Goal: Task Accomplishment & Management: Complete application form

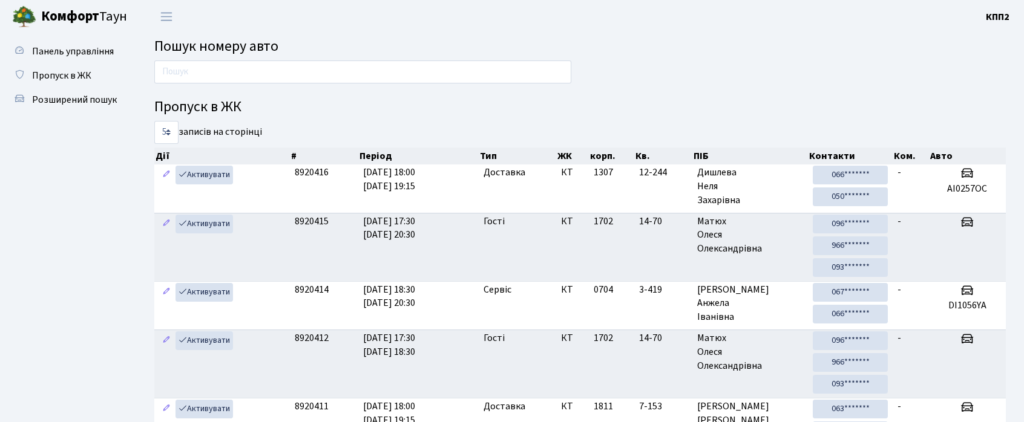
scroll to position [472, 0]
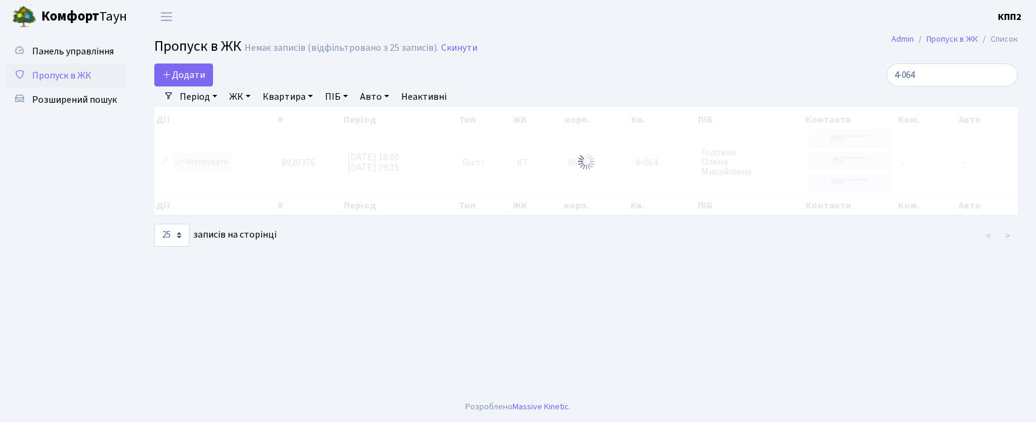
select select "25"
click at [202, 81] on span "Додати" at bounding box center [183, 74] width 43 height 13
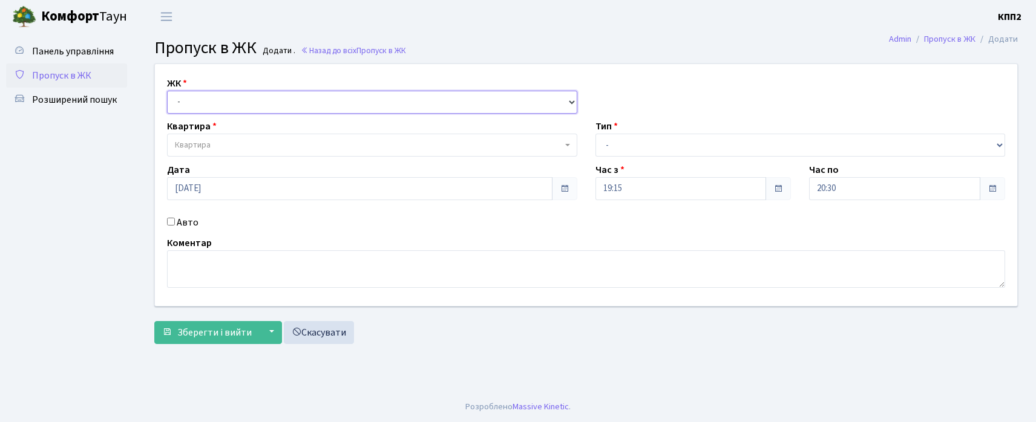
drag, startPoint x: 223, startPoint y: 98, endPoint x: 223, endPoint y: 108, distance: 9.7
click at [223, 98] on select "- КТ, вул. Регенераторна, 4 КТ2, просп. Соборності, 17 КТ3, вул. Березнева, 16 …" at bounding box center [372, 102] width 410 height 23
select select "271"
click at [167, 91] on select "- КТ, вул. Регенераторна, 4 КТ2, просп. Соборності, 17 КТ3, вул. Березнева, 16 …" at bounding box center [372, 102] width 410 height 23
select select
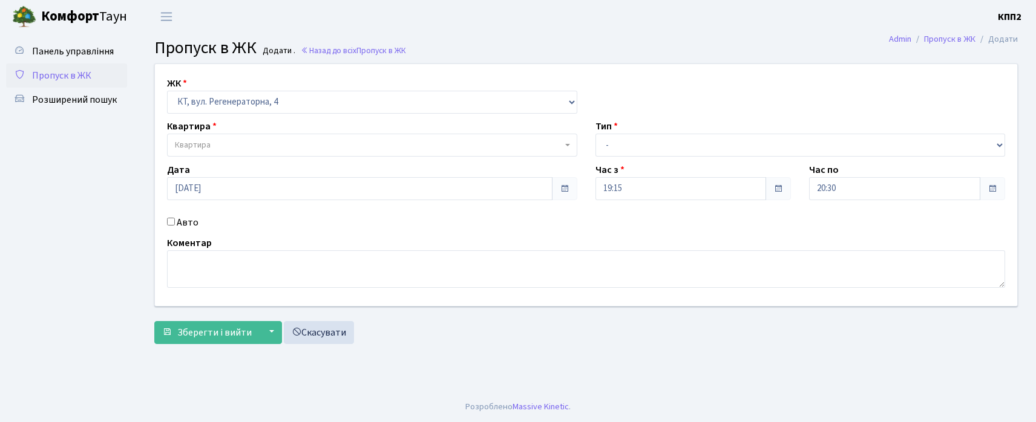
click at [221, 146] on span "Квартира" at bounding box center [368, 145] width 387 height 12
type input "5-566"
select select "1960"
click at [177, 213] on div "ЖК - КТ, вул. Регенераторна, 4 КТ2, просп. Соборності, 17 КТ3, вул. Березнева, …" at bounding box center [586, 185] width 880 height 242
click at [179, 223] on label "Авто" at bounding box center [188, 222] width 22 height 15
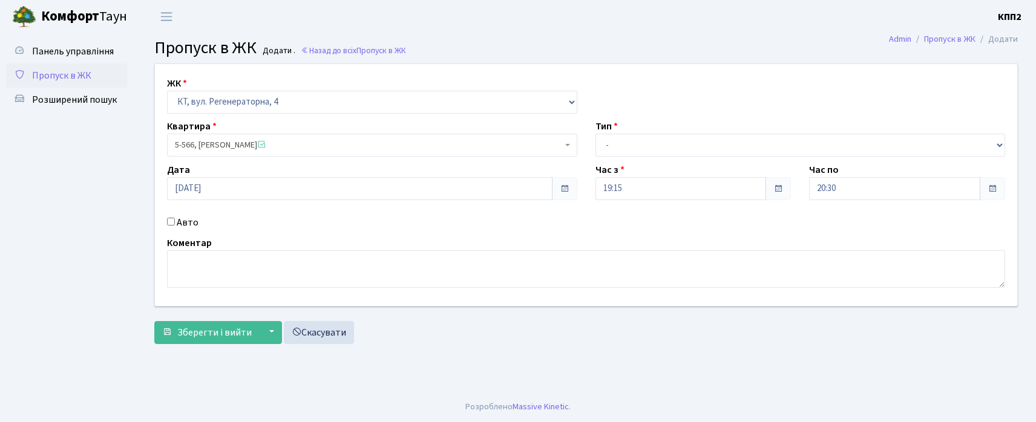
click at [175, 223] on input "Авто" at bounding box center [171, 222] width 8 height 8
checkbox input "true"
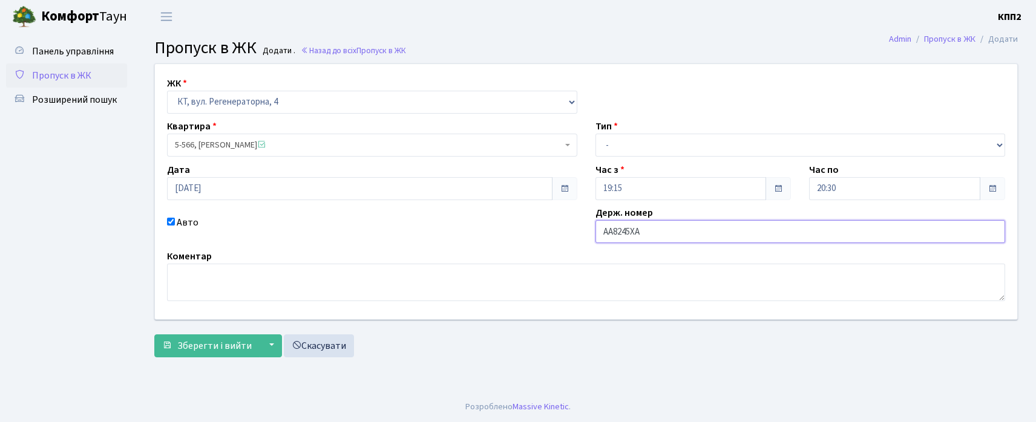
type input "АА8245ХА"
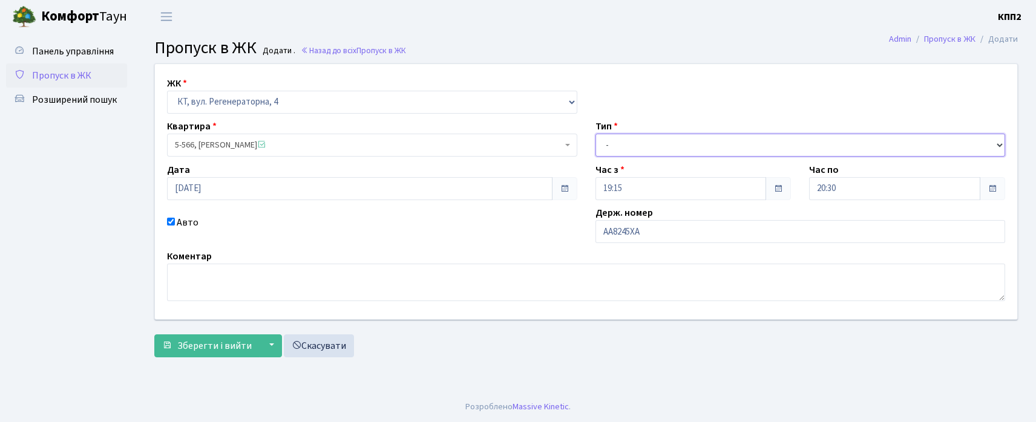
click at [627, 148] on select "- Доставка Таксі Гості Сервіс" at bounding box center [800, 145] width 410 height 23
click at [595, 134] on select "- Доставка Таксі Гості Сервіс" at bounding box center [800, 145] width 410 height 23
click at [640, 139] on select "- Доставка Таксі Гості Сервіс" at bounding box center [800, 145] width 410 height 23
select select "2"
click at [595, 134] on select "- Доставка Таксі Гості Сервіс" at bounding box center [800, 145] width 410 height 23
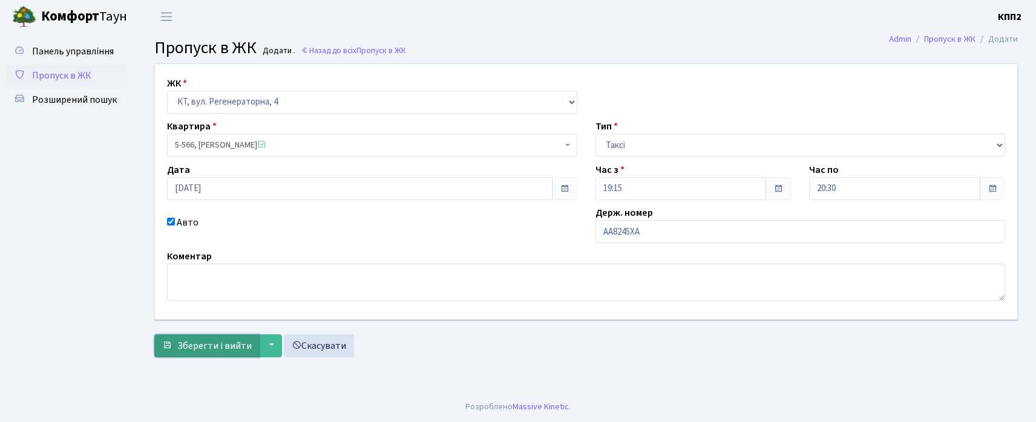
click at [192, 339] on span "Зберегти і вийти" at bounding box center [214, 345] width 74 height 13
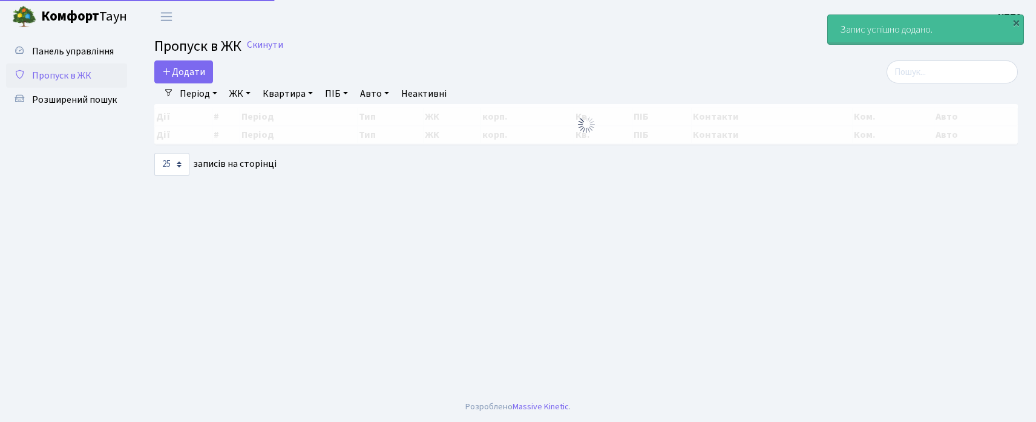
select select "25"
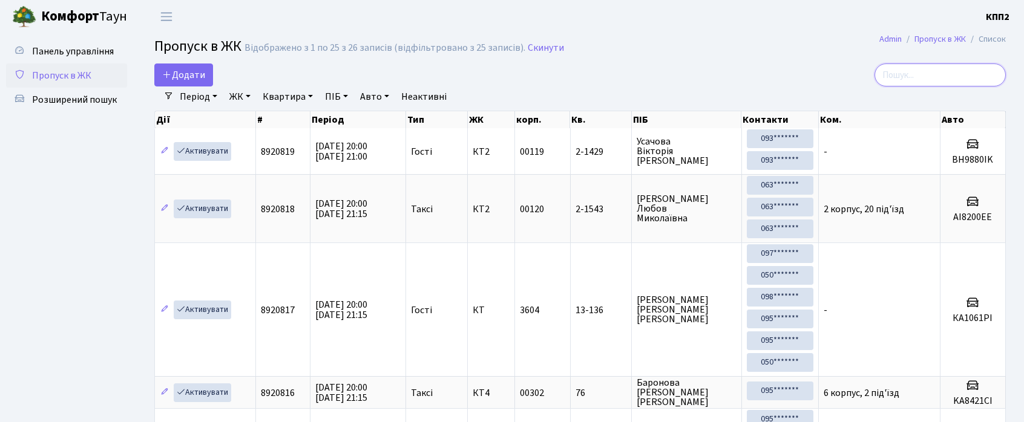
click at [926, 65] on input "search" at bounding box center [939, 75] width 131 height 23
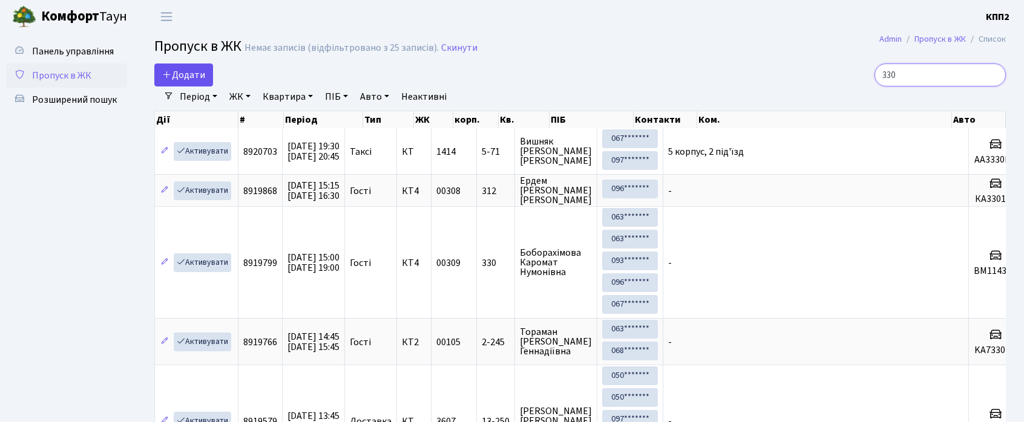
type input "330"
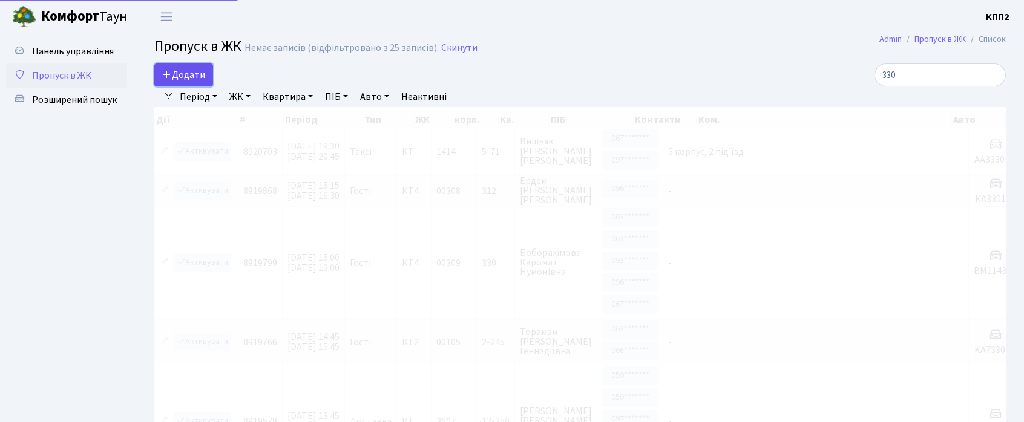
click at [181, 81] on span "Додати" at bounding box center [183, 74] width 43 height 13
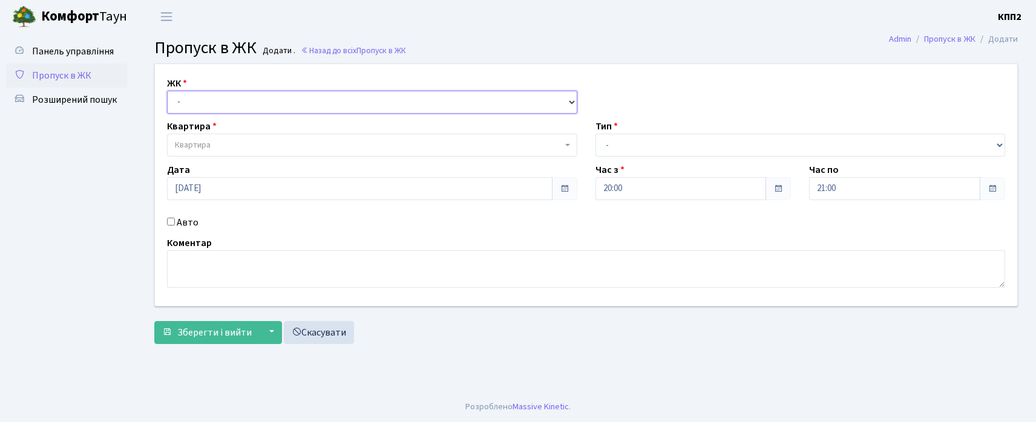
click at [184, 100] on select "- КТ, вул. Регенераторна, 4 КТ2, просп. Соборності, 17 КТ3, вул. Березнева, 16 …" at bounding box center [372, 102] width 410 height 23
select select "271"
click at [167, 91] on select "- КТ, вул. Регенераторна, 4 КТ2, просп. Соборності, 17 КТ3, вул. Березнева, 16 …" at bounding box center [372, 102] width 410 height 23
select select
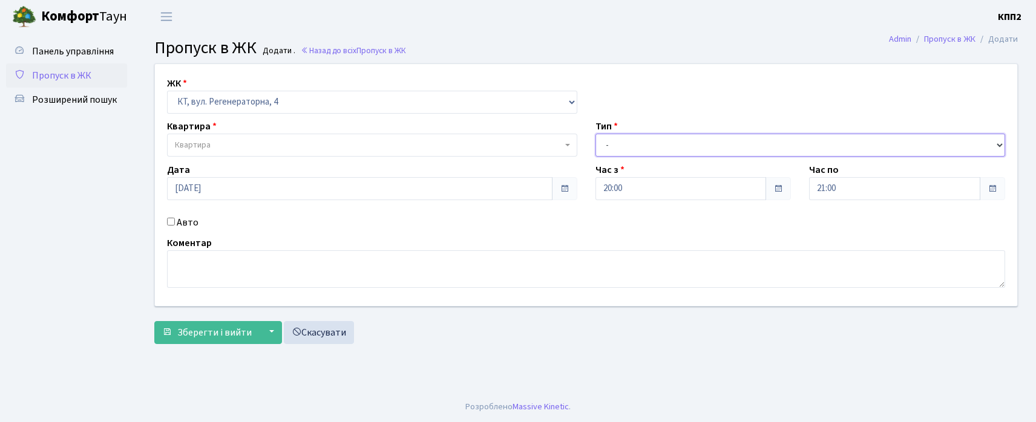
drag, startPoint x: 624, startPoint y: 143, endPoint x: 624, endPoint y: 155, distance: 11.5
click at [624, 150] on select "- Доставка Таксі Гості Сервіс" at bounding box center [800, 145] width 410 height 23
click at [595, 134] on select "- Доставка Таксі Гості Сервіс" at bounding box center [800, 145] width 410 height 23
click at [243, 163] on div "Дата 26.08.2025" at bounding box center [372, 182] width 428 height 38
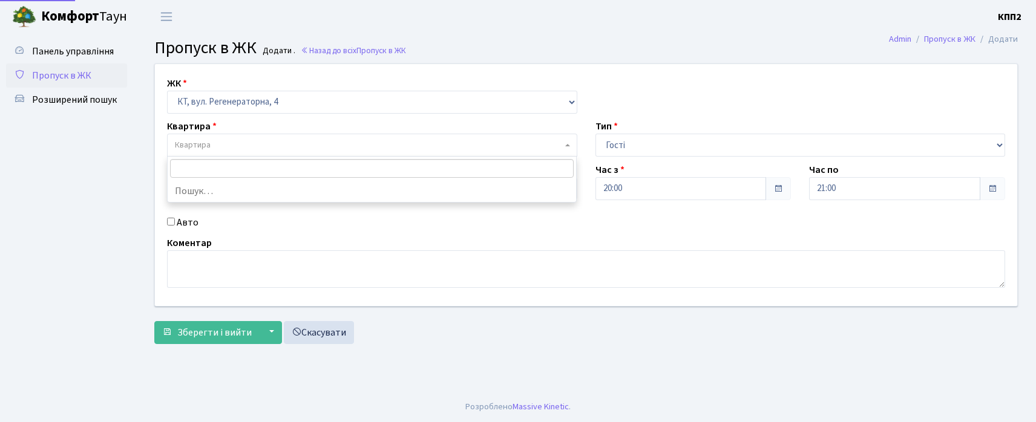
click at [248, 149] on span "Квартира" at bounding box center [368, 145] width 387 height 12
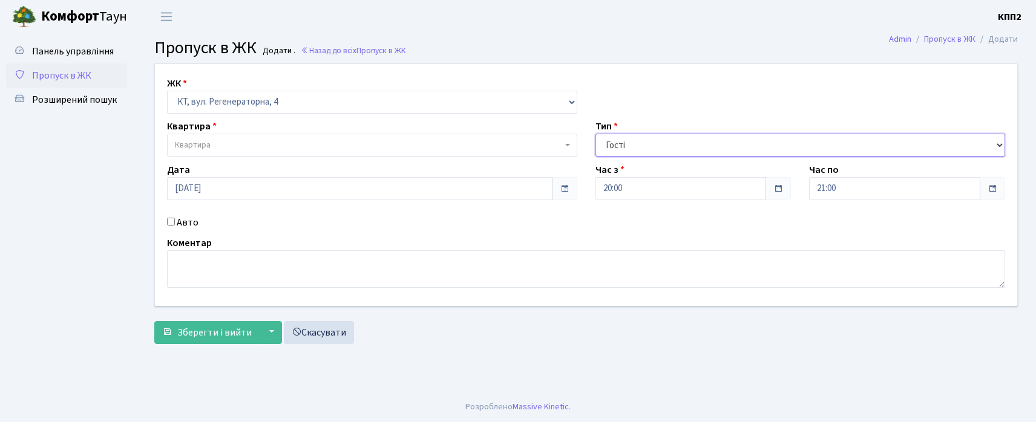
drag, startPoint x: 680, startPoint y: 149, endPoint x: 676, endPoint y: 163, distance: 15.0
click at [676, 163] on div "ЖК - КТ, вул. Регенераторна, 4 КТ2, просп. Соборності, 17 КТ3, вул. Березнева, …" at bounding box center [586, 185] width 880 height 242
select select "1"
click at [595, 134] on select "- Доставка Таксі Гості Сервіс" at bounding box center [800, 145] width 410 height 23
drag, startPoint x: 457, startPoint y: 168, endPoint x: 461, endPoint y: 148, distance: 20.3
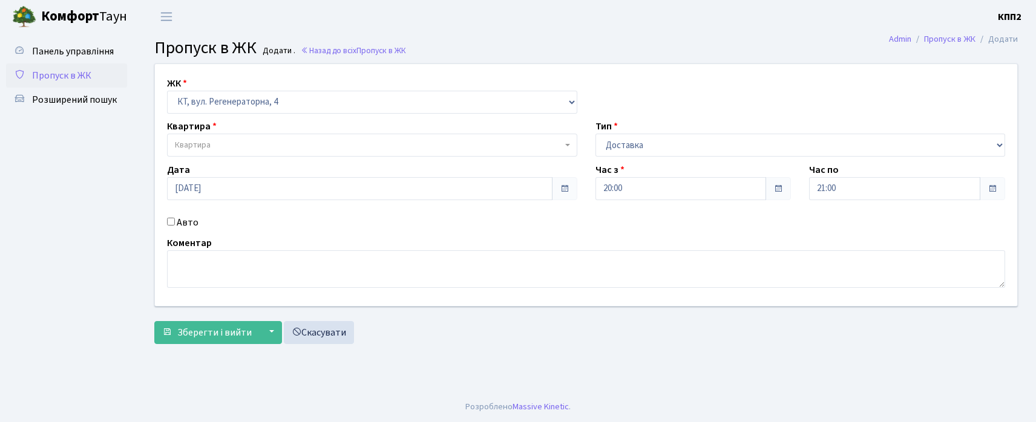
click at [459, 165] on div "Дата 26.08.2025" at bounding box center [372, 182] width 428 height 38
click at [461, 146] on span "Квартира" at bounding box center [368, 145] width 387 height 12
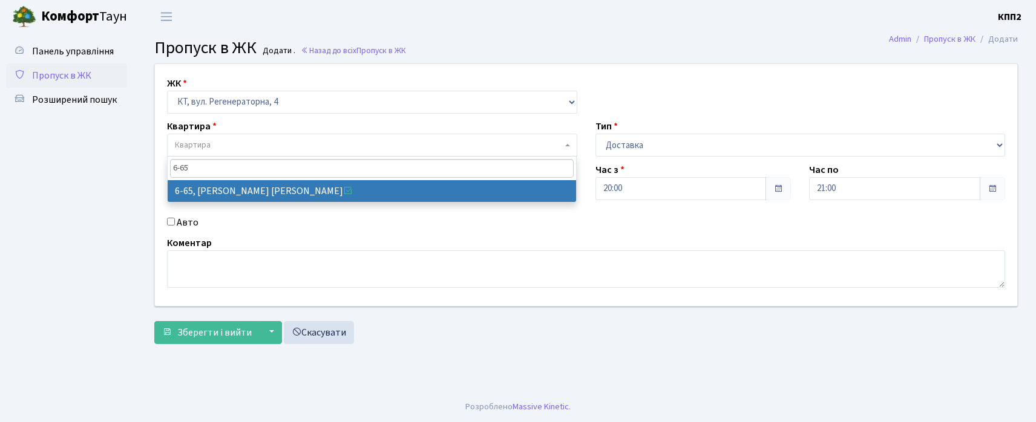
type input "6-65"
select select "5290"
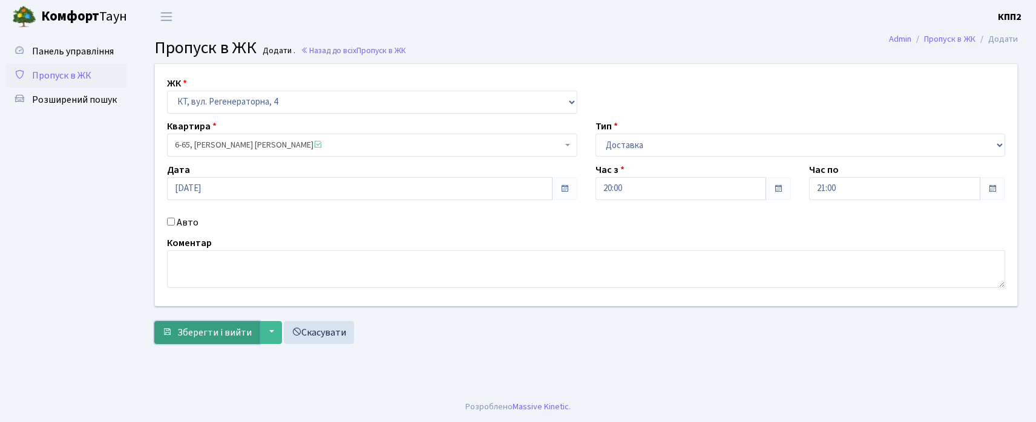
click at [172, 333] on button "Зберегти і вийти" at bounding box center [206, 332] width 105 height 23
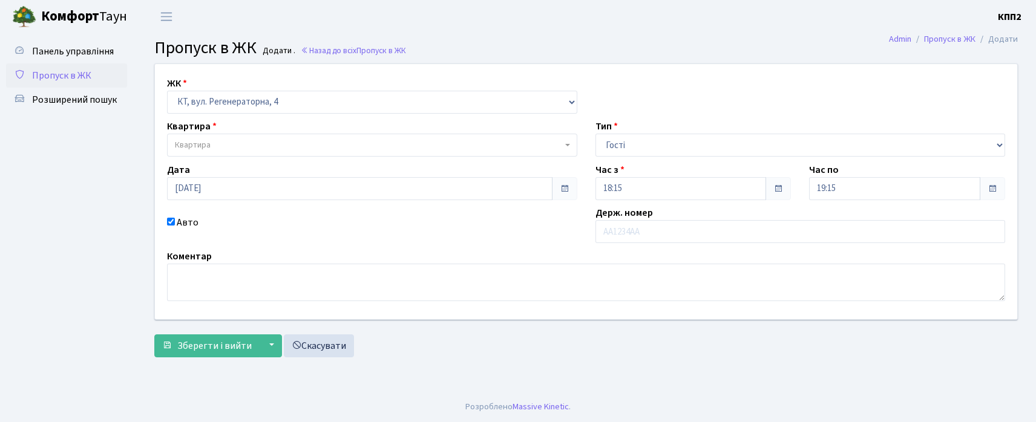
select select "271"
select select "3"
click at [88, 74] on span "Пропуск в ЖК" at bounding box center [61, 75] width 59 height 13
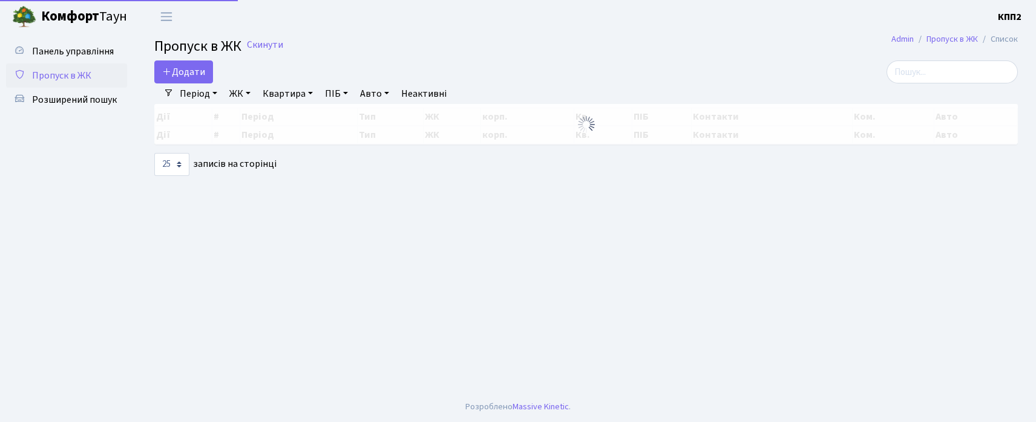
select select "25"
click at [927, 75] on input "search" at bounding box center [951, 71] width 131 height 23
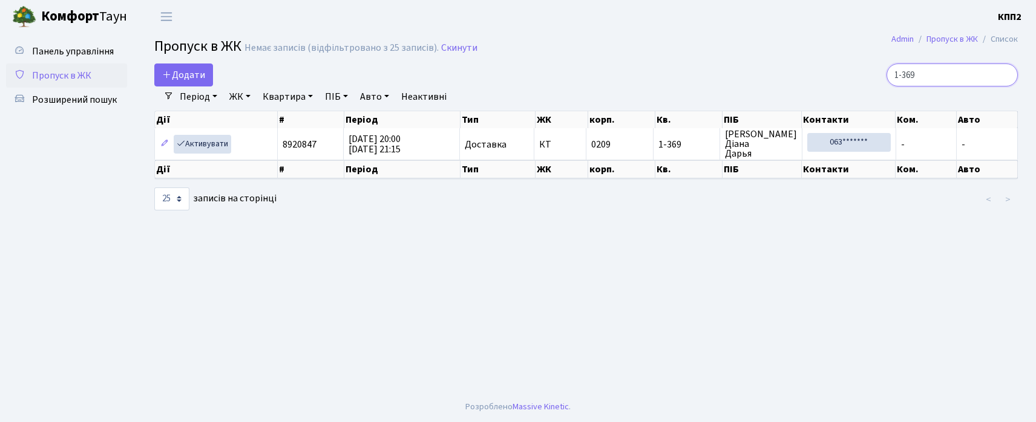
type input "1-369"
click at [1005, 75] on input "1-369" at bounding box center [951, 75] width 131 height 23
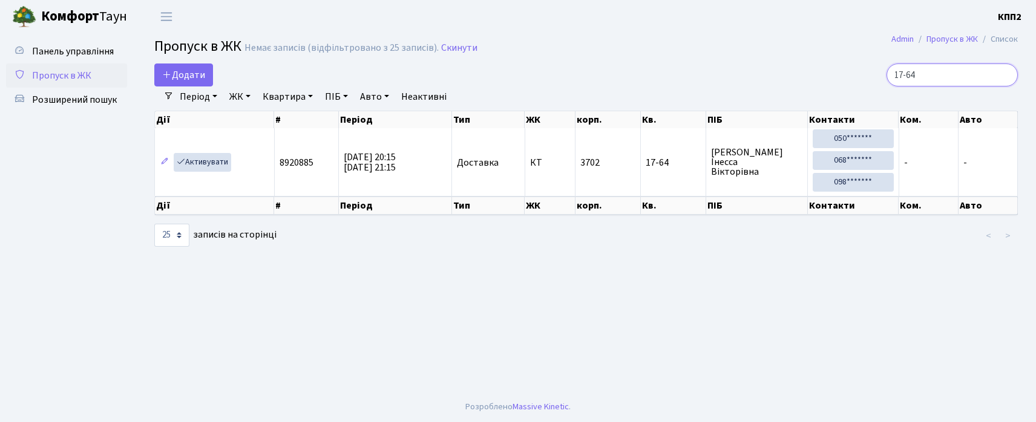
type input "17-64"
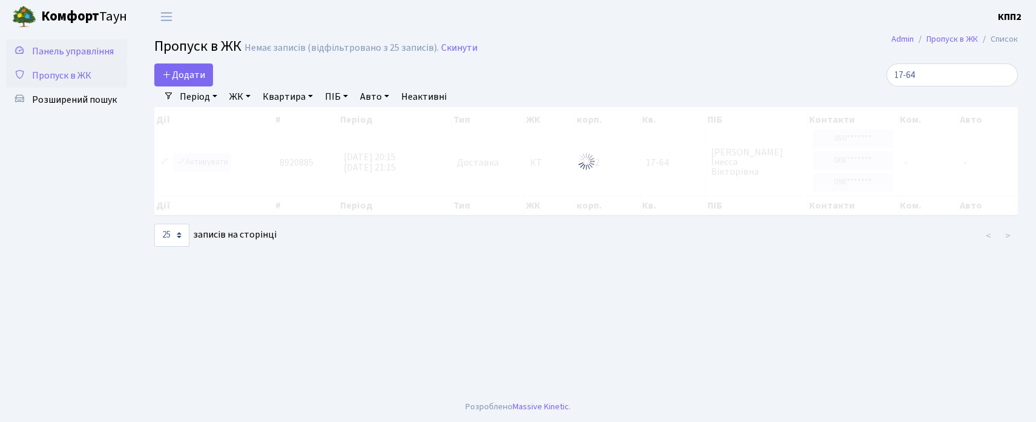
click at [94, 53] on span "Панель управління" at bounding box center [73, 51] width 82 height 13
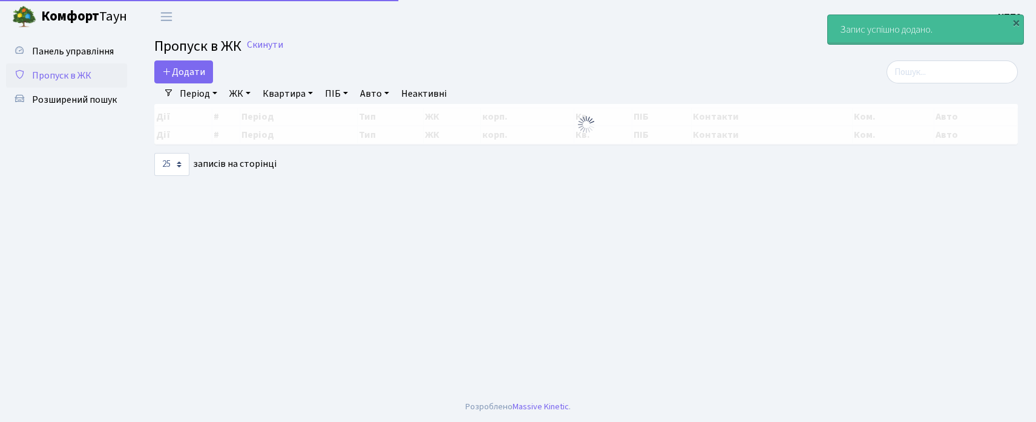
select select "25"
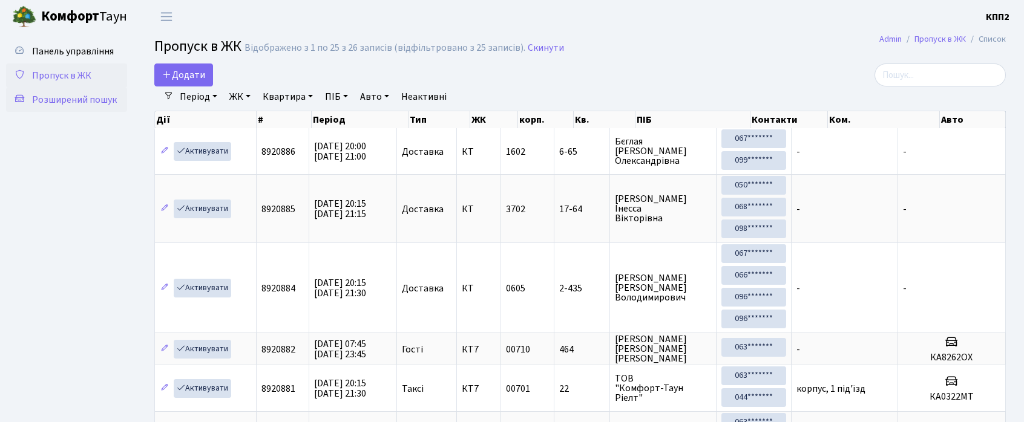
click at [85, 100] on span "Розширений пошук" at bounding box center [74, 99] width 85 height 13
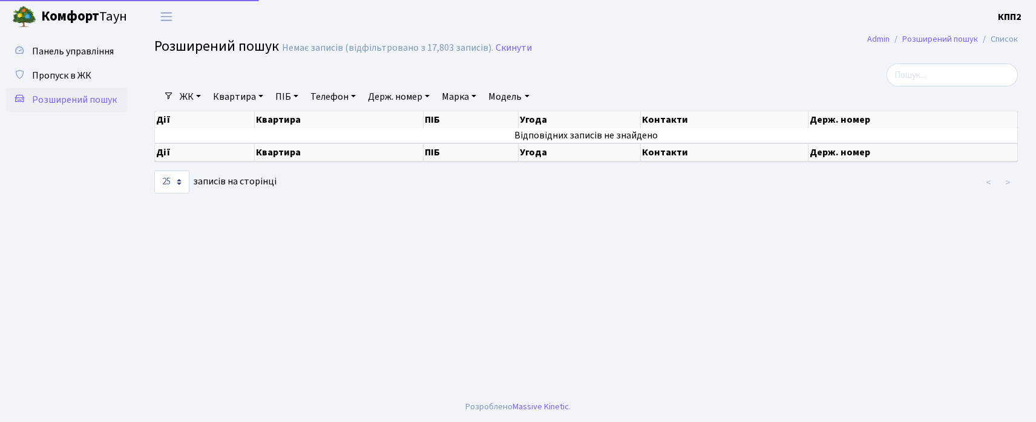
select select "25"
click at [191, 100] on link "ЖК" at bounding box center [190, 97] width 31 height 21
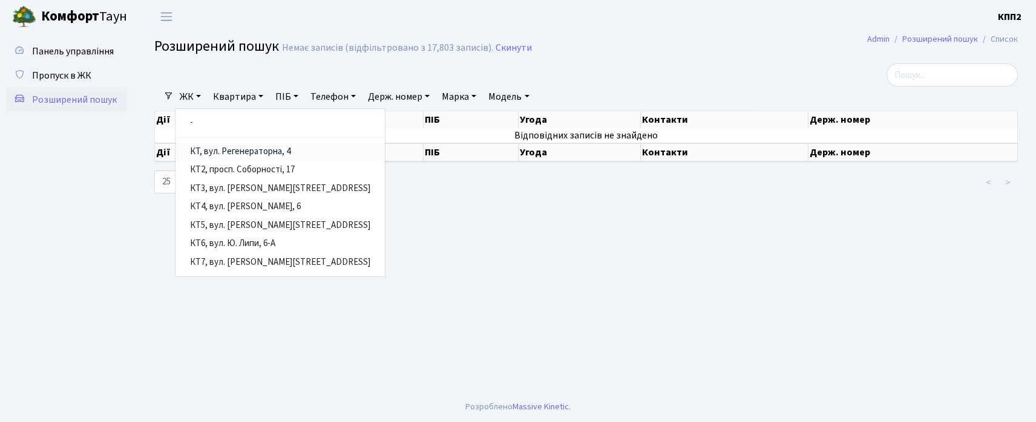
click at [211, 153] on link "КТ, вул. Регенераторна, 4" at bounding box center [279, 152] width 209 height 19
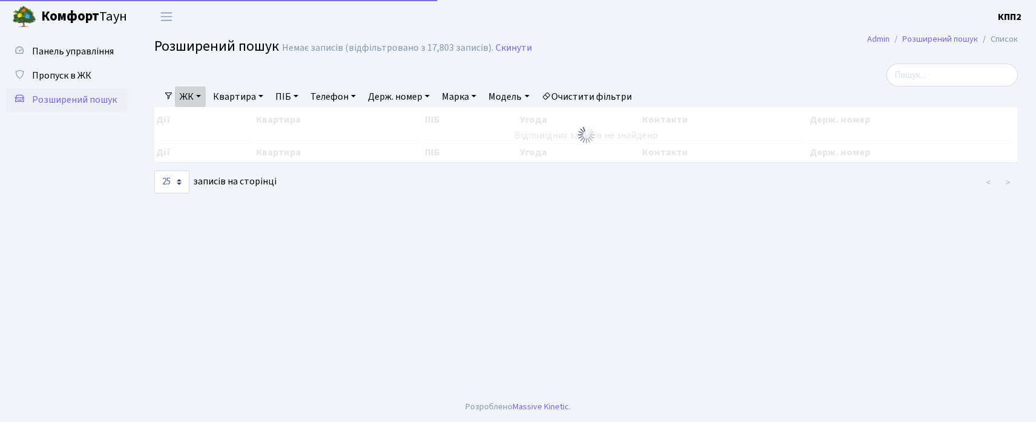
click at [233, 90] on link "Квартира" at bounding box center [238, 97] width 60 height 21
type input "11-190"
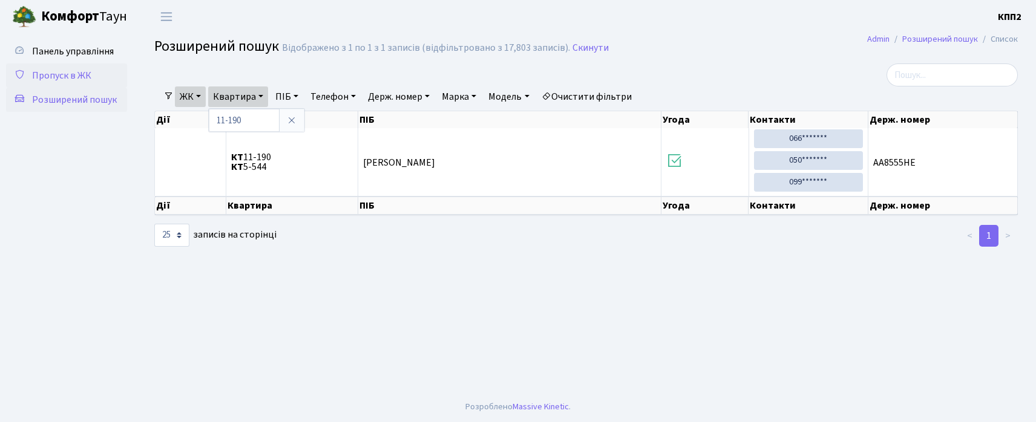
click at [41, 69] on span "Пропуск в ЖК" at bounding box center [61, 75] width 59 height 13
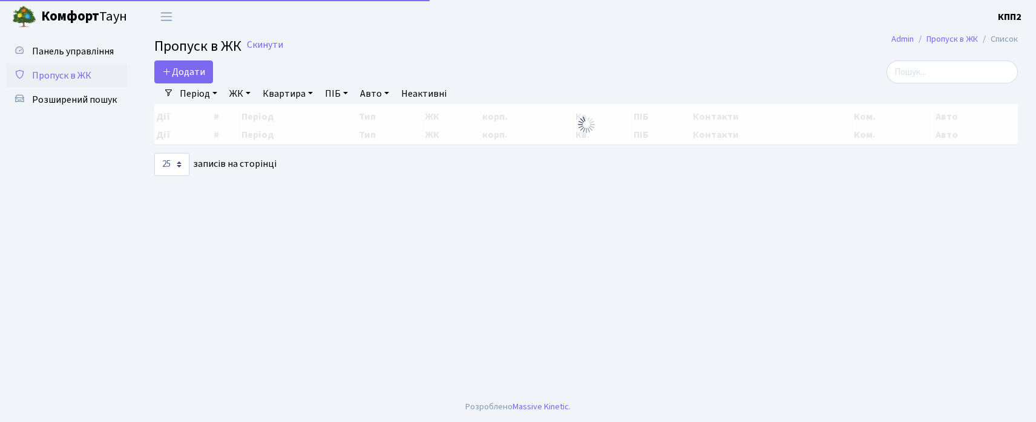
select select "25"
click at [185, 69] on span "Додати" at bounding box center [183, 71] width 43 height 13
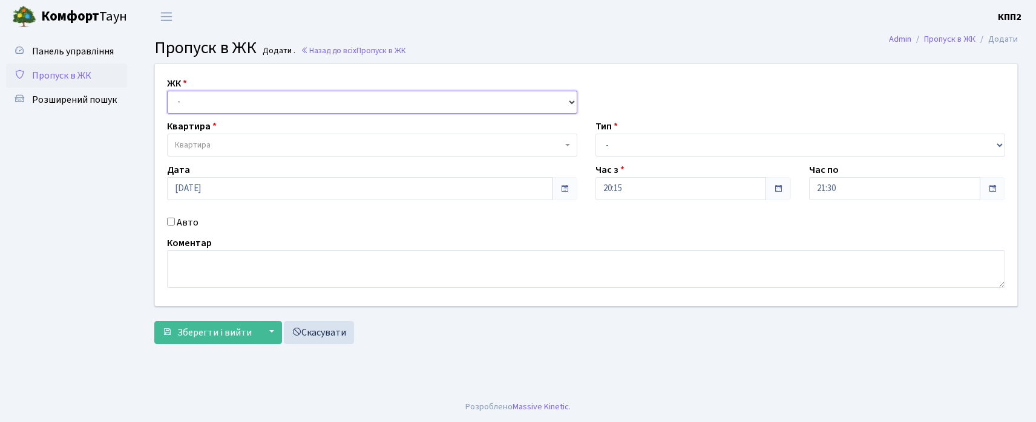
drag, startPoint x: 212, startPoint y: 99, endPoint x: 214, endPoint y: 111, distance: 12.2
click at [213, 103] on select "- КТ, вул. Регенераторна, 4 КТ2, просп. [STREET_ADDRESS] [STREET_ADDRESS] [PERS…" at bounding box center [372, 102] width 410 height 23
select select "271"
click at [167, 91] on select "- КТ, вул. Регенераторна, 4 КТ2, просп. [STREET_ADDRESS] [STREET_ADDRESS] [PERS…" at bounding box center [372, 102] width 410 height 23
select select
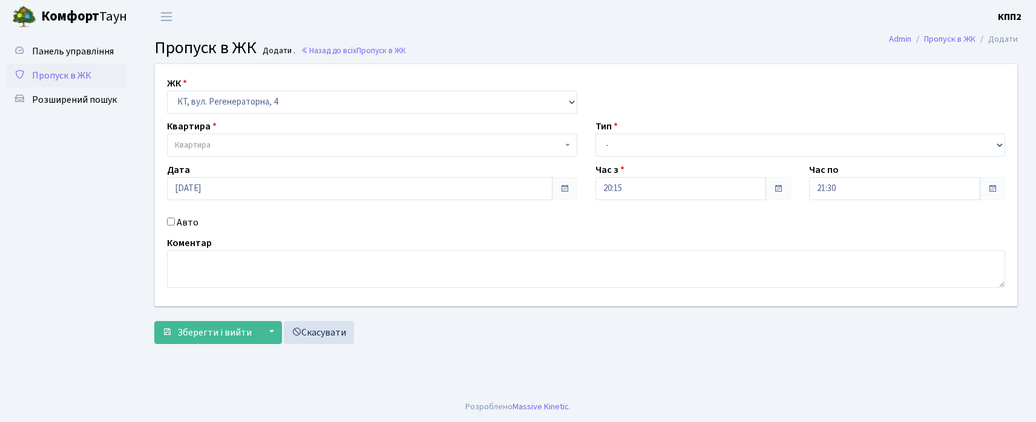
click at [586, 146] on div "Тип - Доставка Таксі Гості Сервіс" at bounding box center [800, 138] width 428 height 38
click at [102, 60] on link "Панель управління" at bounding box center [66, 51] width 121 height 24
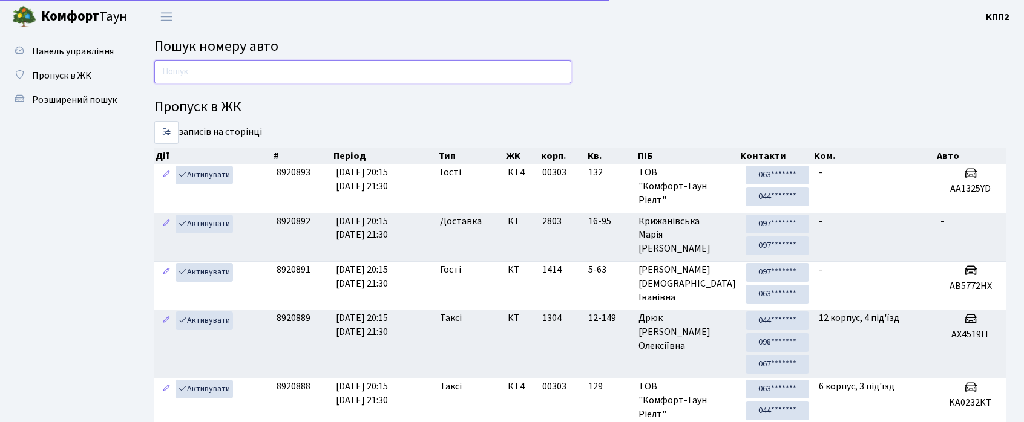
click at [175, 82] on input "text" at bounding box center [362, 71] width 417 height 23
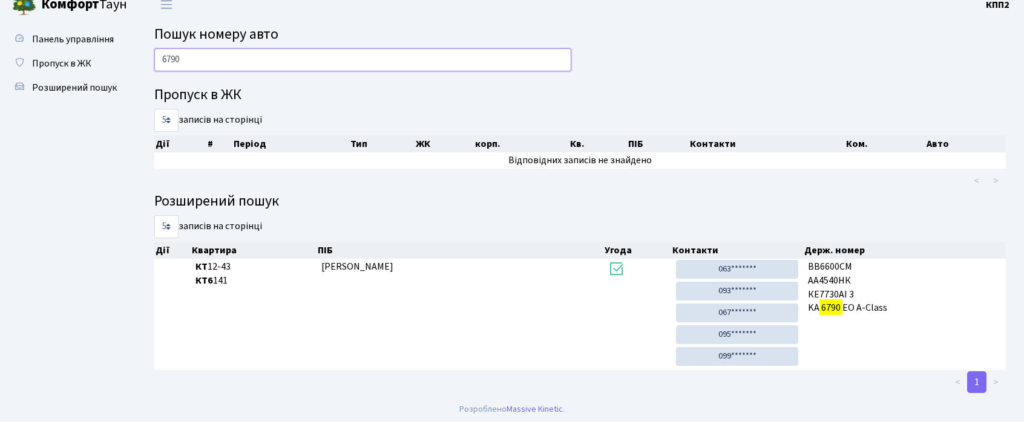
scroll to position [16, 0]
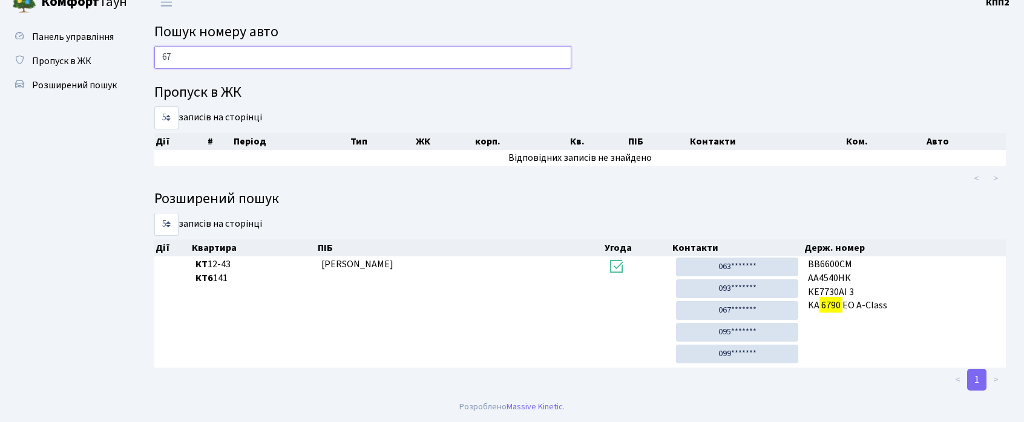
type input "6"
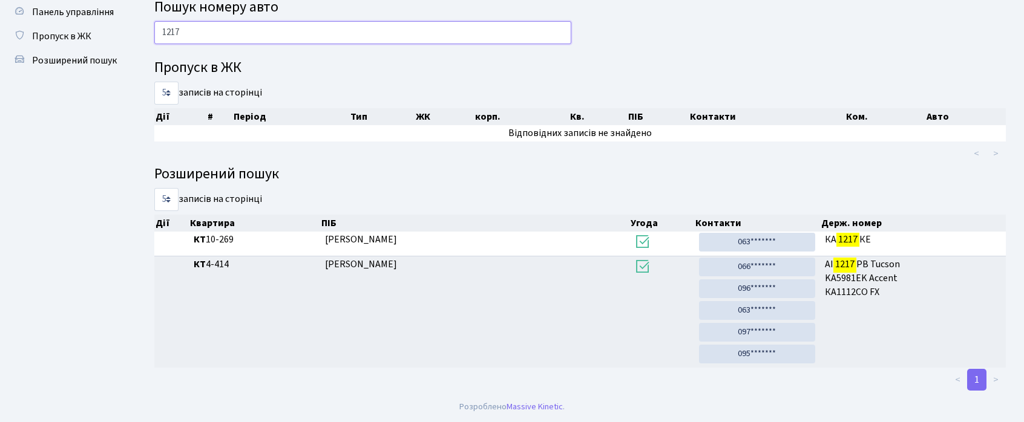
scroll to position [41, 0]
type input "1"
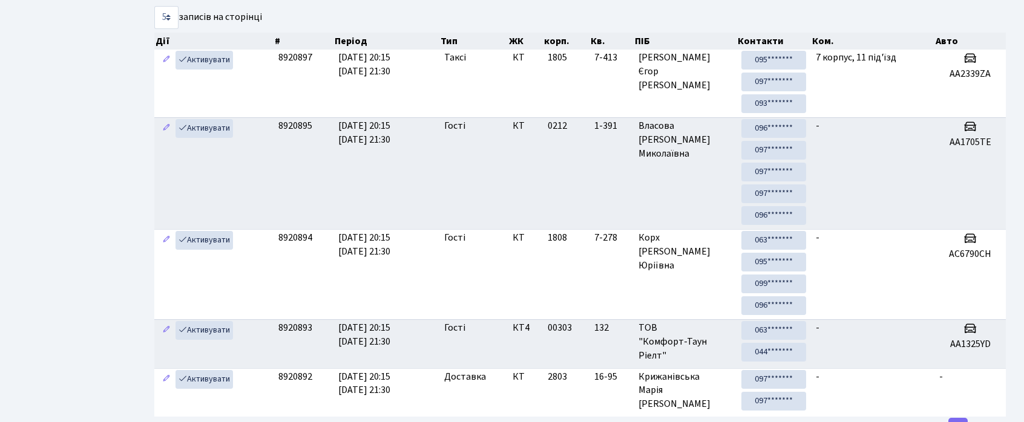
scroll to position [0, 0]
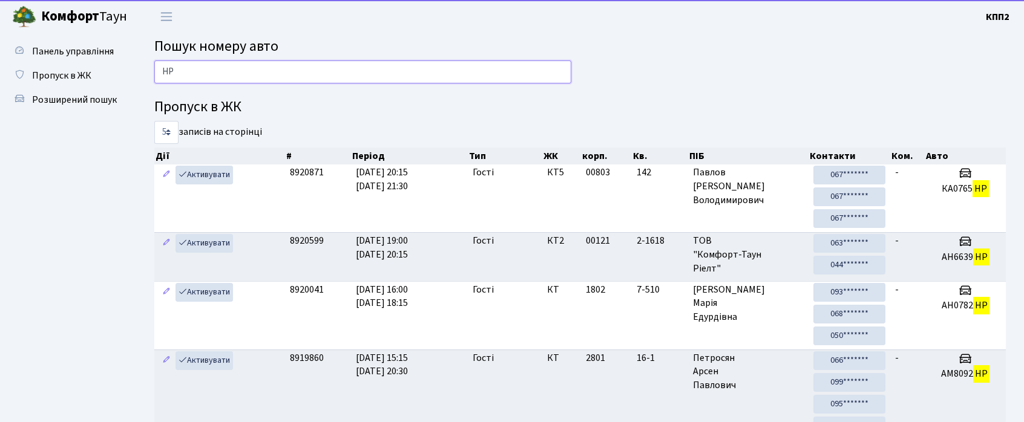
type input "Н"
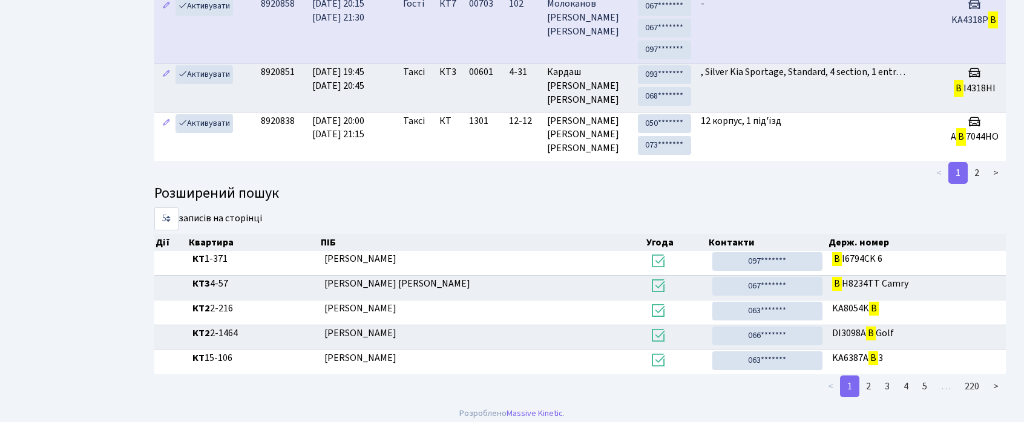
scroll to position [363, 0]
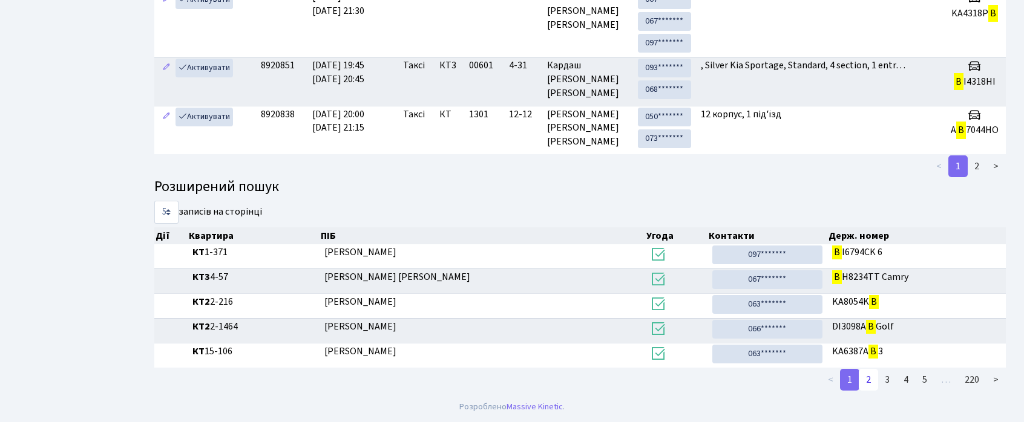
click at [866, 378] on link "2" at bounding box center [867, 380] width 19 height 22
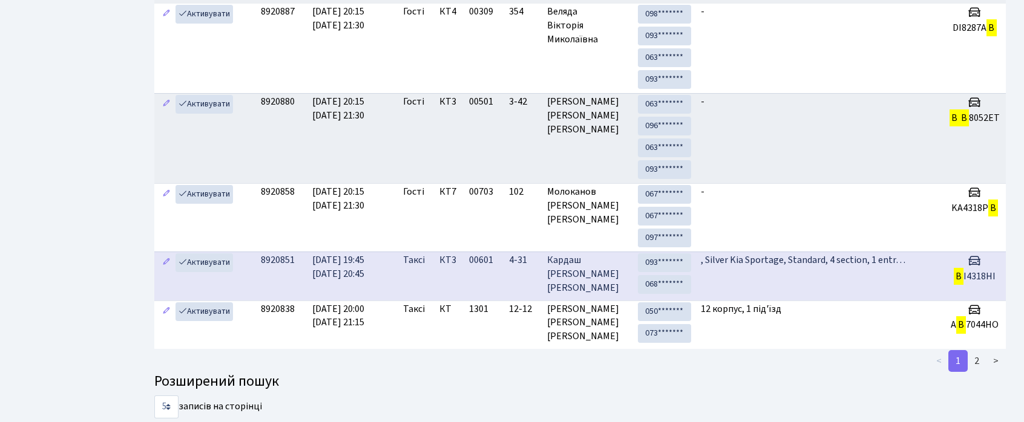
scroll to position [242, 0]
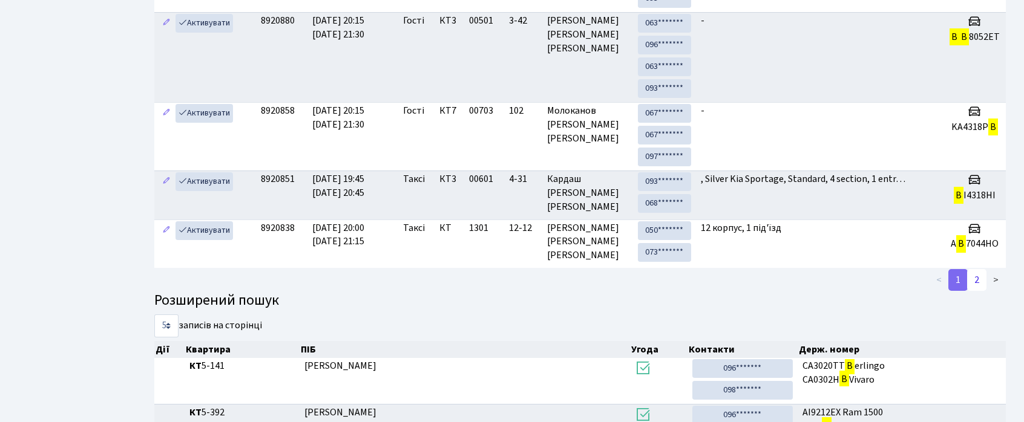
click at [978, 284] on link "2" at bounding box center [976, 280] width 19 height 22
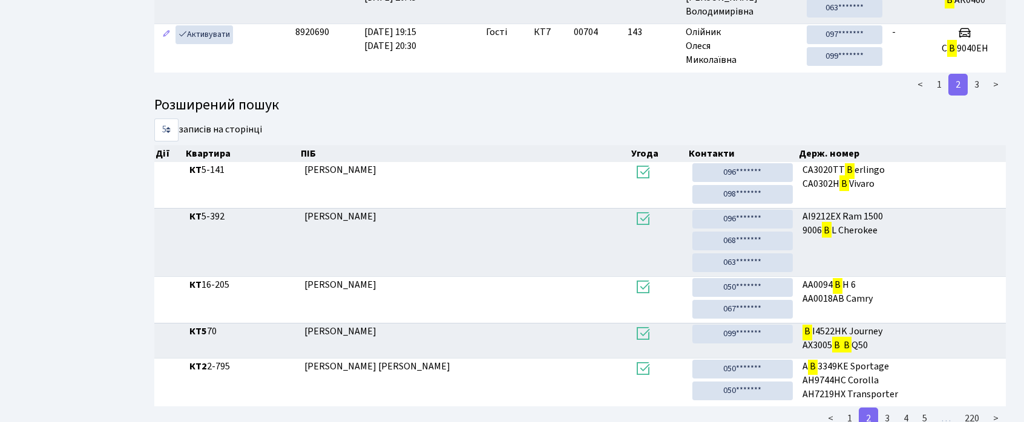
scroll to position [398, 0]
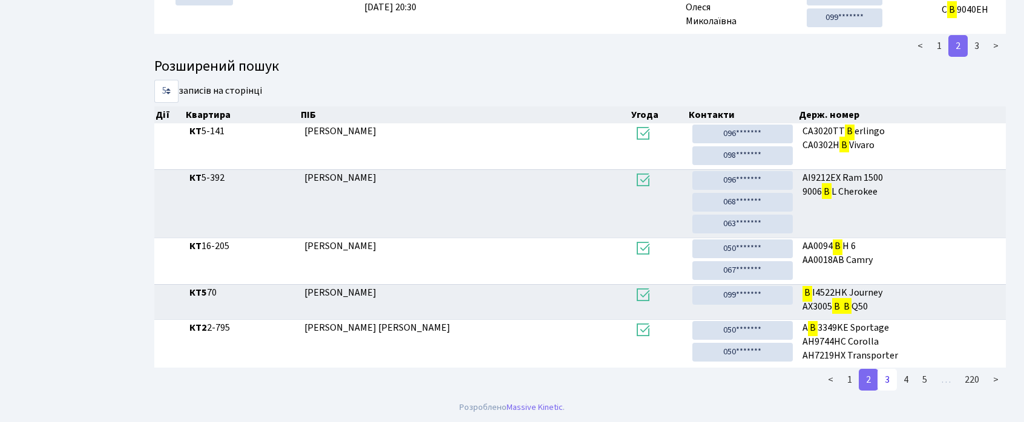
click at [886, 386] on link "3" at bounding box center [886, 380] width 19 height 22
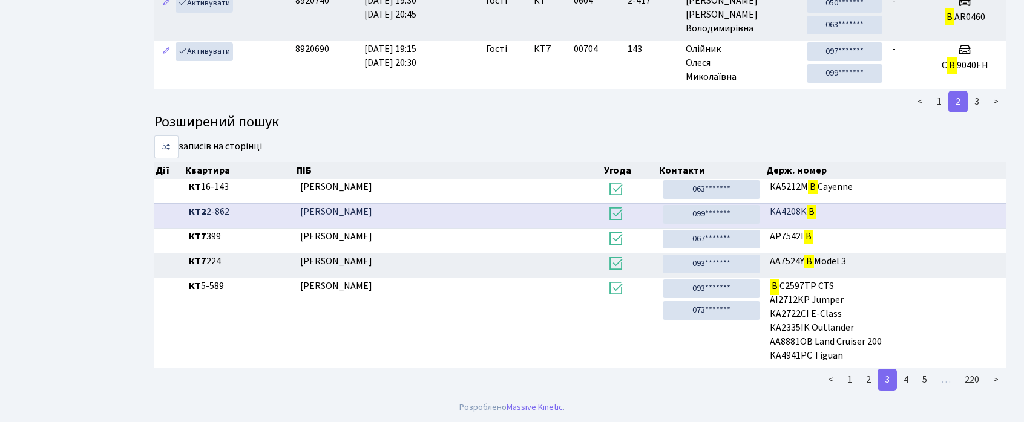
scroll to position [342, 0]
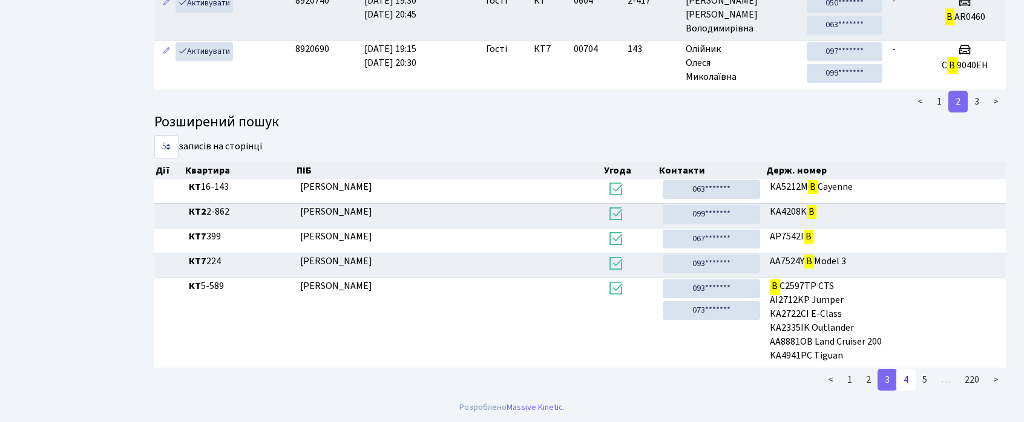
click at [903, 379] on link "4" at bounding box center [905, 380] width 19 height 22
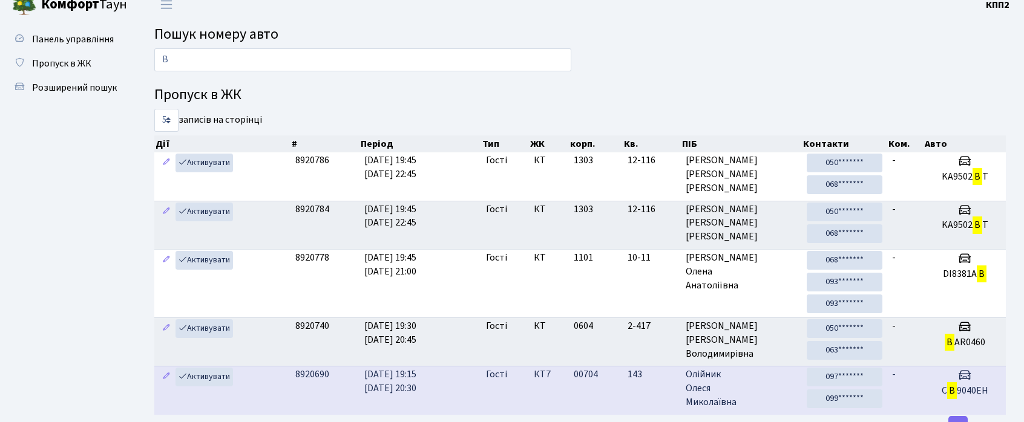
scroll to position [0, 0]
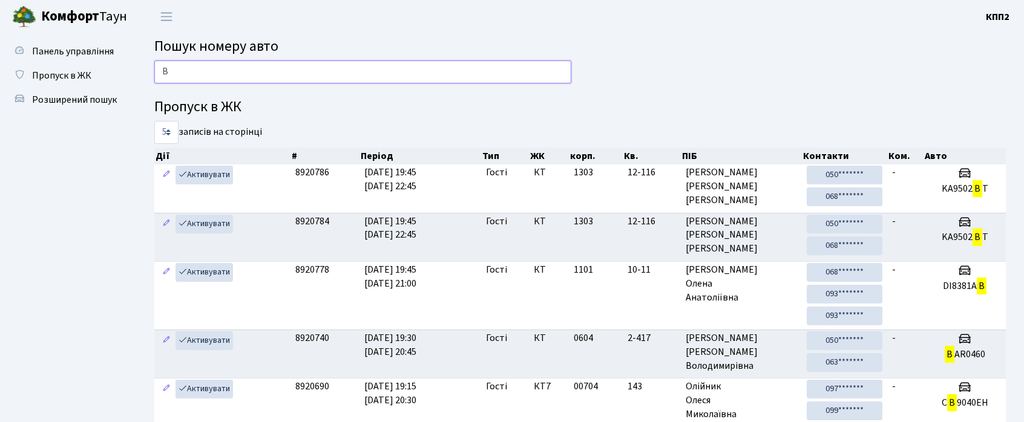
click at [364, 76] on input "B" at bounding box center [362, 71] width 417 height 23
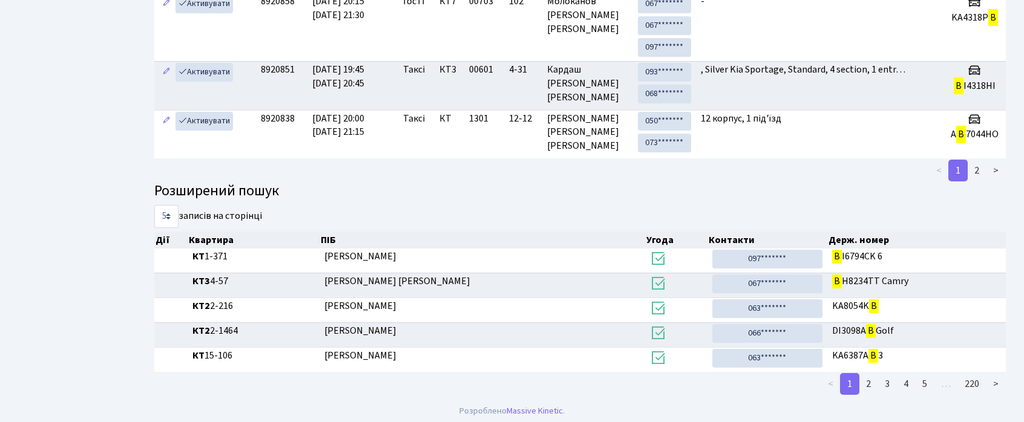
scroll to position [363, 0]
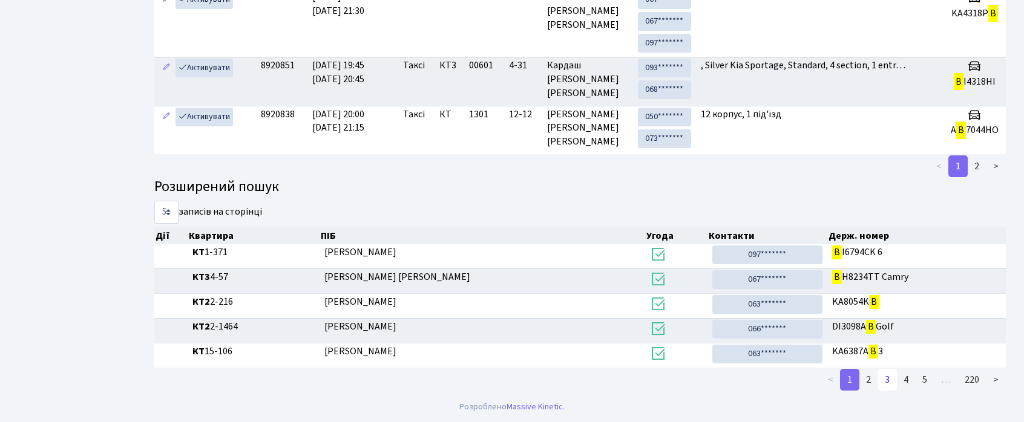
click at [894, 384] on link "3" at bounding box center [886, 380] width 19 height 22
click at [895, 384] on link "3" at bounding box center [886, 380] width 19 height 22
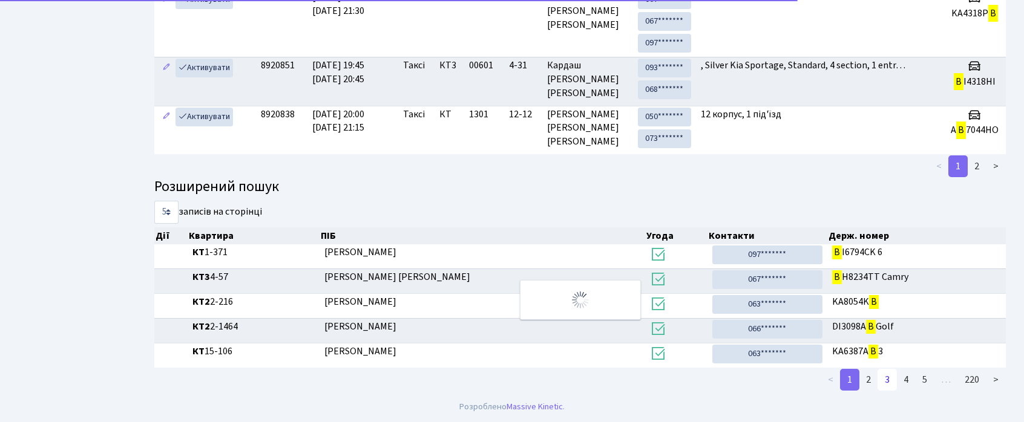
scroll to position [428, 0]
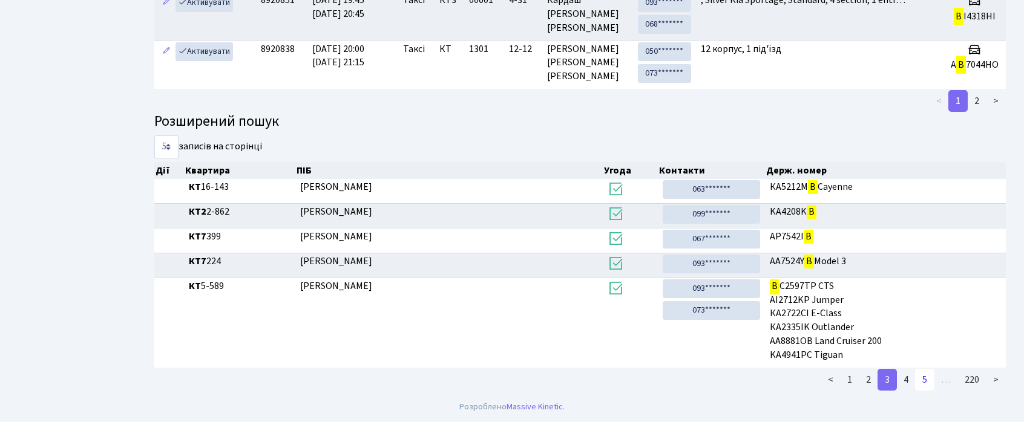
click at [917, 378] on link "5" at bounding box center [924, 380] width 19 height 22
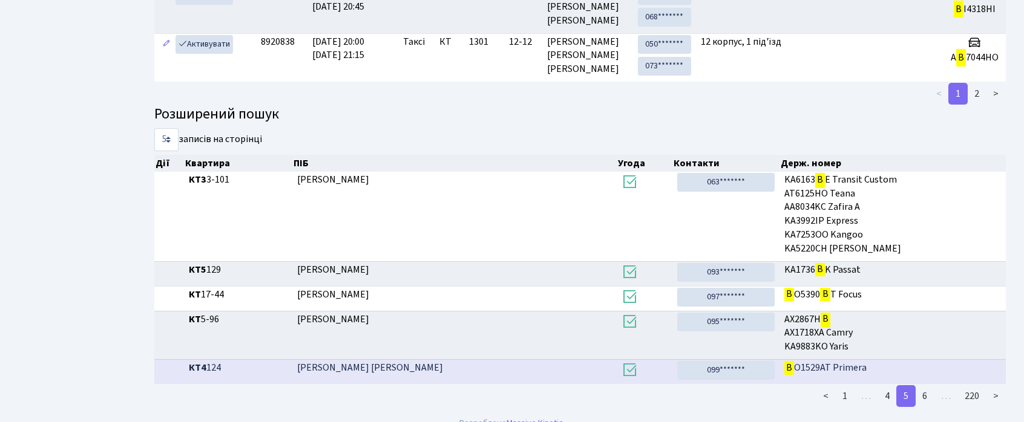
click at [930, 384] on td "B O1529AT Primera" at bounding box center [892, 371] width 226 height 25
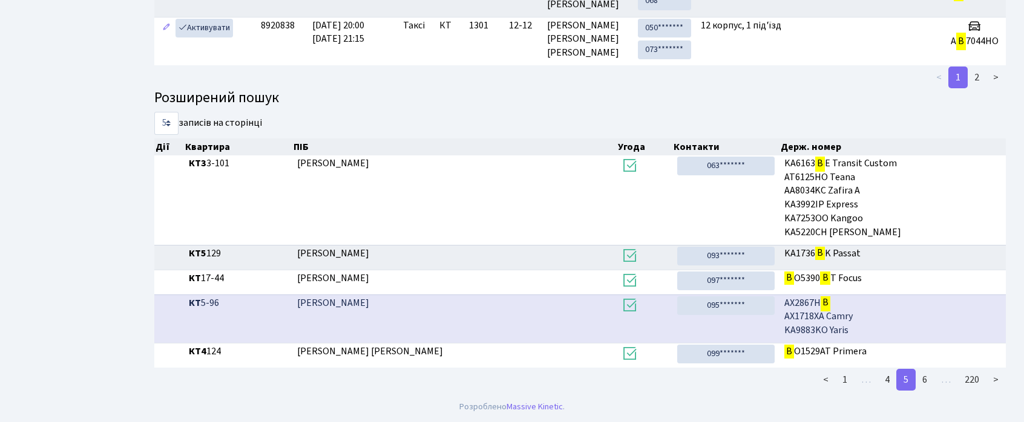
scroll to position [1, 0]
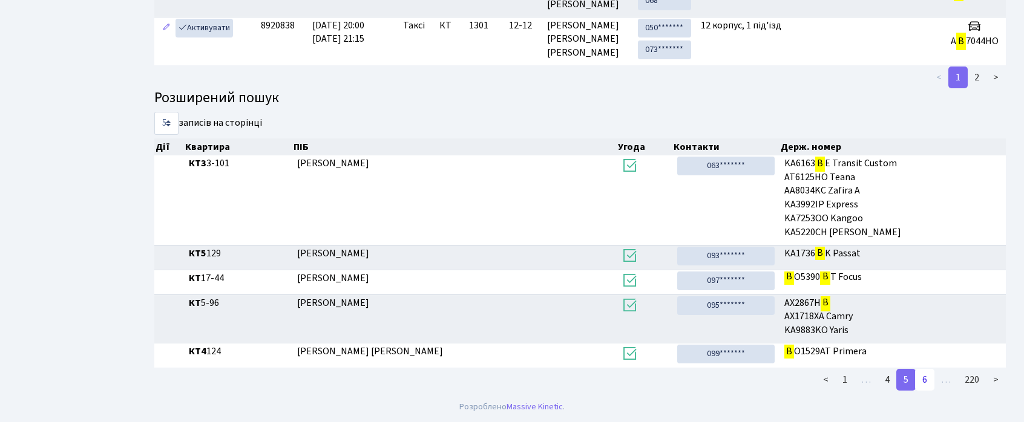
click at [925, 378] on link "6" at bounding box center [924, 380] width 19 height 22
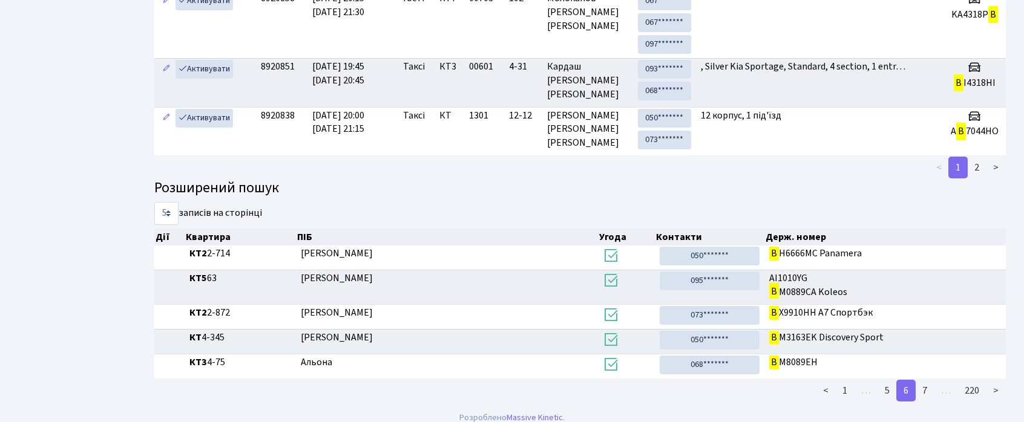
scroll to position [373, 0]
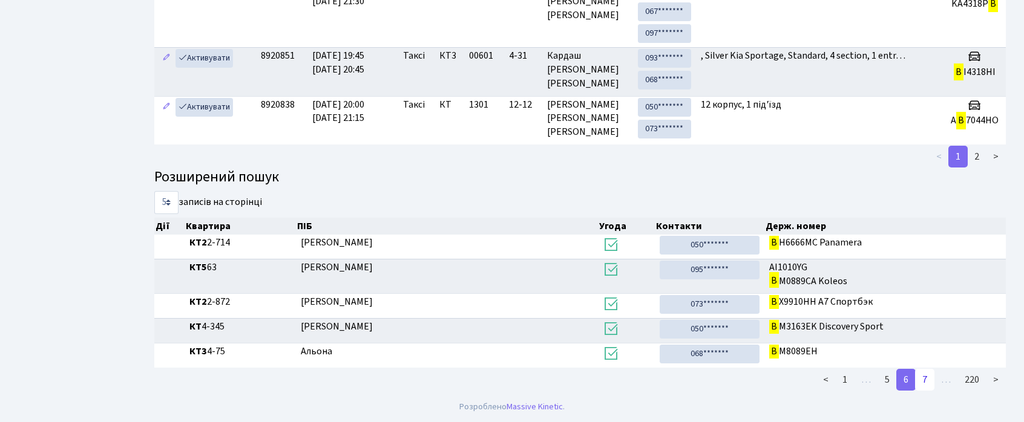
click at [920, 378] on link "7" at bounding box center [924, 380] width 19 height 22
click at [922, 381] on link "7" at bounding box center [924, 380] width 19 height 22
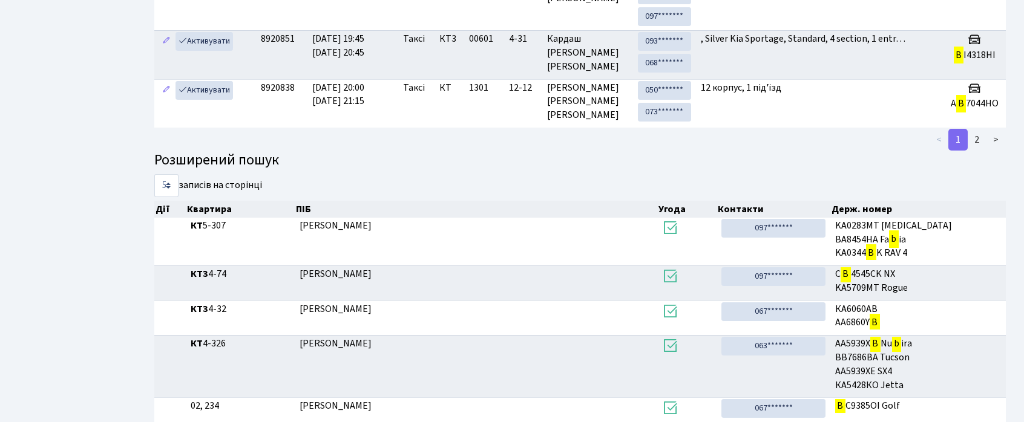
scroll to position [443, 0]
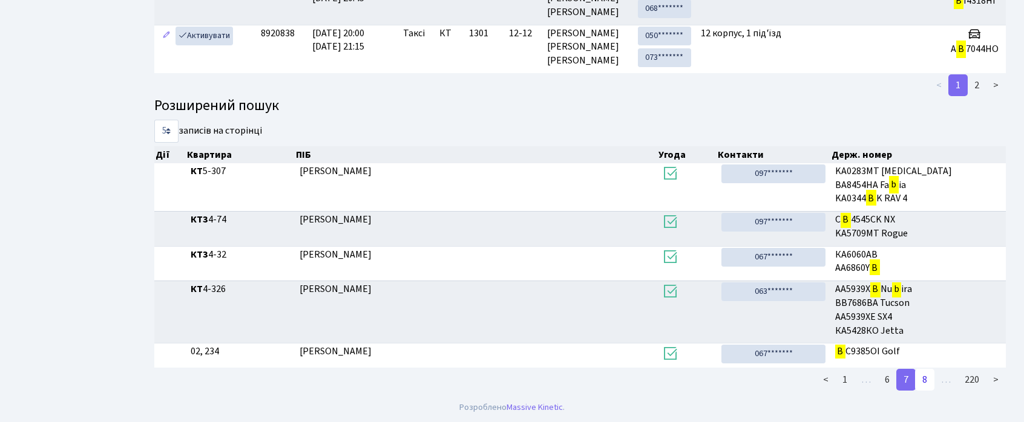
click at [922, 378] on link "8" at bounding box center [924, 380] width 19 height 22
click at [923, 378] on link "8" at bounding box center [924, 380] width 19 height 22
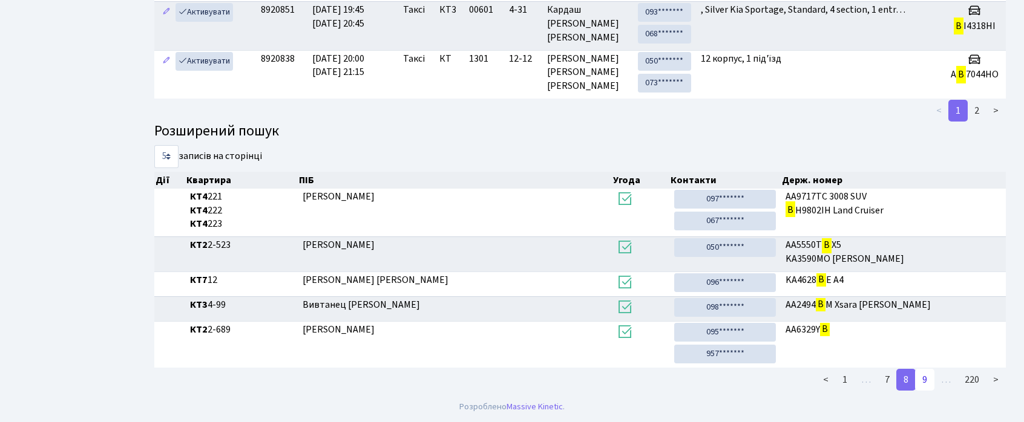
click at [933, 388] on link "9" at bounding box center [924, 380] width 19 height 22
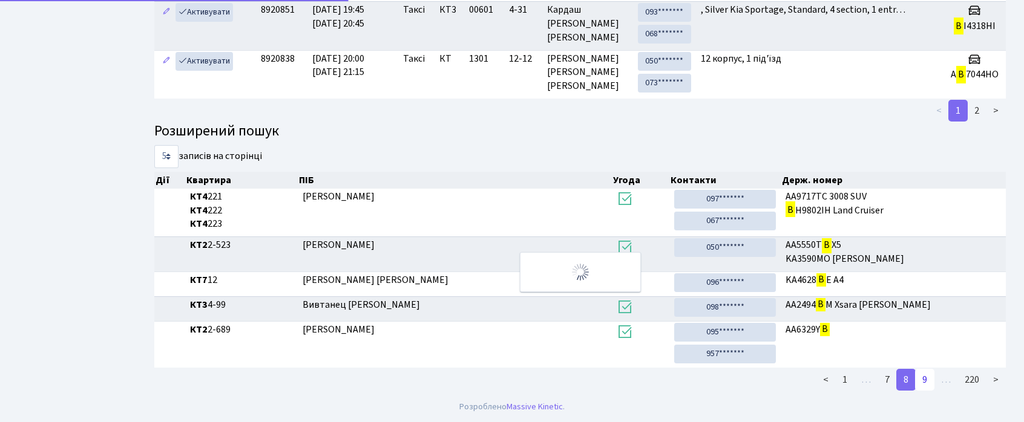
click at [933, 388] on link "9" at bounding box center [924, 380] width 19 height 22
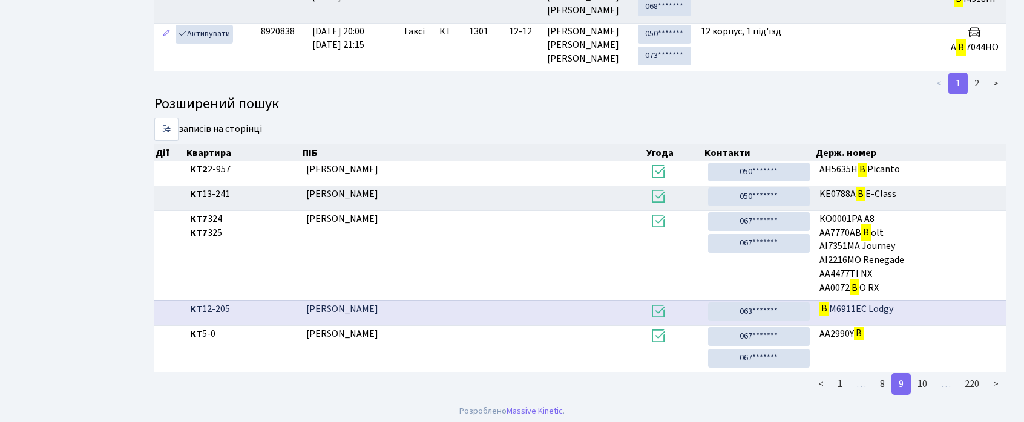
scroll to position [450, 0]
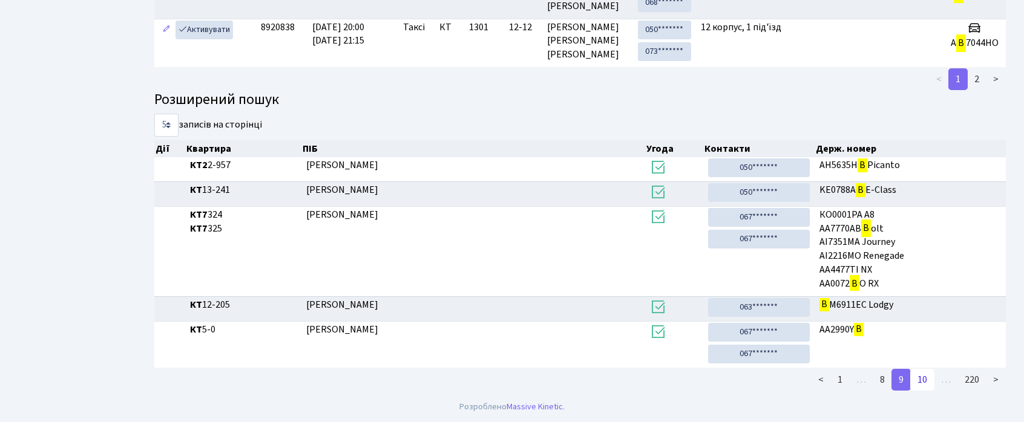
click at [921, 382] on link "10" at bounding box center [922, 380] width 24 height 22
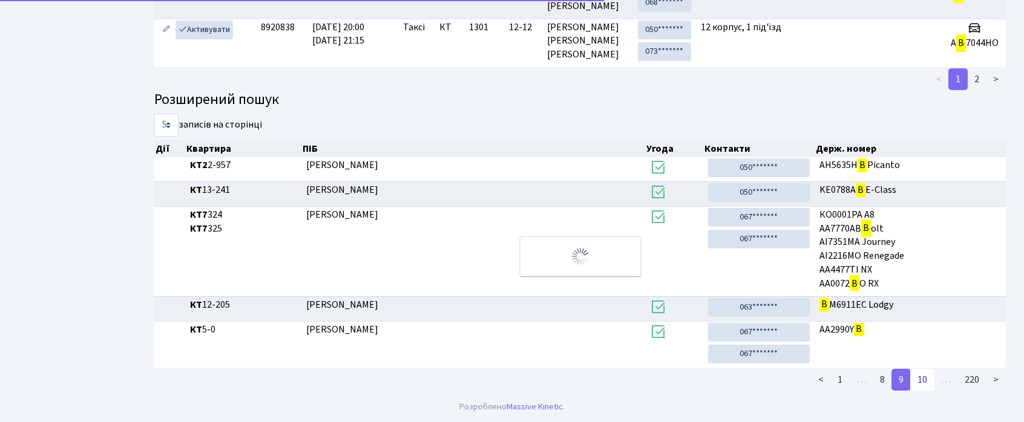
scroll to position [429, 0]
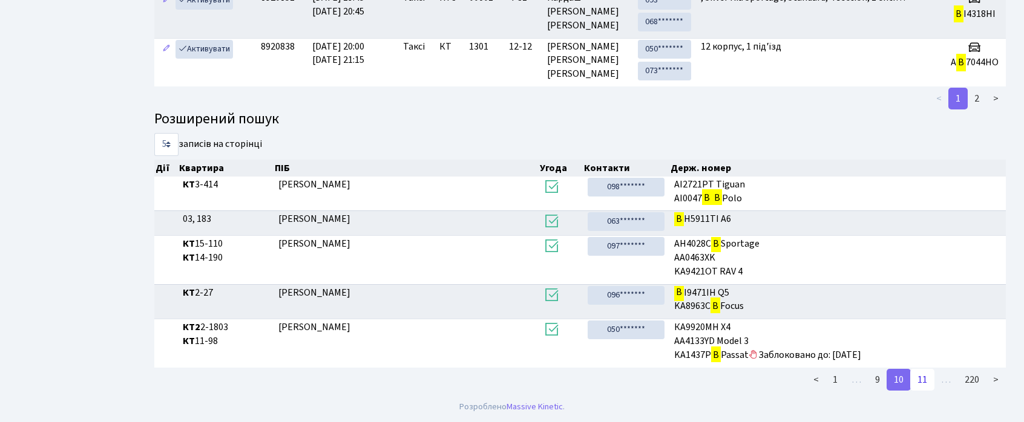
click at [918, 378] on link "11" at bounding box center [922, 380] width 24 height 22
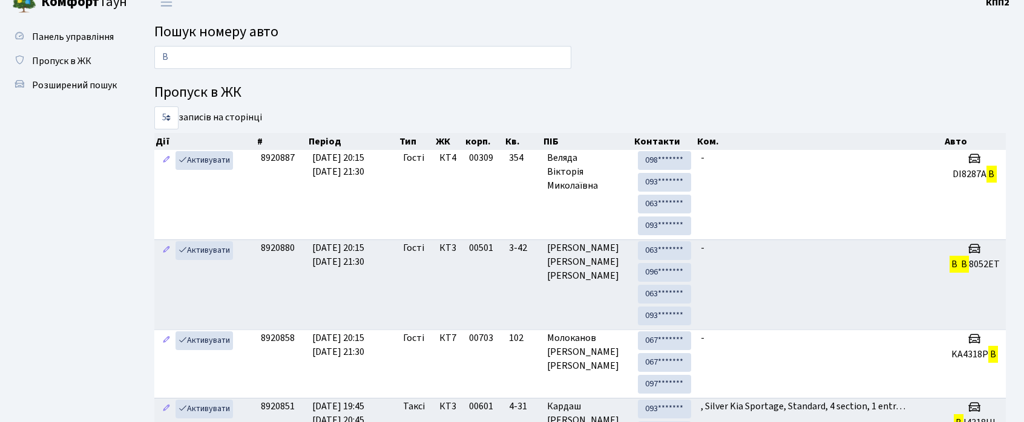
scroll to position [0, 0]
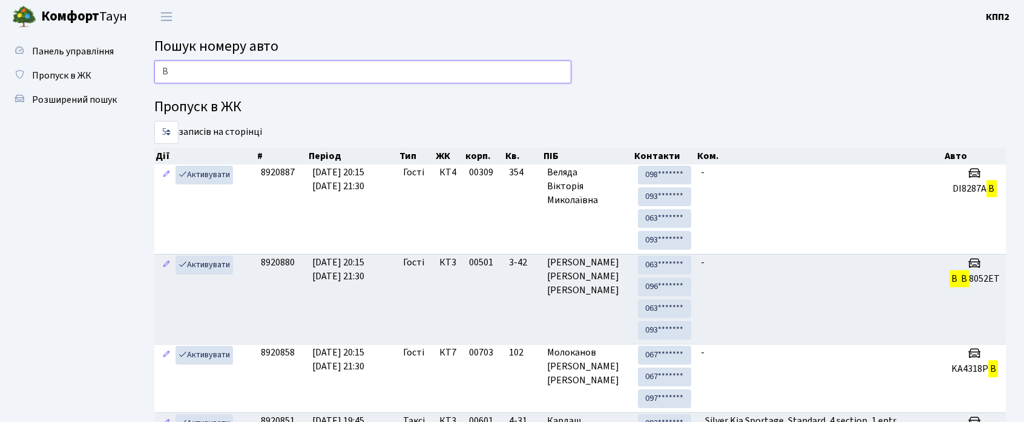
click at [206, 75] on input "B" at bounding box center [362, 71] width 417 height 23
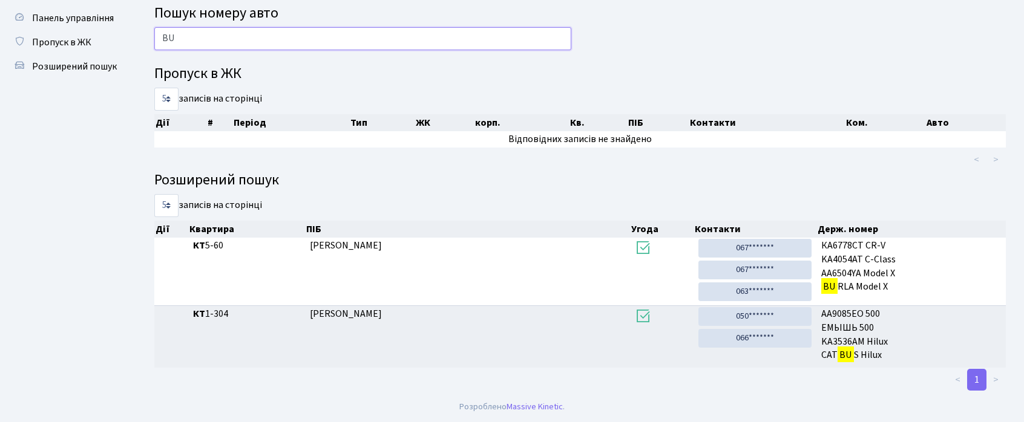
scroll to position [34, 0]
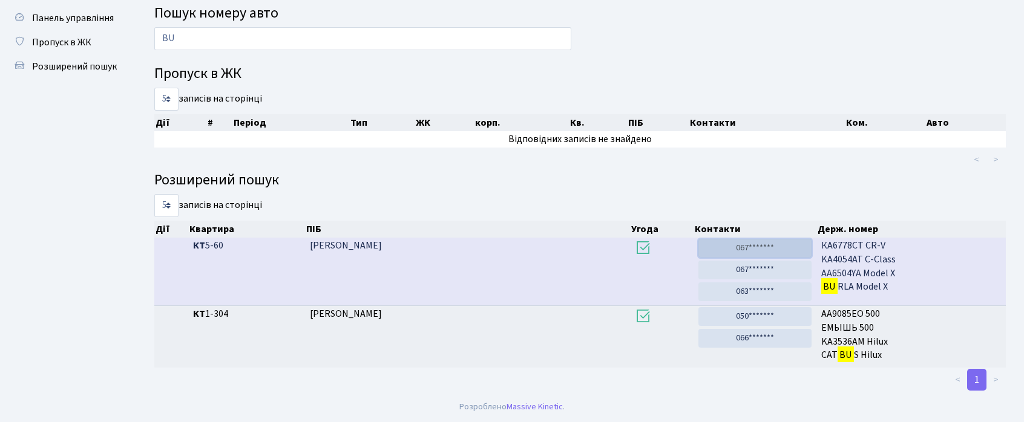
click at [743, 243] on link "067*******" at bounding box center [754, 248] width 113 height 19
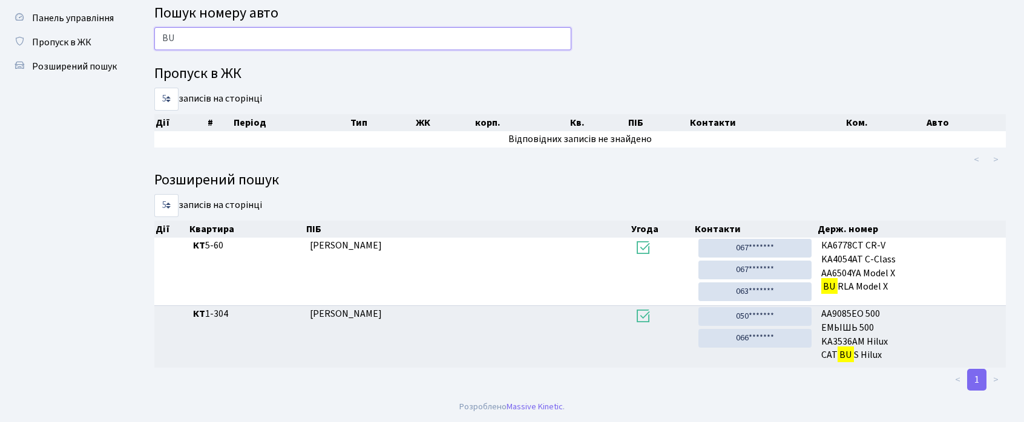
click at [265, 42] on input "BU" at bounding box center [362, 38] width 417 height 23
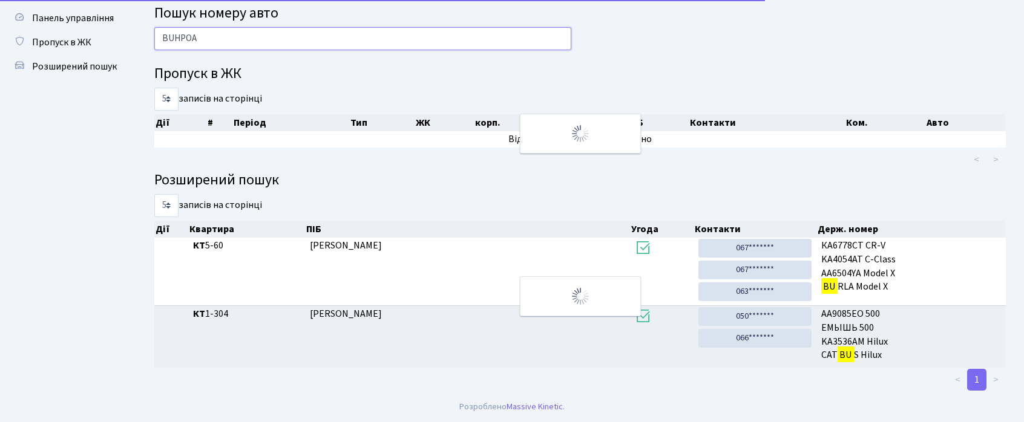
scroll to position [0, 0]
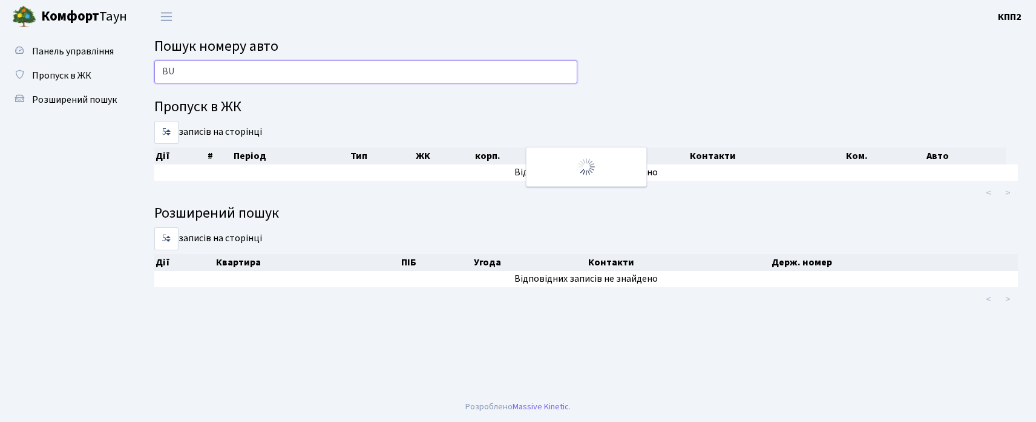
type input "B"
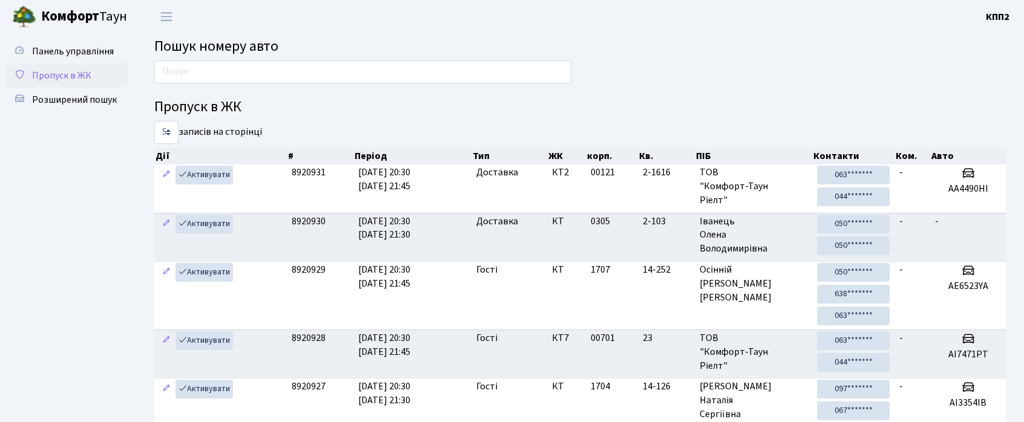
click at [110, 83] on link "Пропуск в ЖК" at bounding box center [66, 76] width 121 height 24
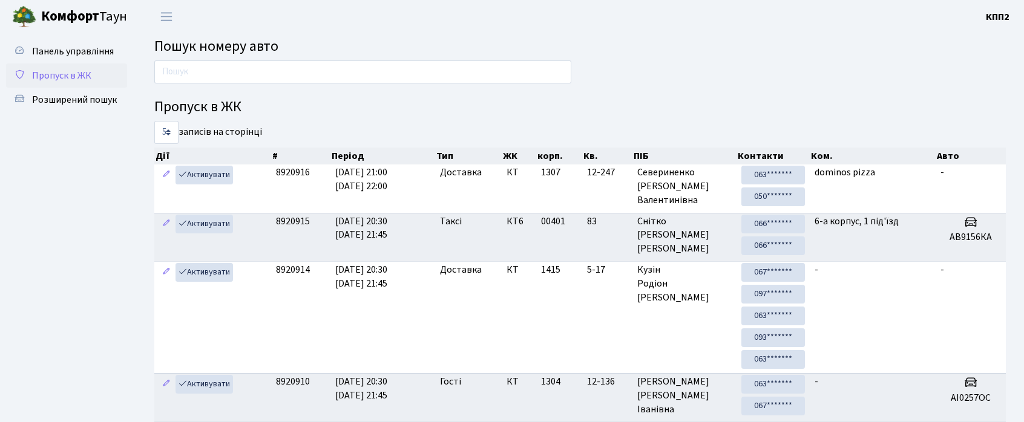
click at [82, 71] on span "Пропуск в ЖК" at bounding box center [61, 75] width 59 height 13
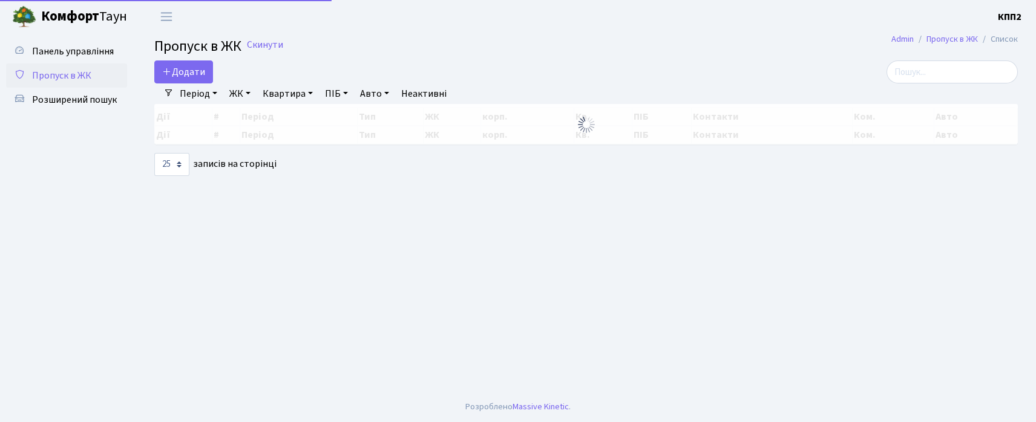
select select "25"
click at [935, 78] on input "search" at bounding box center [951, 71] width 131 height 23
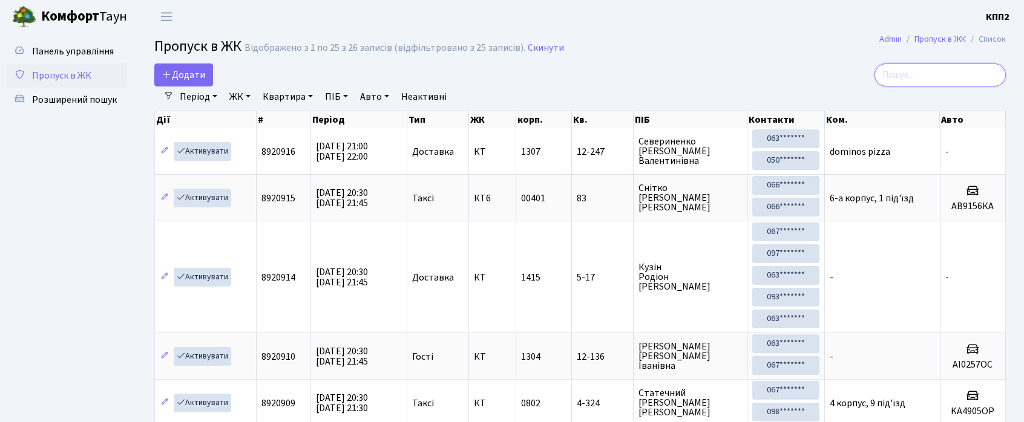
type input "4"
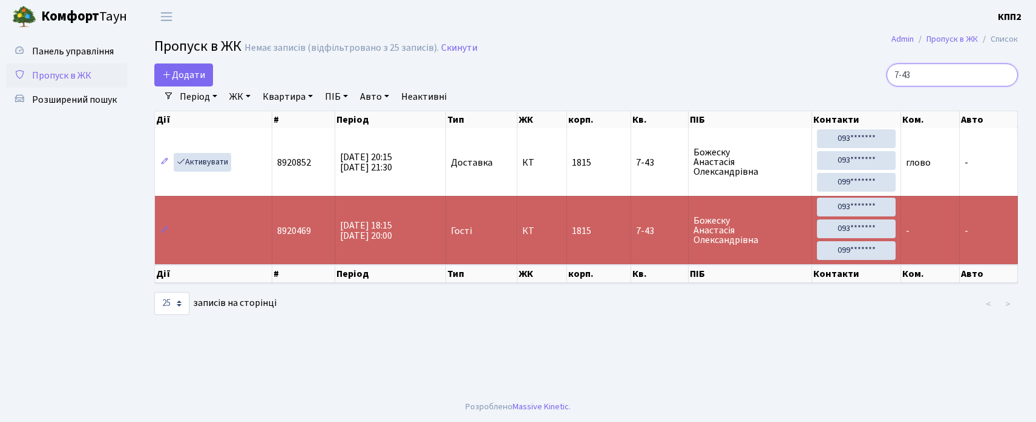
type input "7-43"
click at [1005, 76] on input "7-43" at bounding box center [951, 75] width 131 height 23
click at [1003, 73] on input "7-43" at bounding box center [951, 75] width 131 height 23
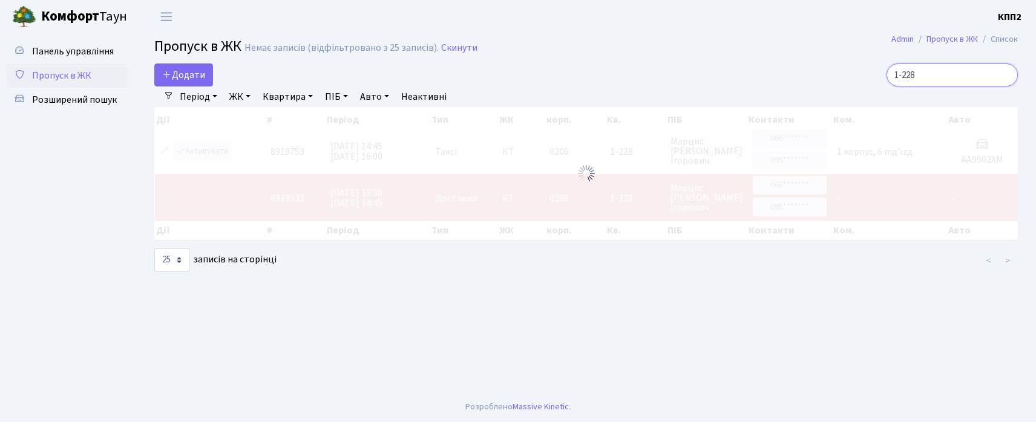
type input "1-228"
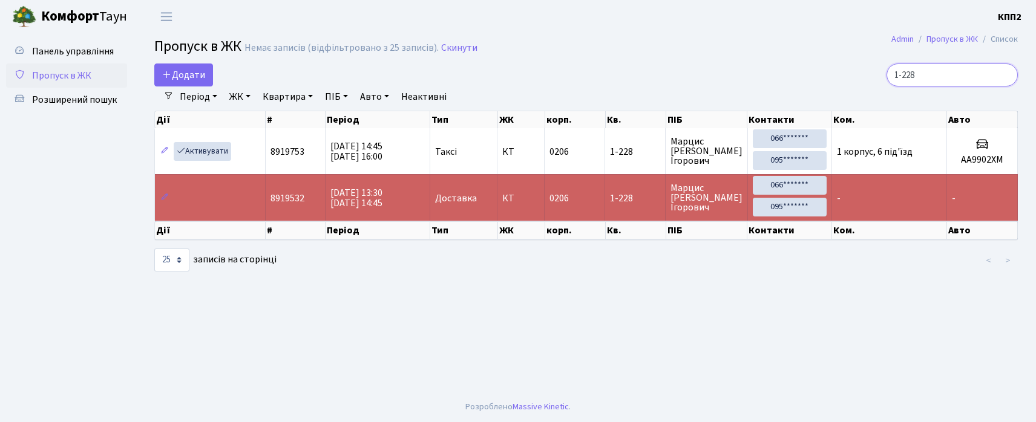
click at [1003, 76] on input "1-228" at bounding box center [951, 75] width 131 height 23
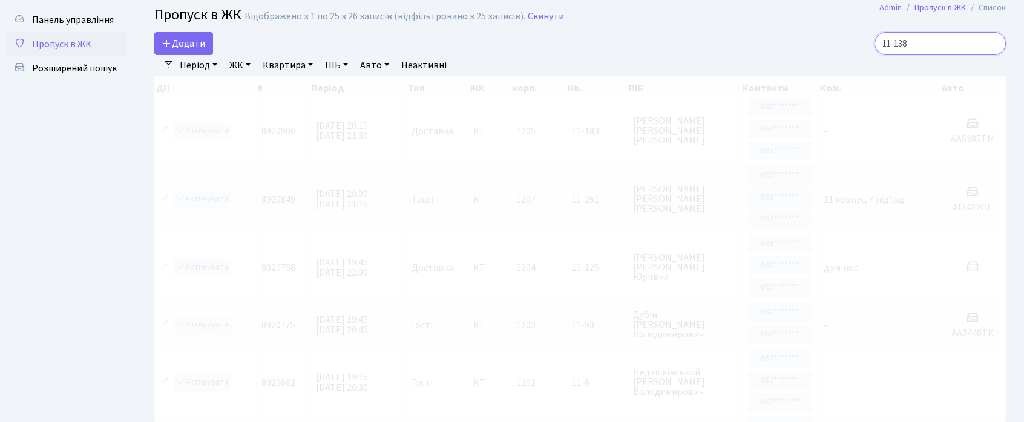
scroll to position [80, 0]
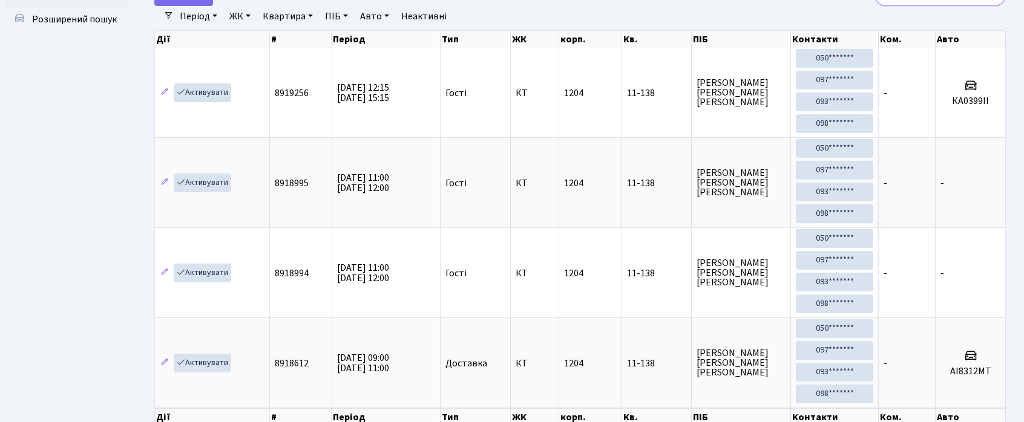
type input "11-138"
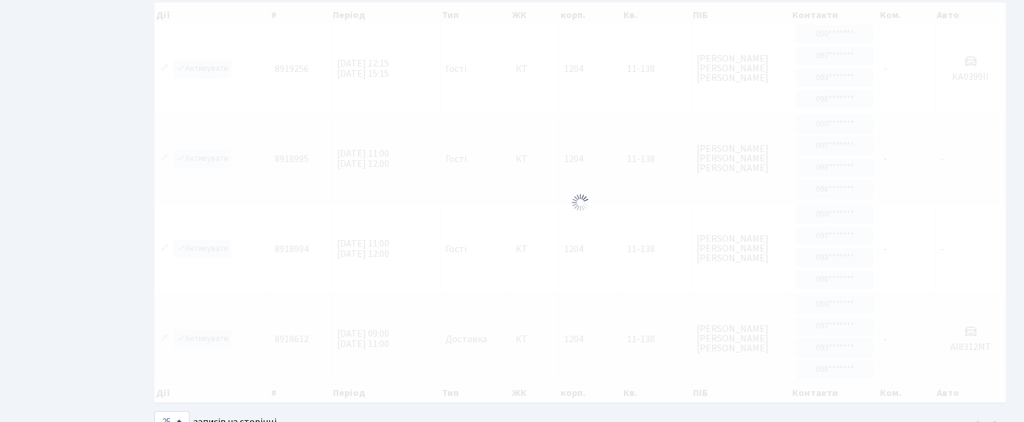
scroll to position [76, 0]
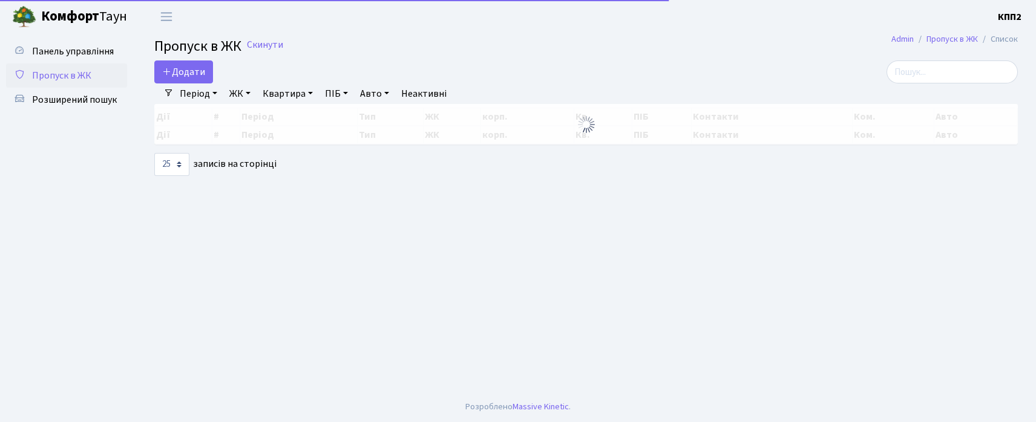
select select "25"
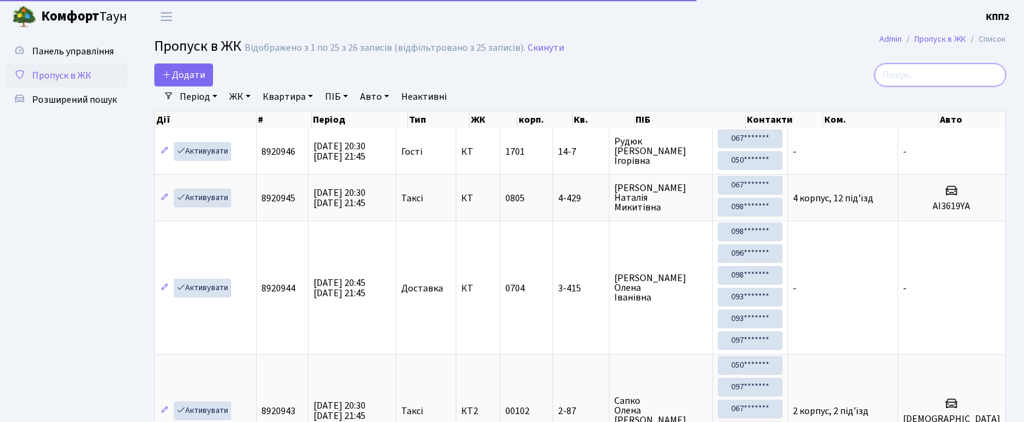
click at [945, 75] on input "search" at bounding box center [939, 75] width 131 height 23
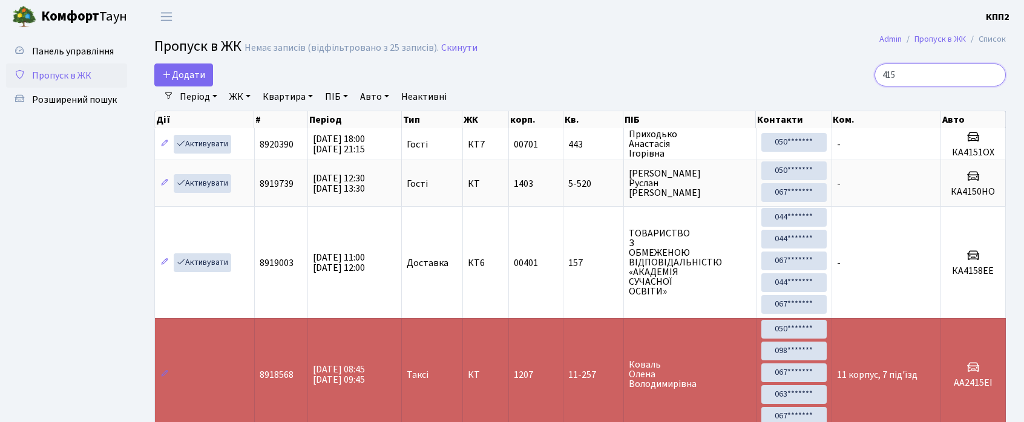
click at [893, 75] on input "415" at bounding box center [939, 75] width 131 height 23
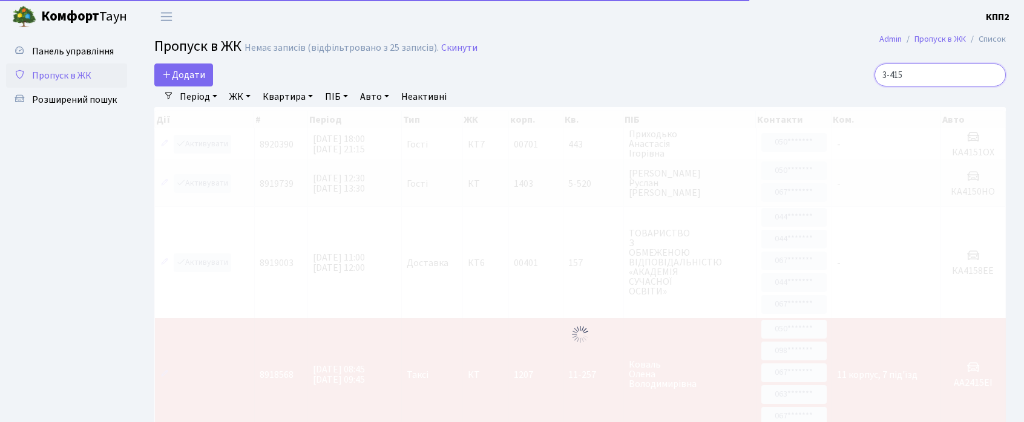
type input "3-415"
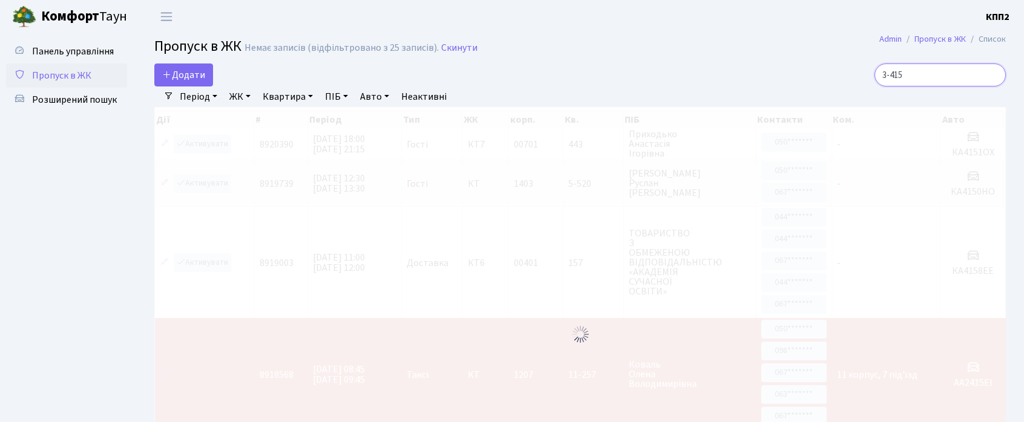
click at [947, 80] on input "3-415" at bounding box center [939, 75] width 131 height 23
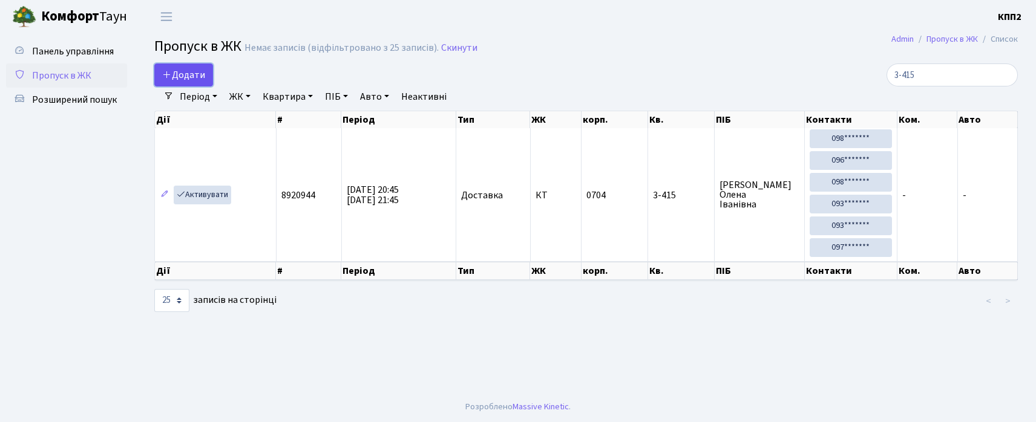
click at [175, 71] on span "Додати" at bounding box center [183, 74] width 43 height 13
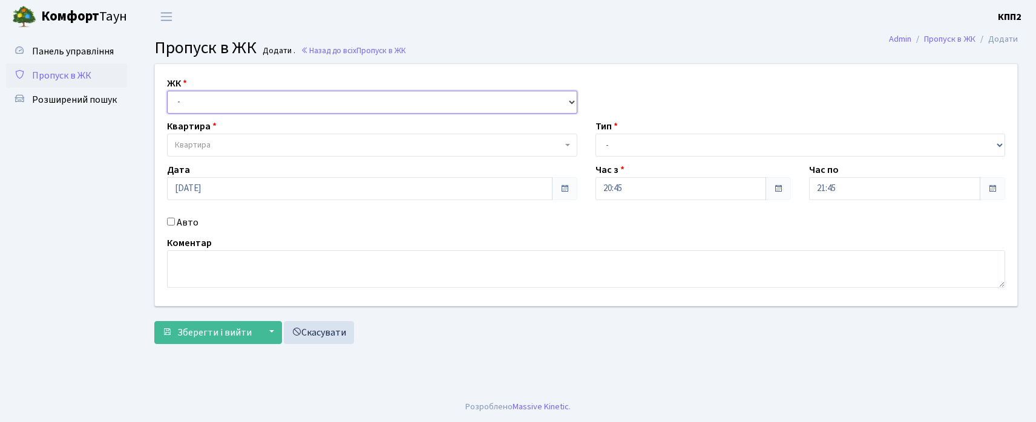
click at [215, 100] on select "- КТ, вул. Регенераторна, 4 КТ2, просп. [STREET_ADDRESS] [STREET_ADDRESS] [PERS…" at bounding box center [372, 102] width 410 height 23
select select "271"
click at [167, 91] on select "- КТ, вул. Регенераторна, 4 КТ2, просп. [STREET_ADDRESS] [STREET_ADDRESS] [PERS…" at bounding box center [372, 102] width 410 height 23
select select
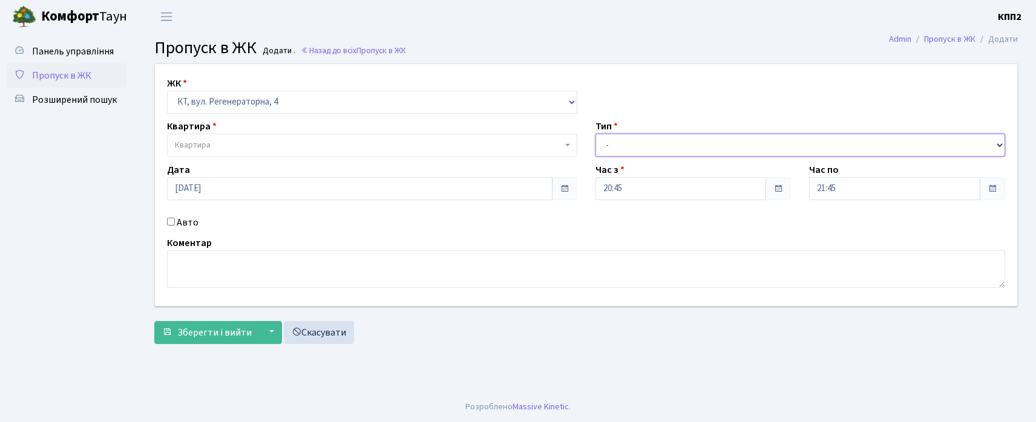
click at [598, 143] on select "- Доставка Таксі Гості Сервіс" at bounding box center [800, 145] width 410 height 23
select select "3"
click at [595, 134] on select "- Доставка Таксі Гості Сервіс" at bounding box center [800, 145] width 410 height 23
click at [206, 134] on span "Квартира" at bounding box center [372, 145] width 410 height 23
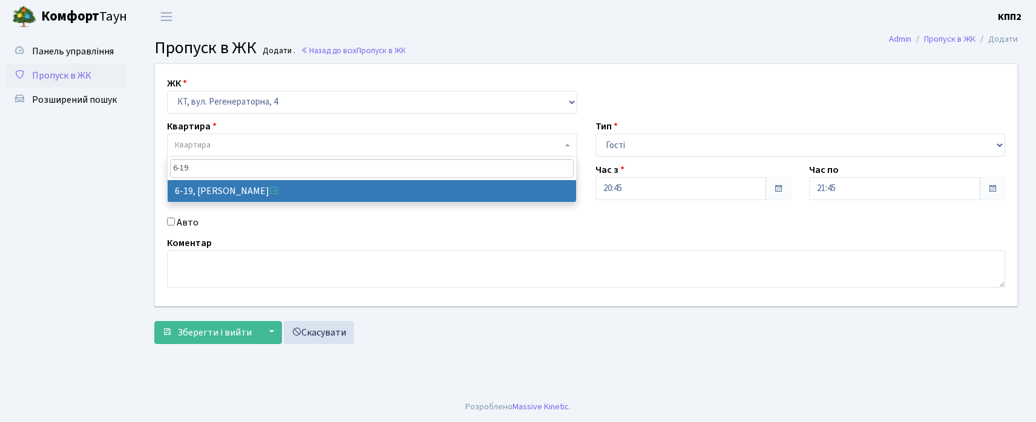
type input "6-19"
select select "5199"
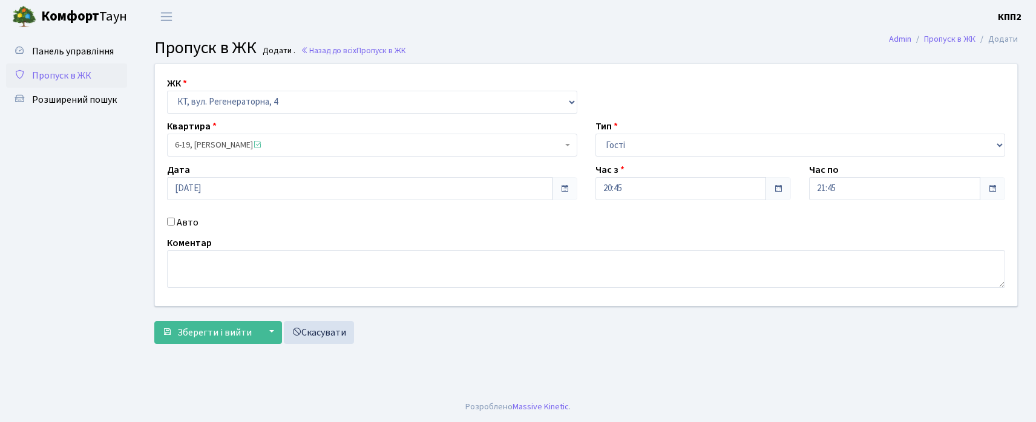
click at [173, 219] on input "Авто" at bounding box center [171, 222] width 8 height 8
checkbox input "true"
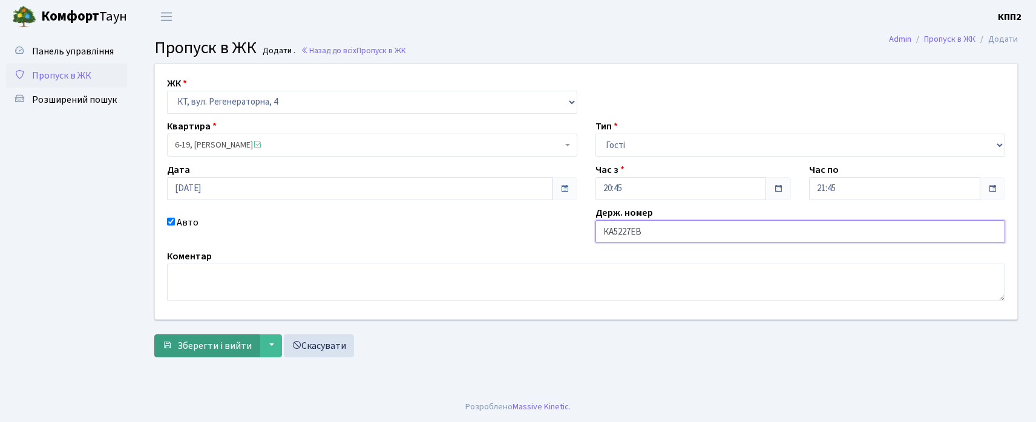
type input "КА5227ЕВ"
click at [184, 350] on span "Зберегти і вийти" at bounding box center [214, 345] width 74 height 13
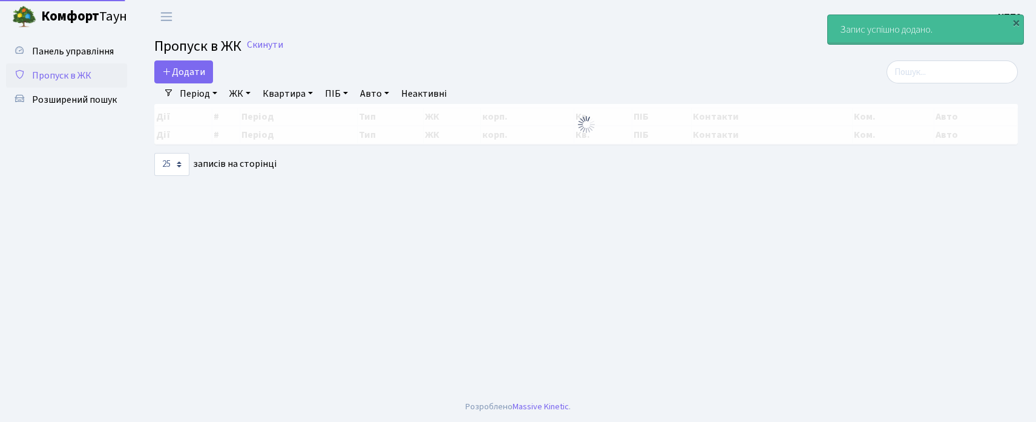
select select "25"
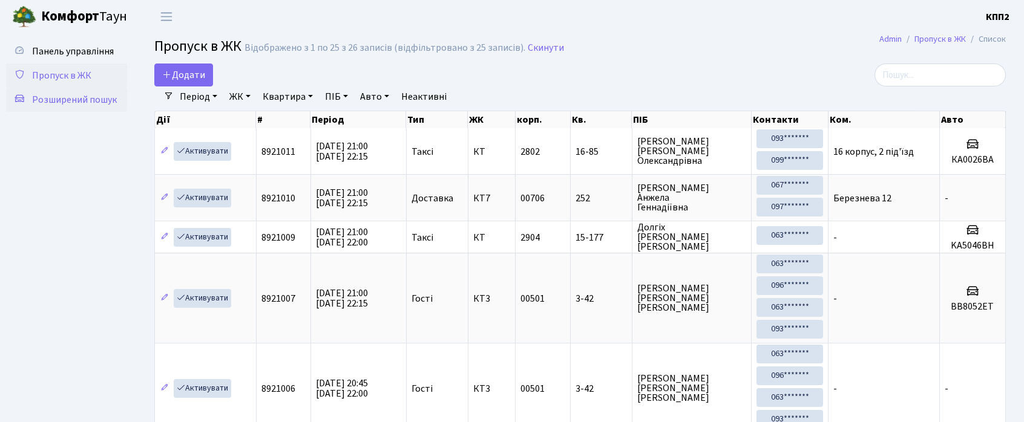
click at [39, 97] on span "Розширений пошук" at bounding box center [74, 99] width 85 height 13
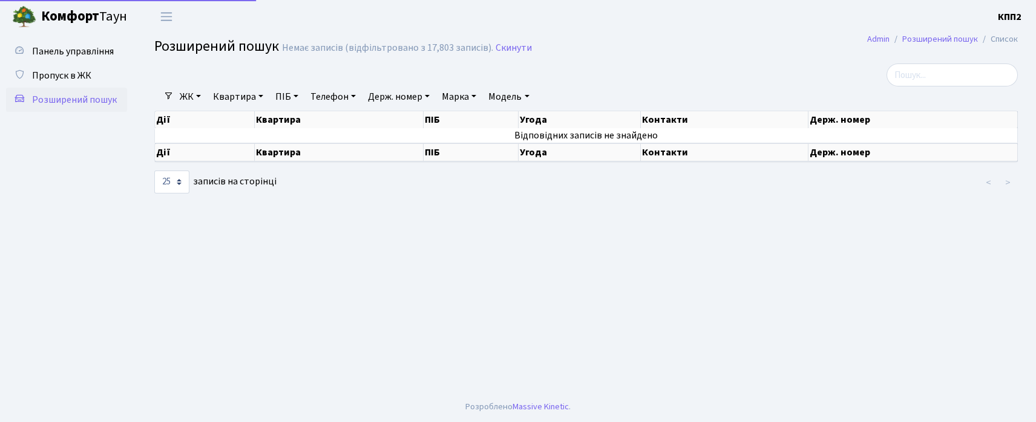
select select "25"
click at [185, 95] on link "ЖК" at bounding box center [190, 97] width 31 height 21
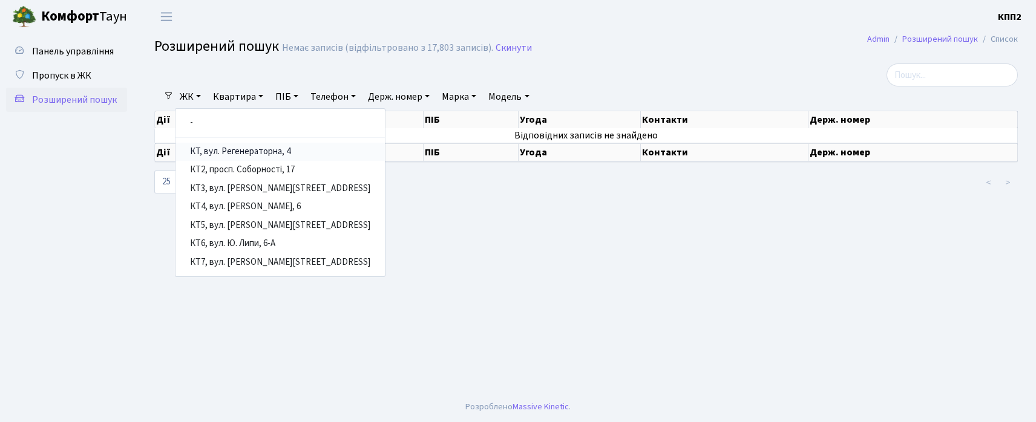
click at [207, 151] on link "КТ, вул. Регенераторна, 4" at bounding box center [279, 152] width 209 height 19
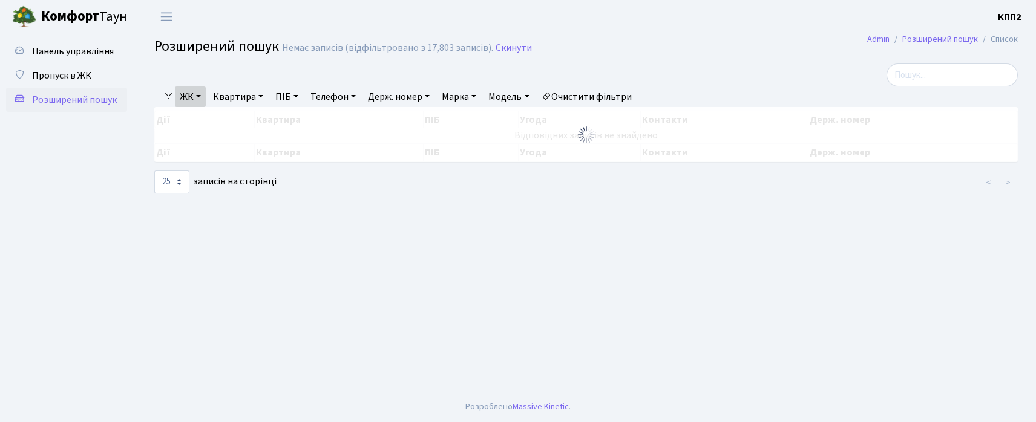
click at [231, 98] on link "Квартира" at bounding box center [238, 97] width 60 height 21
type input "4-440"
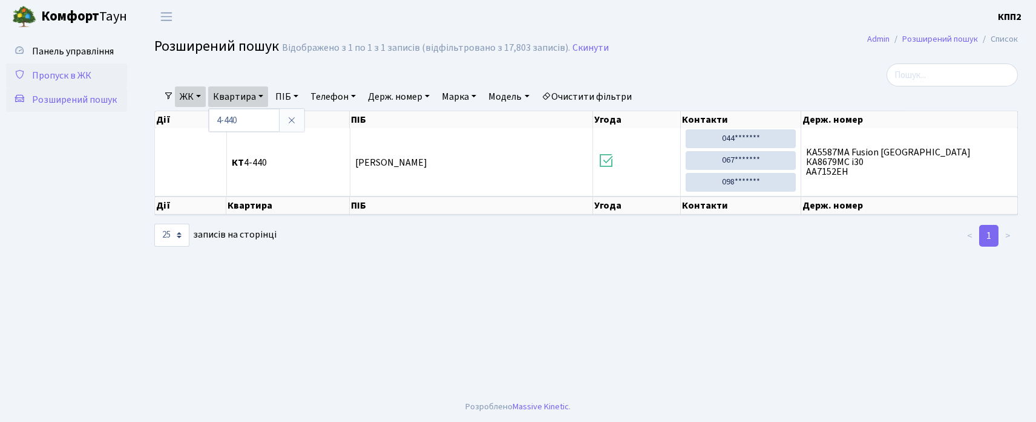
click at [71, 83] on link "Пропуск в ЖК" at bounding box center [66, 76] width 121 height 24
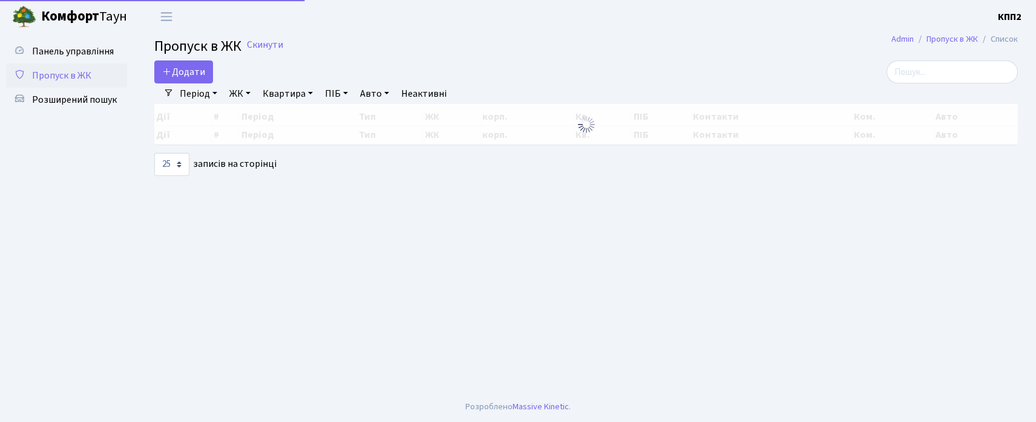
select select "25"
drag, startPoint x: 168, startPoint y: 64, endPoint x: 161, endPoint y: 146, distance: 82.6
click at [169, 65] on link "Додати" at bounding box center [183, 71] width 59 height 23
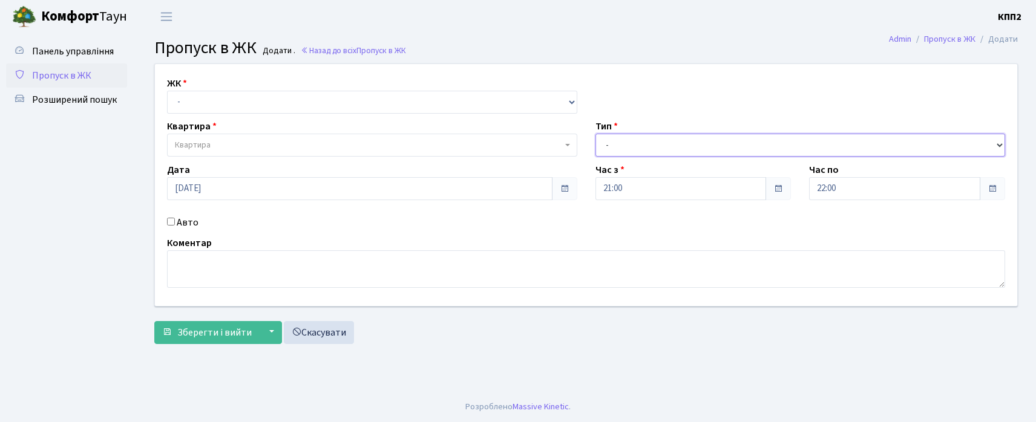
click at [661, 146] on select "- Доставка Таксі Гості Сервіс" at bounding box center [800, 145] width 410 height 23
select select "2"
click at [595, 134] on select "- Доставка Таксі Гості Сервіс" at bounding box center [800, 145] width 410 height 23
click at [169, 224] on input "Авто" at bounding box center [171, 222] width 8 height 8
checkbox input "true"
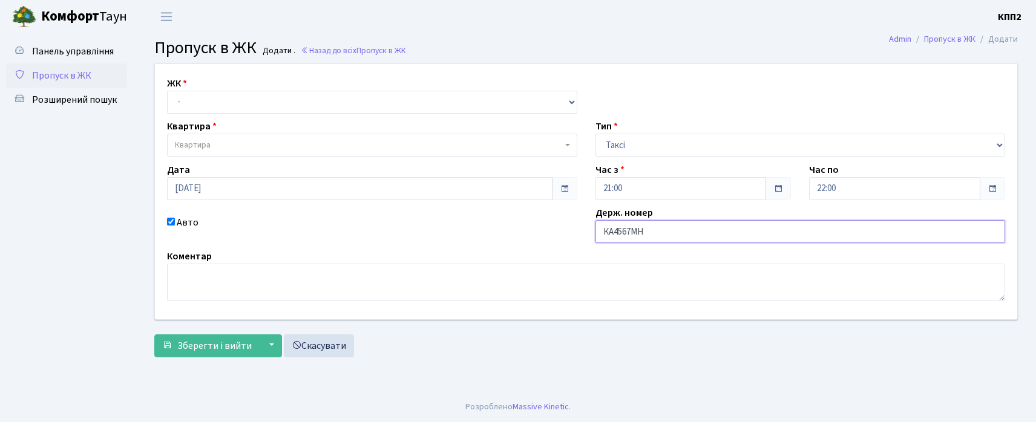
type input "КА4567МН"
drag, startPoint x: 200, startPoint y: 88, endPoint x: 196, endPoint y: 131, distance: 43.1
click at [200, 97] on div "ЖК - КТ, вул. Регенераторна, 4 КТ2, просп. Соборності, 17 КТ3, вул. Березнева, …" at bounding box center [372, 95] width 428 height 38
click at [199, 126] on label "Квартира" at bounding box center [192, 126] width 50 height 15
click at [201, 120] on label "Квартира" at bounding box center [192, 126] width 50 height 15
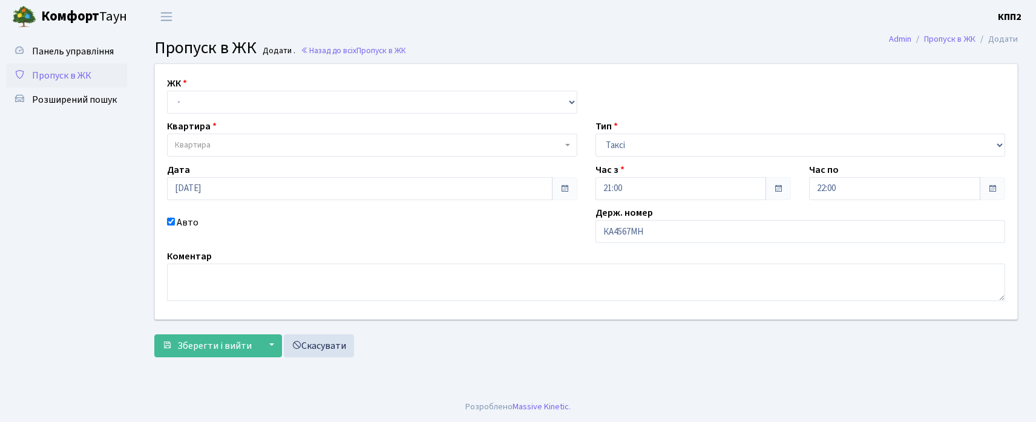
drag, startPoint x: 209, startPoint y: 86, endPoint x: 209, endPoint y: 110, distance: 23.6
click at [209, 99] on div "ЖК - КТ, вул. Регенераторна, 4 КТ2, просп. Соборності, 17 КТ3, вул. Березнева, …" at bounding box center [372, 95] width 428 height 38
click at [209, 109] on select "- КТ, вул. Регенераторна, 4 КТ2, просп. Соборності, 17 КТ3, вул. Березнева, 16 …" at bounding box center [372, 102] width 410 height 23
select select "295"
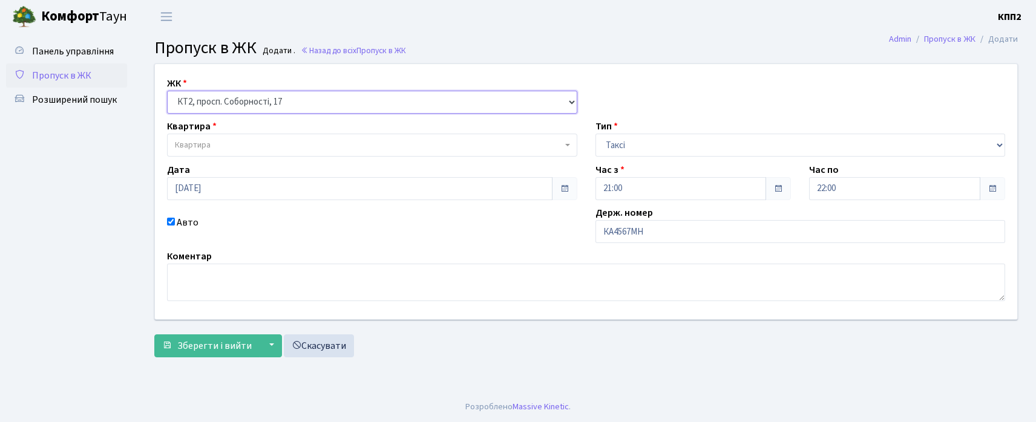
click at [167, 91] on select "- КТ, вул. Регенераторна, 4 КТ2, просп. Соборності, 17 КТ3, вул. Березнева, 16 …" at bounding box center [372, 102] width 410 height 23
select select
click at [291, 105] on select "- КТ, вул. Регенераторна, 4 КТ2, просп. Соборності, 17 КТ3, вул. Березнева, 16 …" at bounding box center [372, 102] width 410 height 23
select select "271"
click at [167, 91] on select "- КТ, вул. Регенераторна, 4 КТ2, просп. Соборності, 17 КТ3, вул. Березнева, 16 …" at bounding box center [372, 102] width 410 height 23
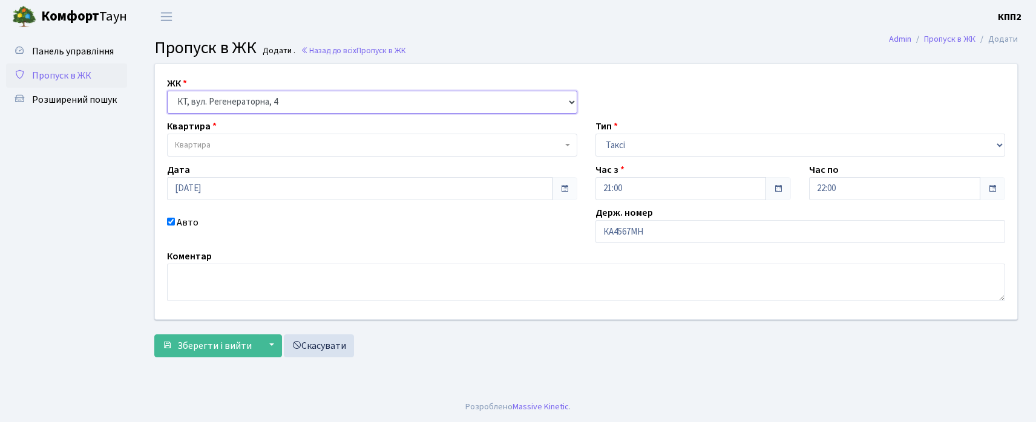
select select
click at [267, 145] on span "Квартира" at bounding box center [368, 145] width 387 height 12
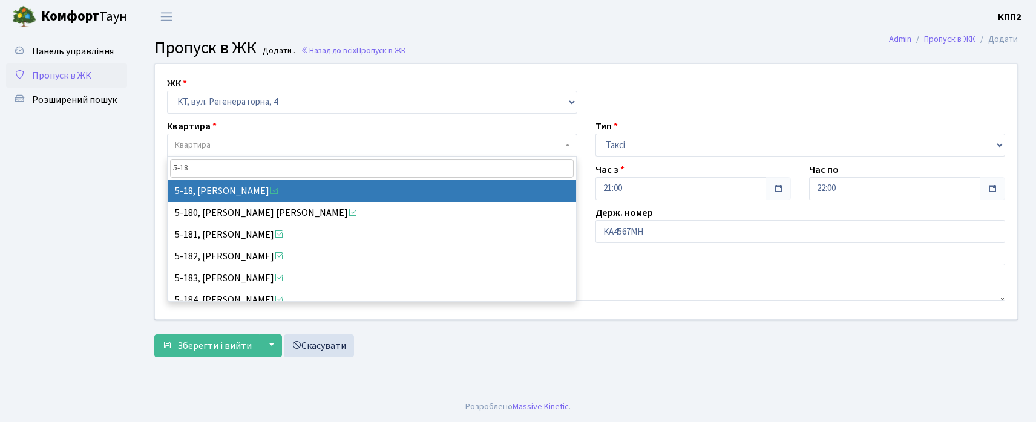
type input "5-18"
select select "2510"
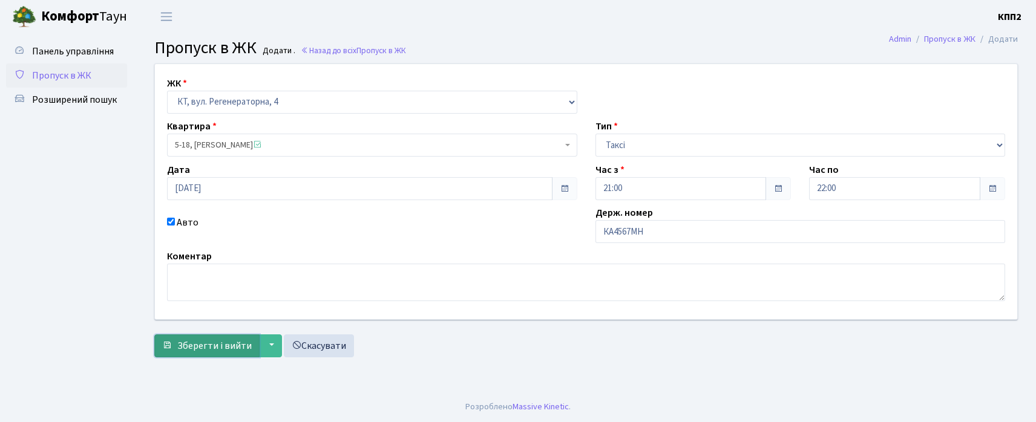
click at [172, 340] on button "Зберегти і вийти" at bounding box center [206, 346] width 105 height 23
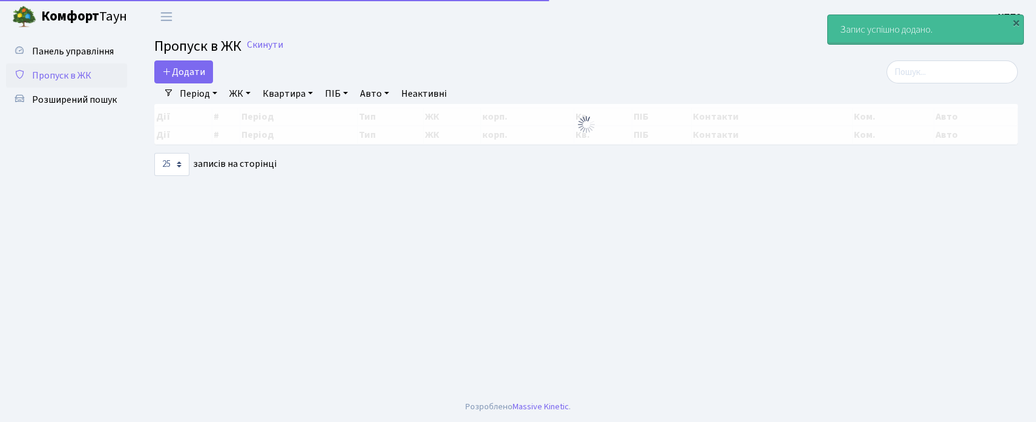
select select "25"
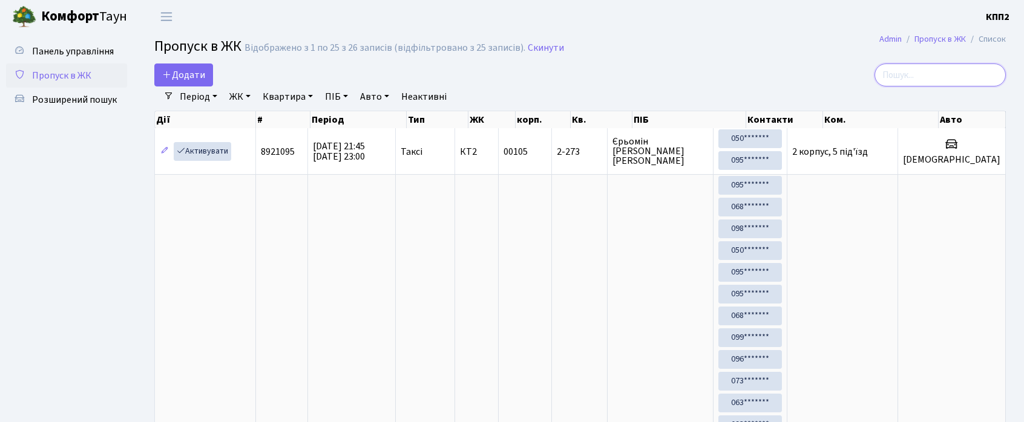
click at [932, 71] on input "search" at bounding box center [939, 75] width 131 height 23
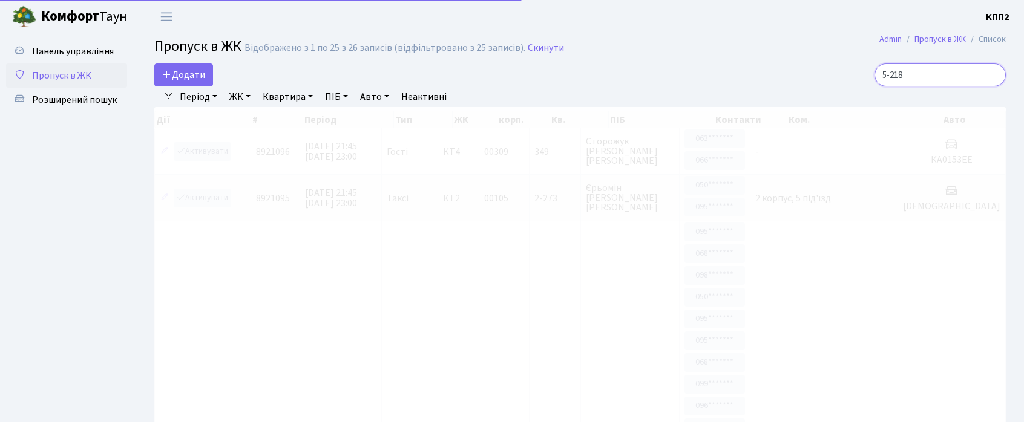
type input "5-218"
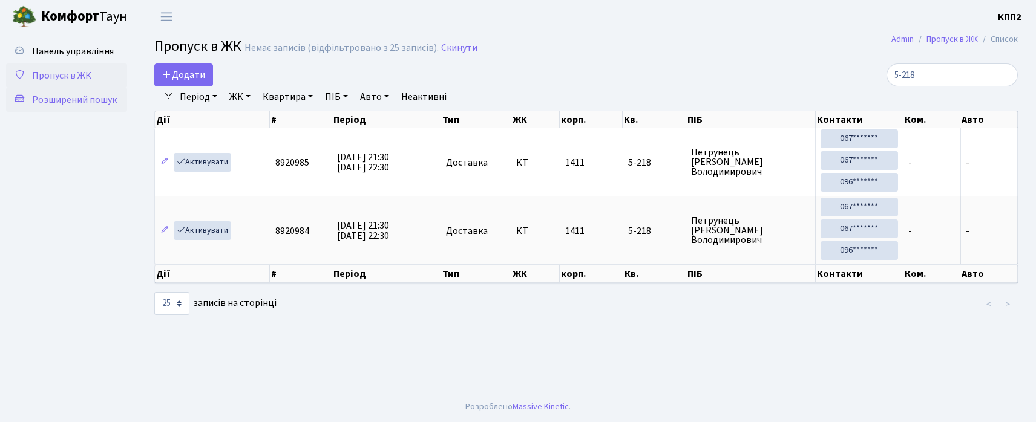
click at [76, 96] on span "Розширений пошук" at bounding box center [74, 99] width 85 height 13
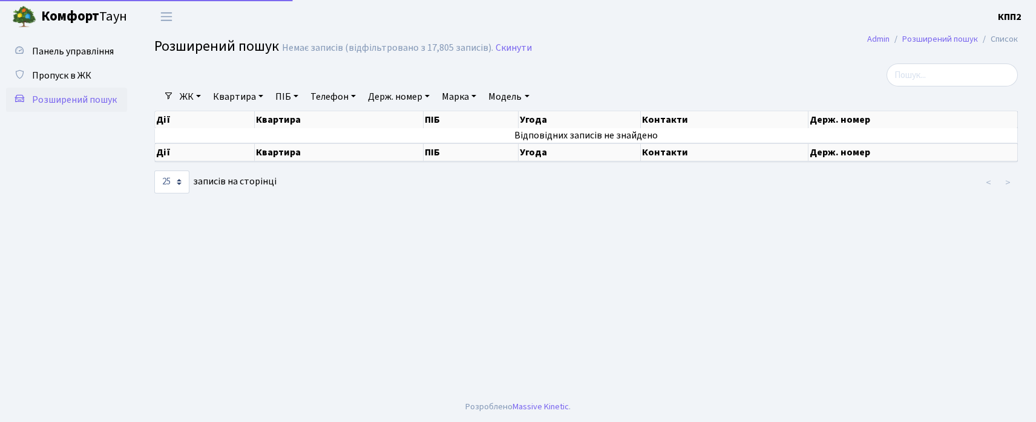
select select "25"
click at [98, 47] on span "Панель управління" at bounding box center [73, 51] width 82 height 13
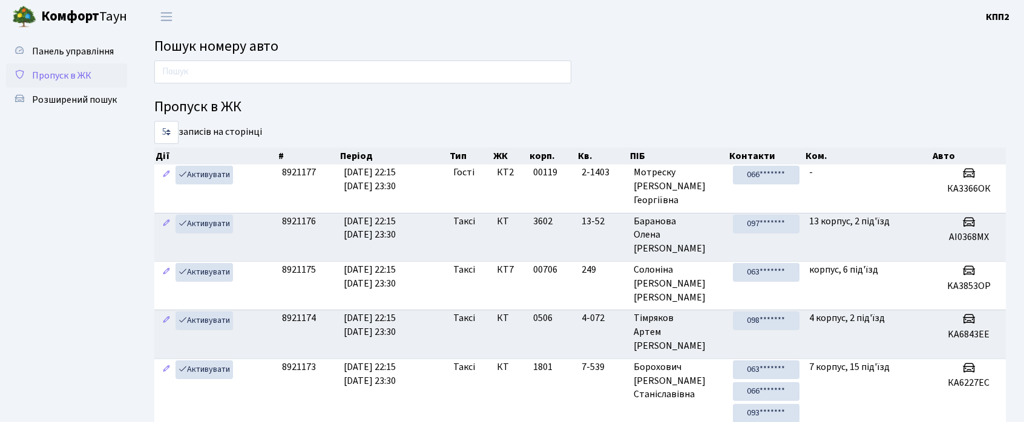
click at [76, 76] on span "Пропуск в ЖК" at bounding box center [61, 75] width 59 height 13
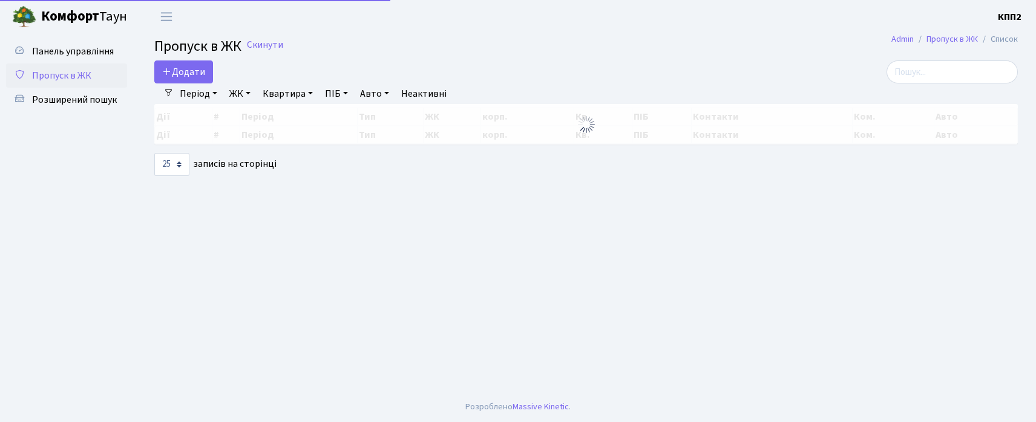
select select "25"
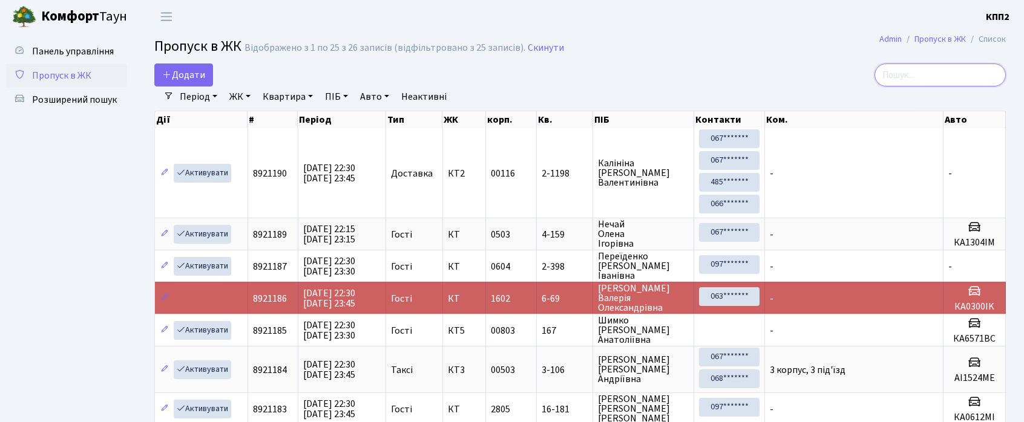
click at [964, 65] on input "search" at bounding box center [939, 75] width 131 height 23
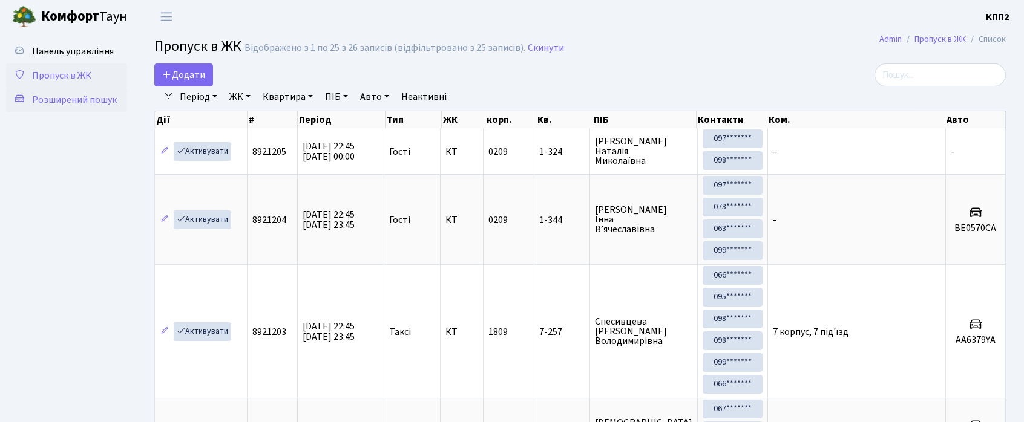
click at [77, 105] on span "Розширений пошук" at bounding box center [74, 99] width 85 height 13
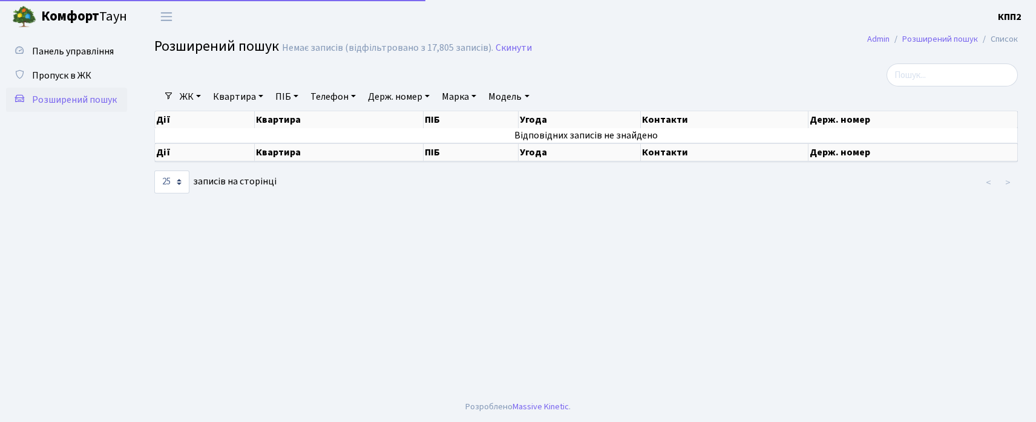
select select "25"
click at [181, 95] on link "ЖК" at bounding box center [190, 97] width 31 height 21
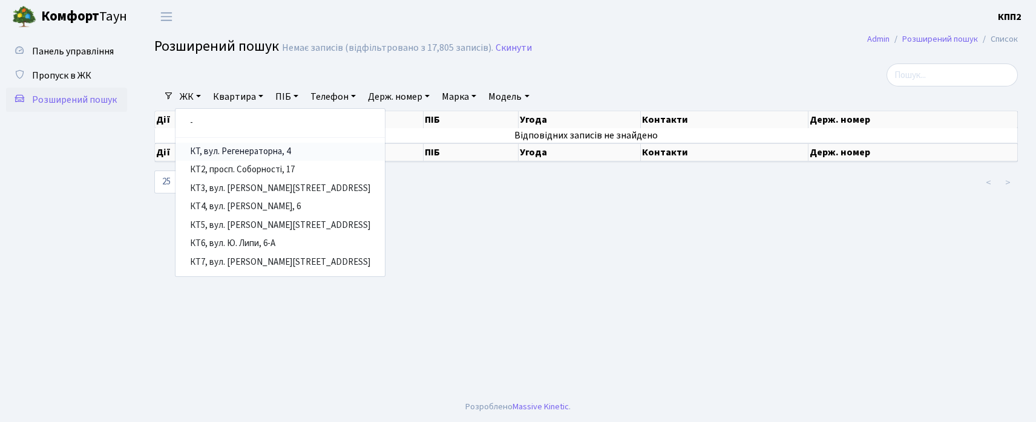
click at [203, 150] on link "КТ, вул. Регенераторна, 4" at bounding box center [279, 152] width 209 height 19
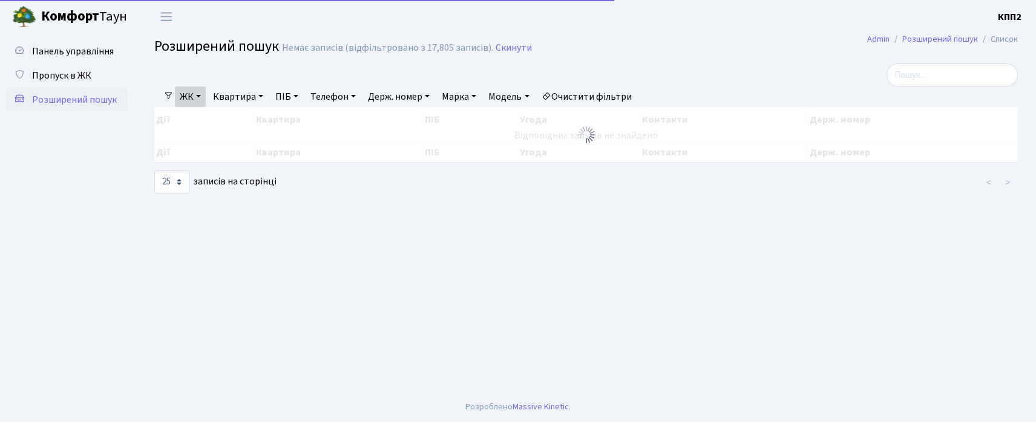
click at [238, 104] on link "Квартира" at bounding box center [238, 97] width 60 height 21
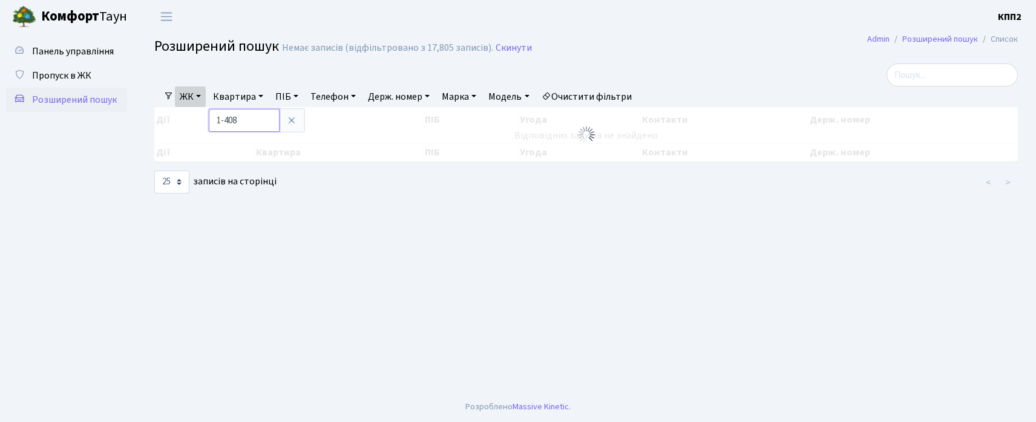
type input "1-408"
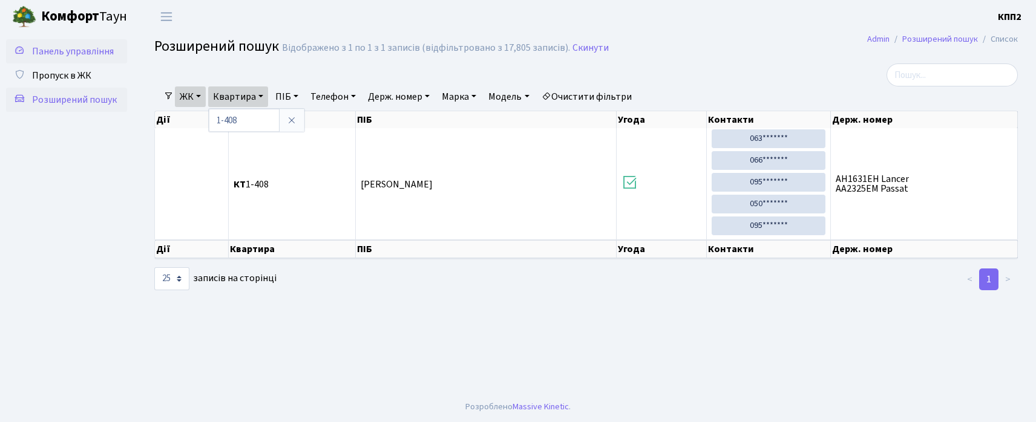
click at [68, 47] on span "Панель управління" at bounding box center [73, 51] width 82 height 13
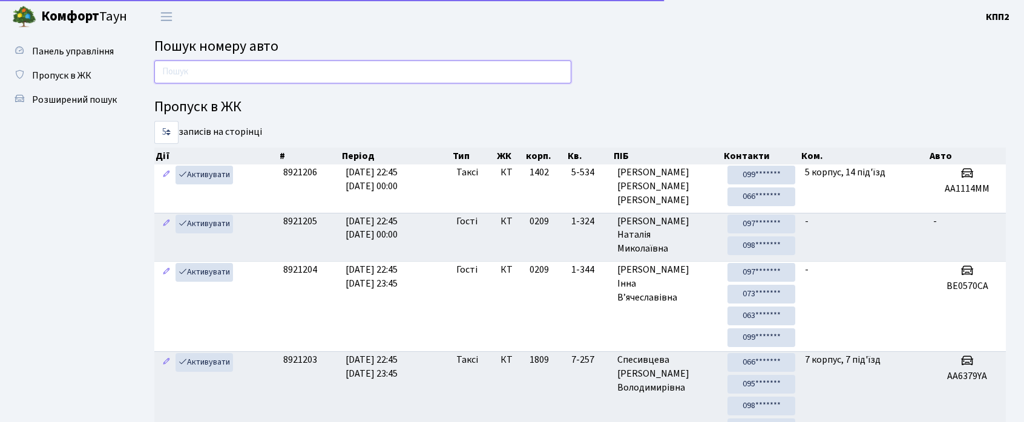
click at [194, 68] on input "text" at bounding box center [362, 71] width 417 height 23
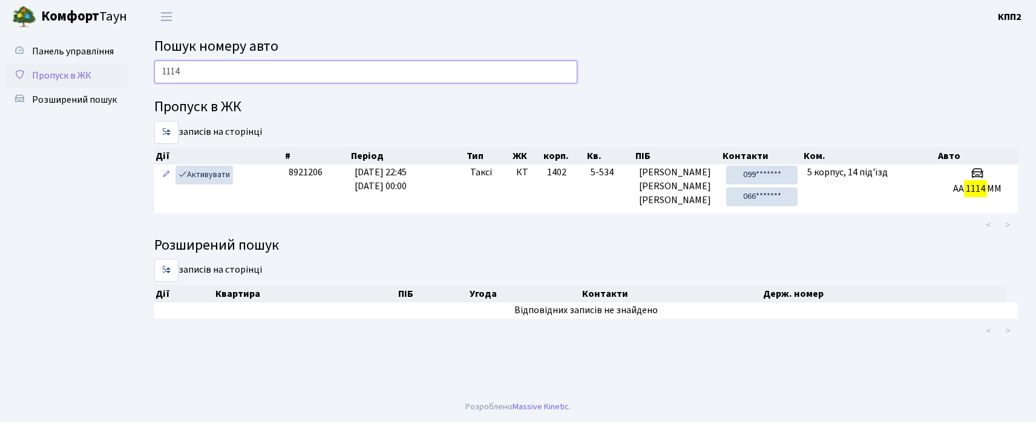
type input "1114"
click at [42, 70] on span "Пропуск в ЖК" at bounding box center [61, 75] width 59 height 13
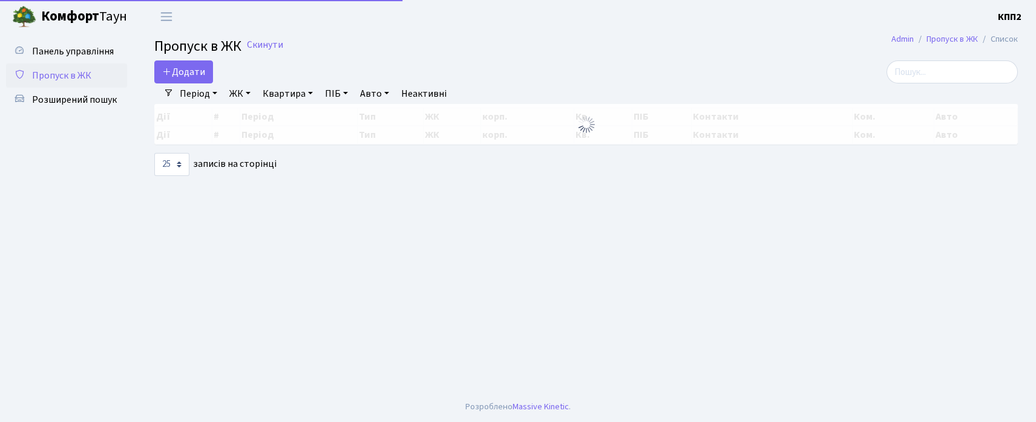
select select "25"
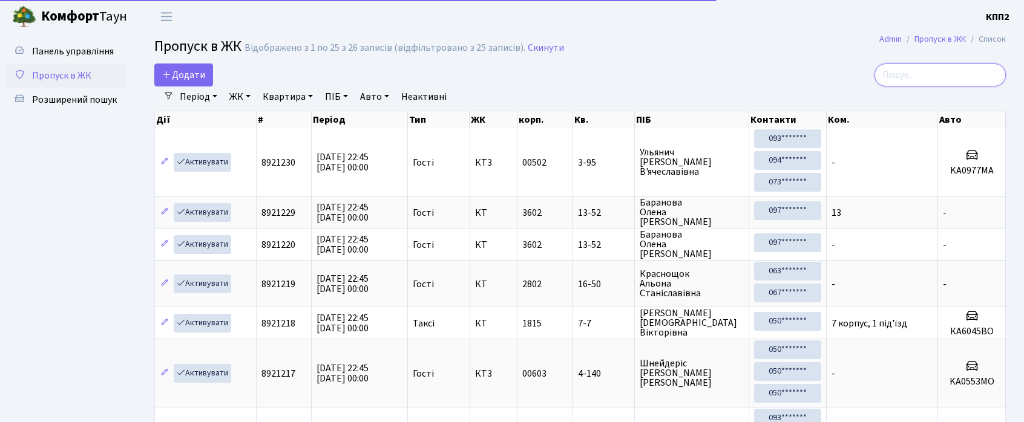
click at [927, 76] on input "search" at bounding box center [939, 75] width 131 height 23
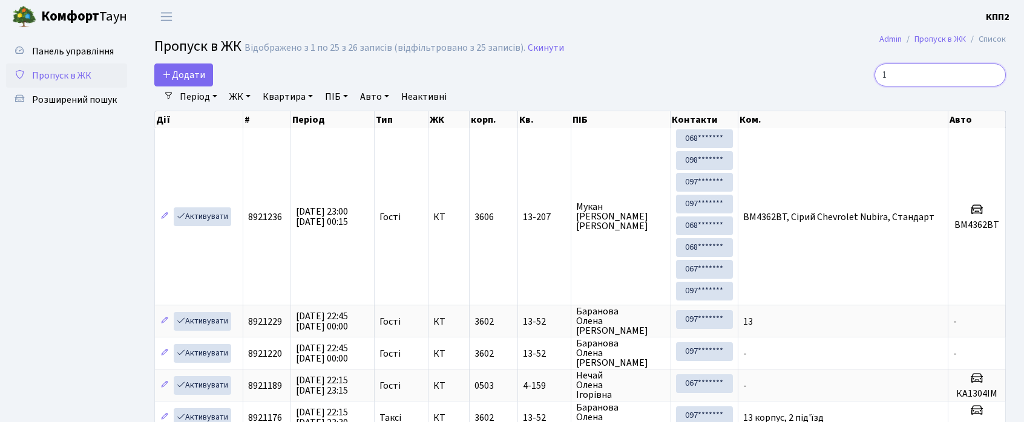
type input "1"
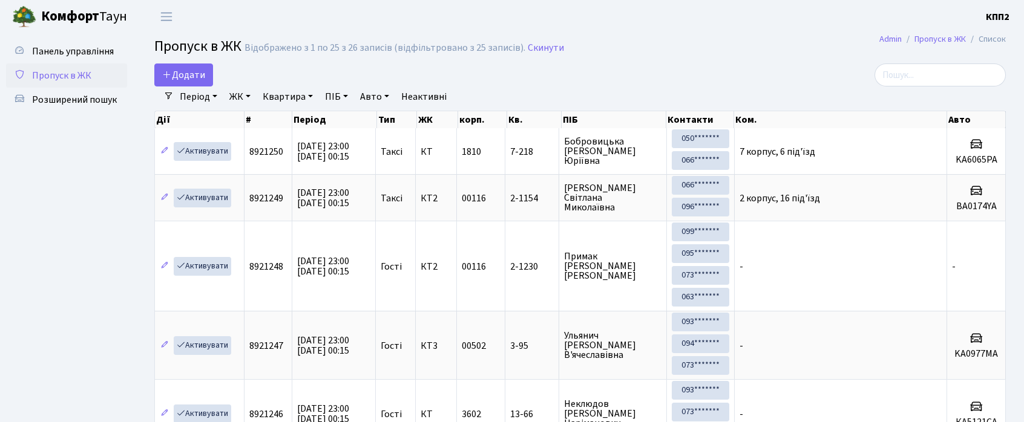
click at [65, 64] on link "Пропуск в ЖК" at bounding box center [66, 76] width 121 height 24
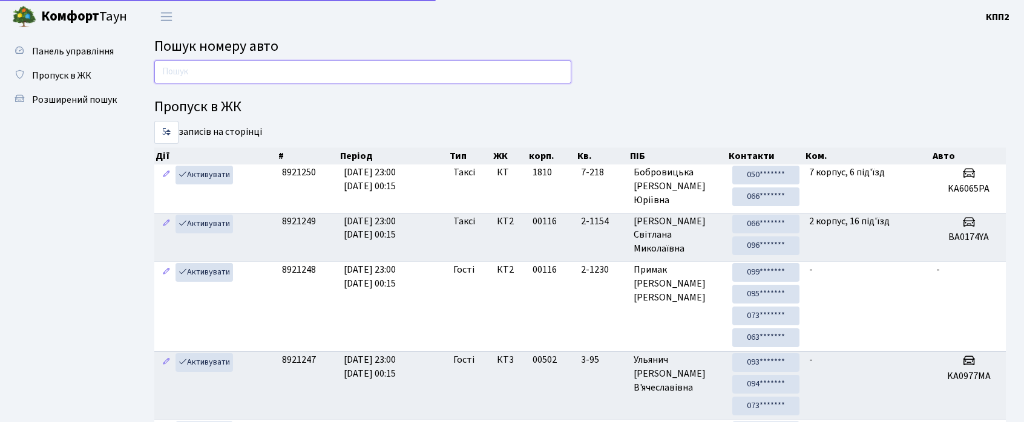
click at [180, 76] on input "text" at bounding box center [362, 71] width 417 height 23
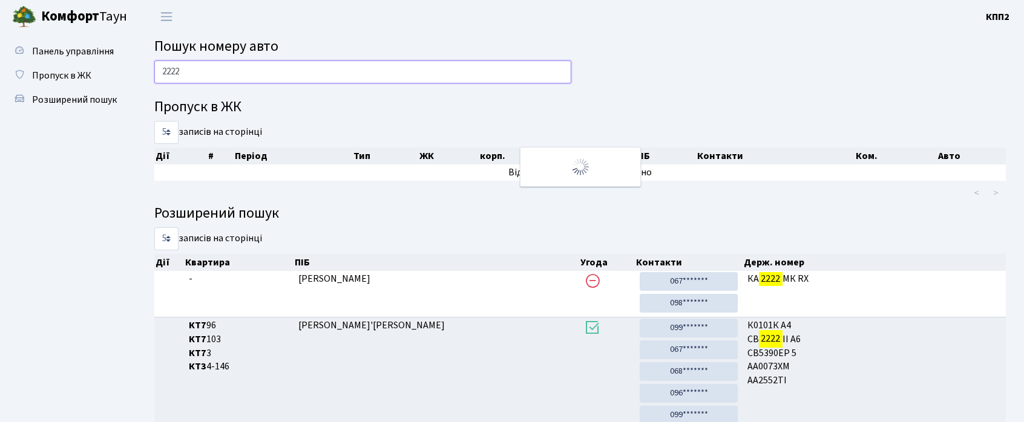
click at [158, 71] on input "2222" at bounding box center [362, 71] width 417 height 23
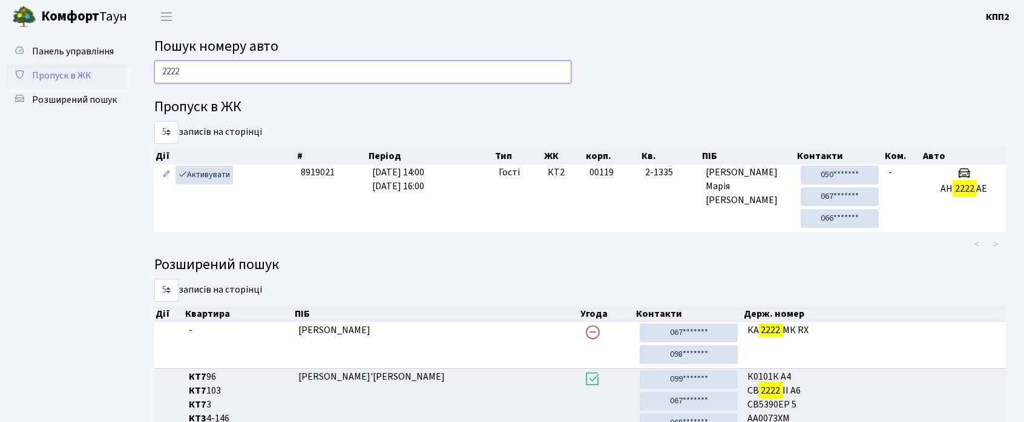
type input "2222"
click at [51, 69] on span "Пропуск в ЖК" at bounding box center [61, 75] width 59 height 13
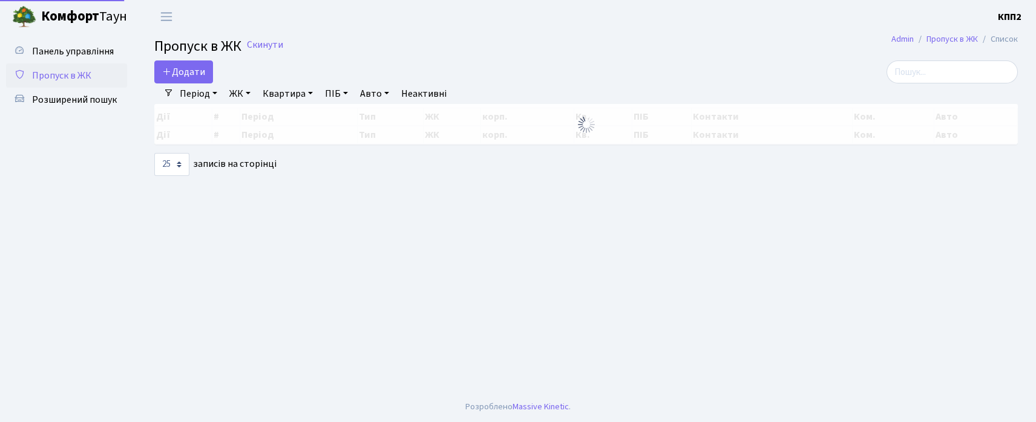
select select "25"
click at [175, 67] on span "Додати" at bounding box center [183, 71] width 43 height 13
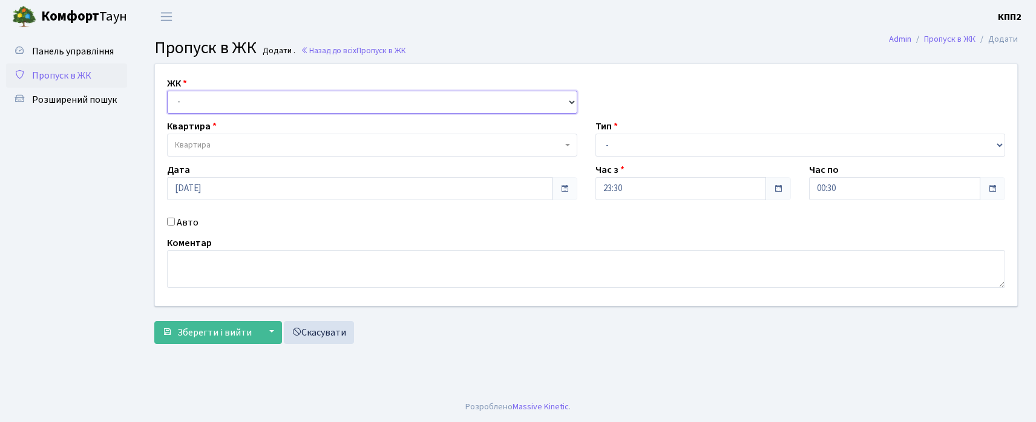
drag, startPoint x: 214, startPoint y: 105, endPoint x: 211, endPoint y: 112, distance: 7.9
click at [211, 109] on select "- КТ, вул. Регенераторна, 4 КТ2, просп. [STREET_ADDRESS] [STREET_ADDRESS] [PERS…" at bounding box center [372, 102] width 410 height 23
select select "302"
click at [167, 91] on select "- КТ, вул. Регенераторна, 4 КТ2, просп. [STREET_ADDRESS] [STREET_ADDRESS] [PERS…" at bounding box center [372, 102] width 410 height 23
select select
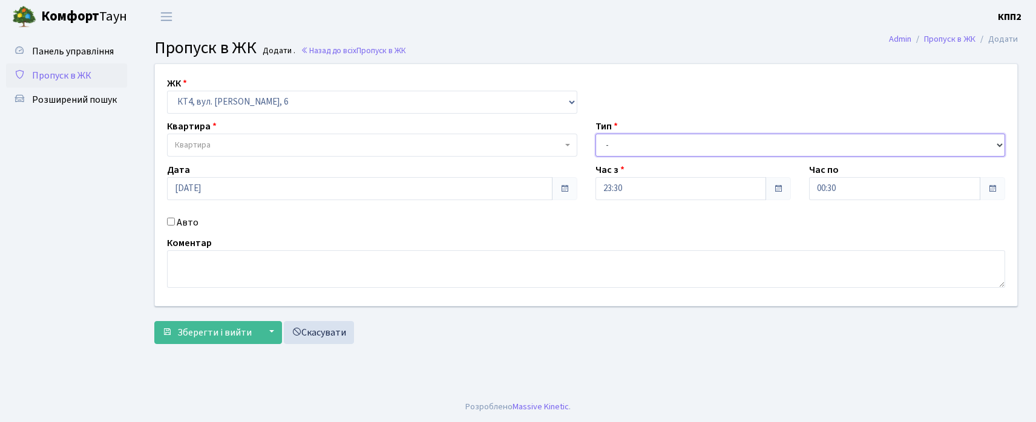
drag, startPoint x: 635, startPoint y: 155, endPoint x: 622, endPoint y: 155, distance: 12.7
click at [635, 155] on select "- Доставка Таксі Гості Сервіс" at bounding box center [800, 145] width 410 height 23
select select "2"
click at [595, 134] on select "- Доставка Таксі Гості Сервіс" at bounding box center [800, 145] width 410 height 23
click at [174, 220] on input "Авто" at bounding box center [171, 222] width 8 height 8
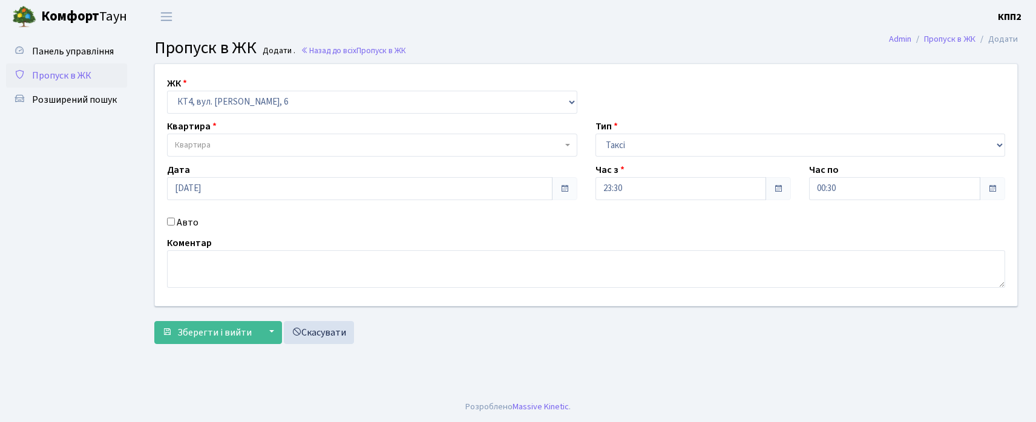
checkbox input "true"
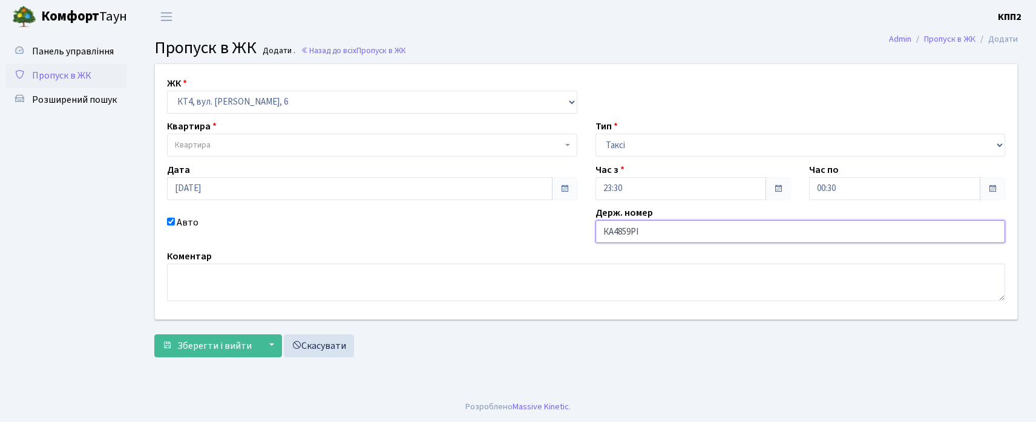
type input "КА4859РІ"
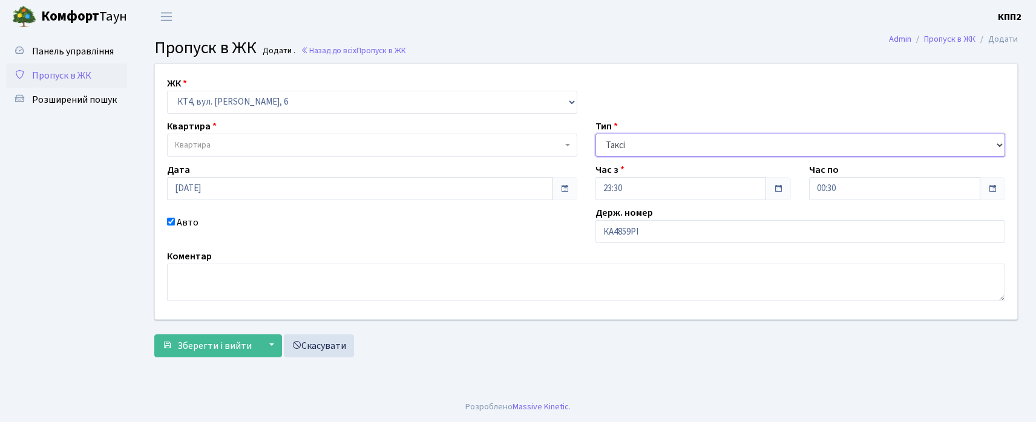
click at [701, 140] on select "- Доставка Таксі Гості Сервіс" at bounding box center [800, 145] width 410 height 23
select select "3"
click at [595, 134] on select "- Доставка Таксі Гості Сервіс" at bounding box center [800, 145] width 410 height 23
click at [247, 143] on span "Квартира" at bounding box center [368, 145] width 387 height 12
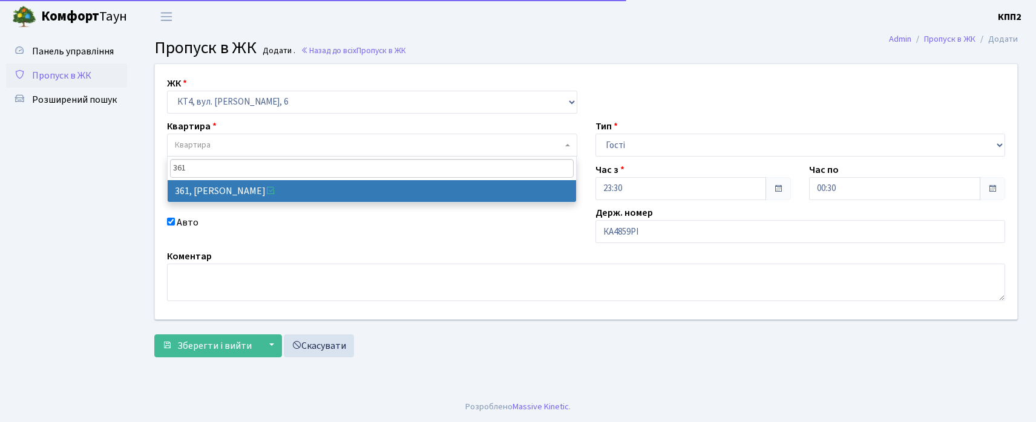
type input "361"
select select "17068"
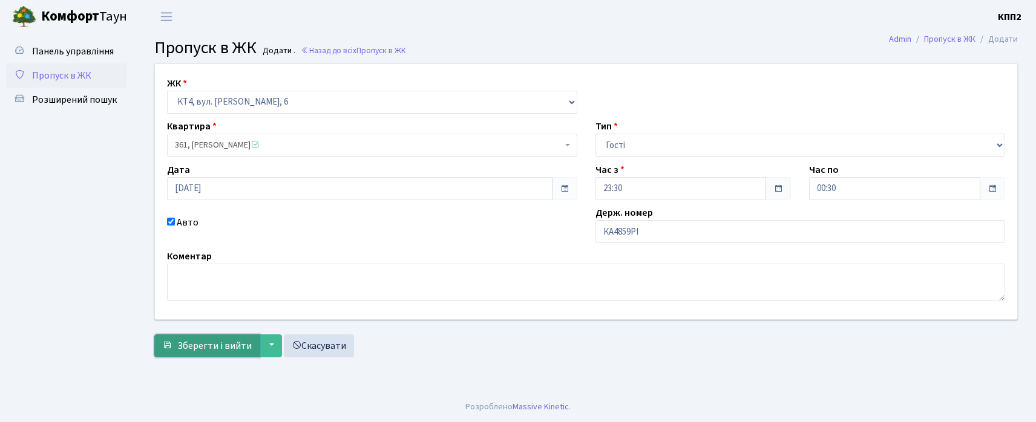
click at [191, 337] on button "Зберегти і вийти" at bounding box center [206, 346] width 105 height 23
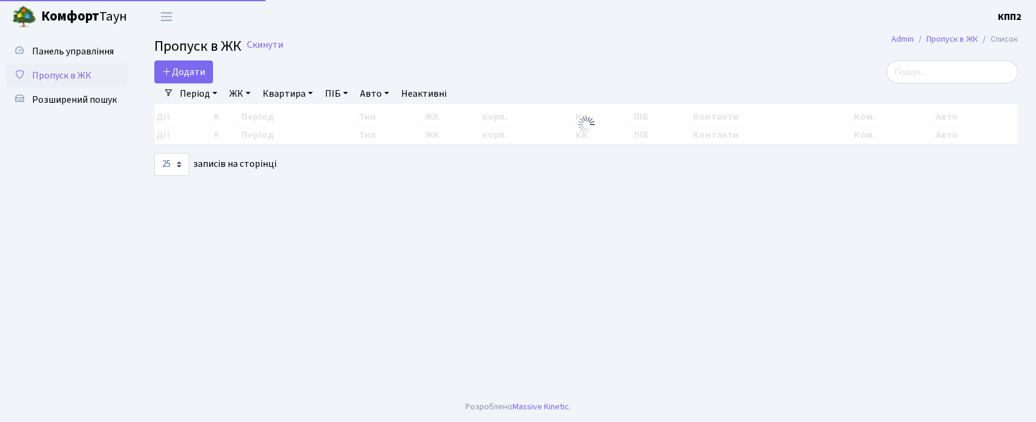
select select "25"
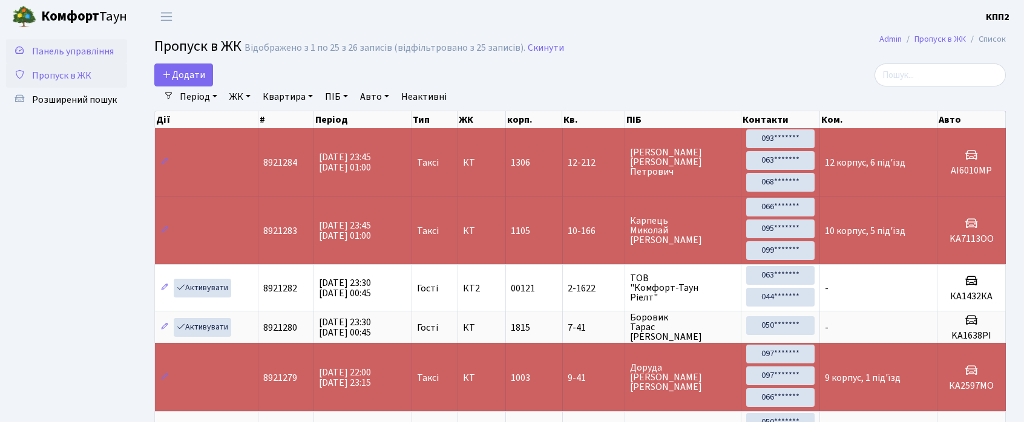
click at [59, 59] on link "Панель управління" at bounding box center [66, 51] width 121 height 24
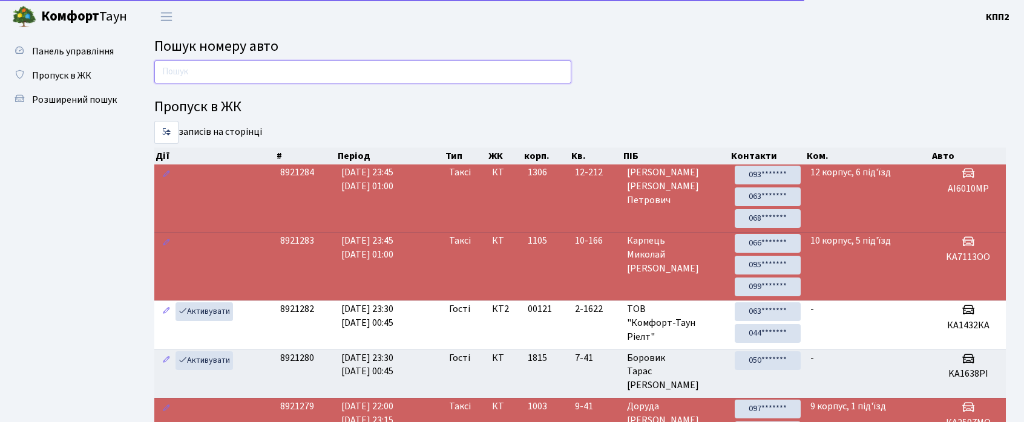
click at [175, 61] on input "text" at bounding box center [362, 71] width 417 height 23
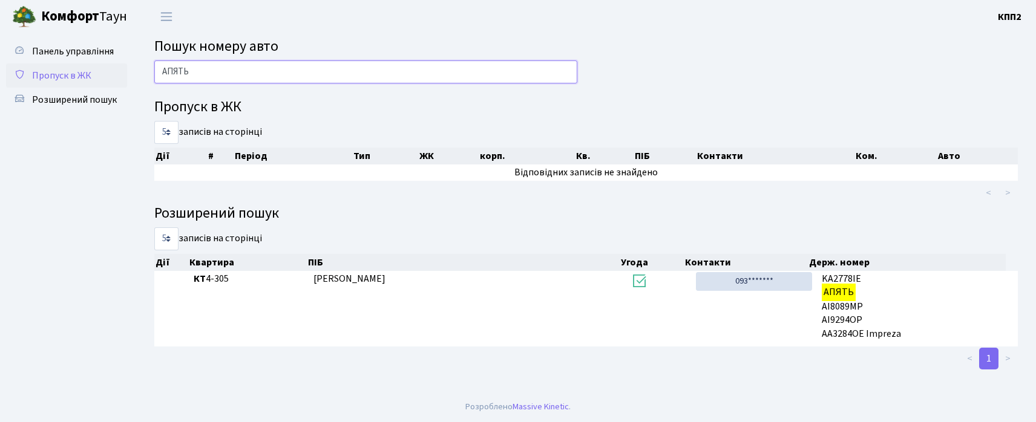
type input "АПЯТЬ"
click at [83, 79] on span "Пропуск в ЖК" at bounding box center [61, 75] width 59 height 13
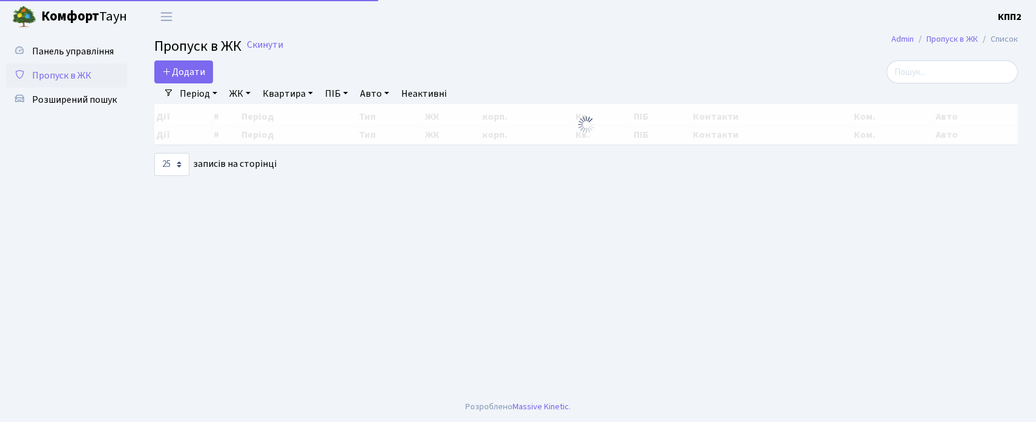
select select "25"
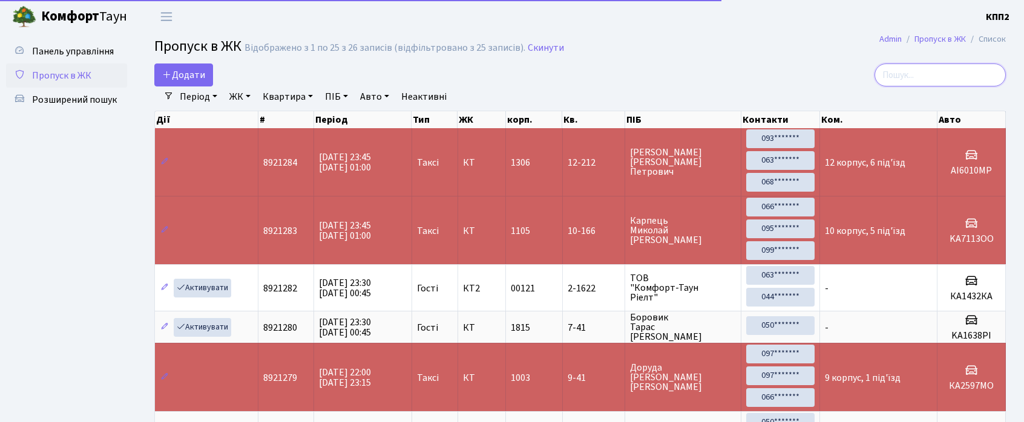
click at [940, 70] on input "search" at bounding box center [939, 75] width 131 height 23
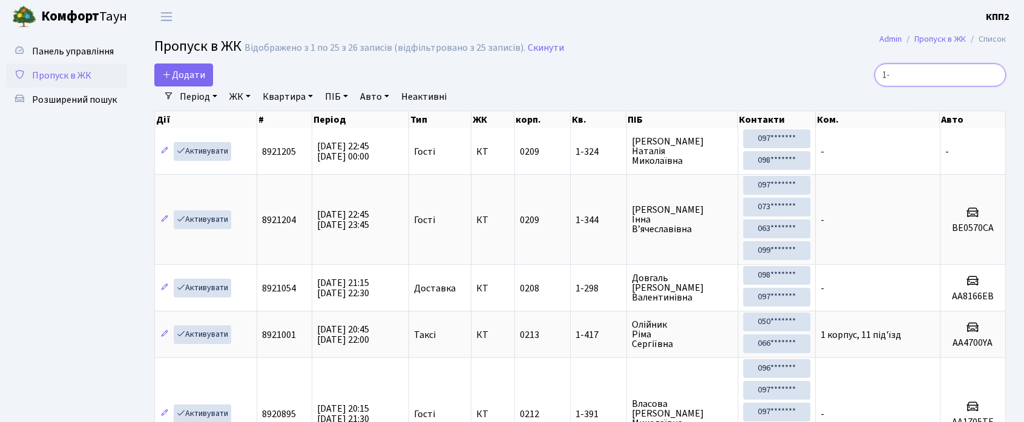
type input "1"
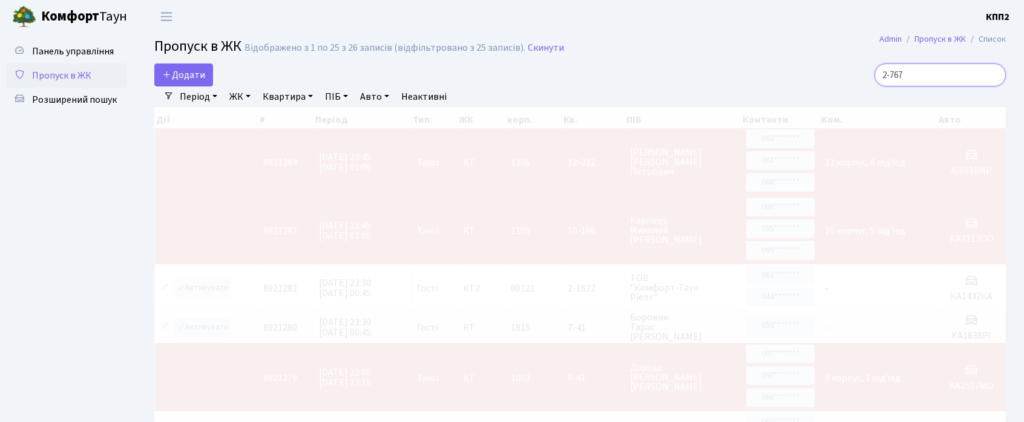
type input "2-767"
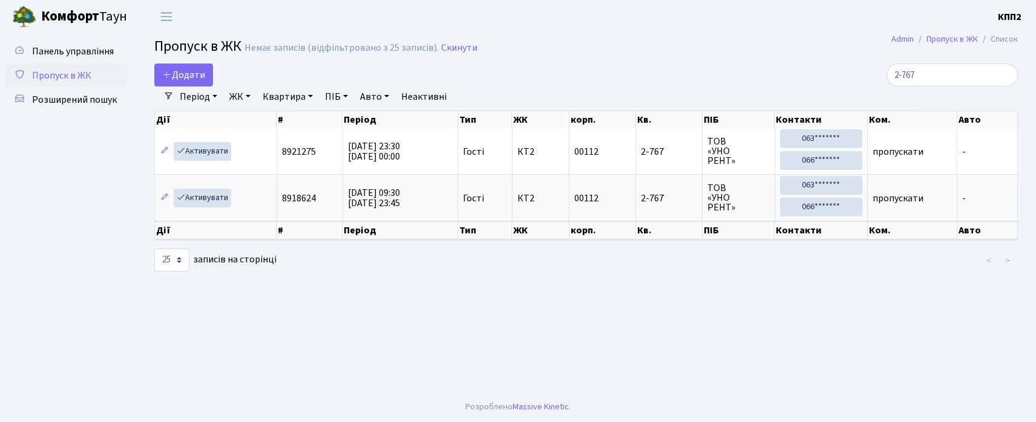
click at [131, 156] on div "Панель управління Пропуск в ЖК Розширений пошук" at bounding box center [68, 212] width 136 height 359
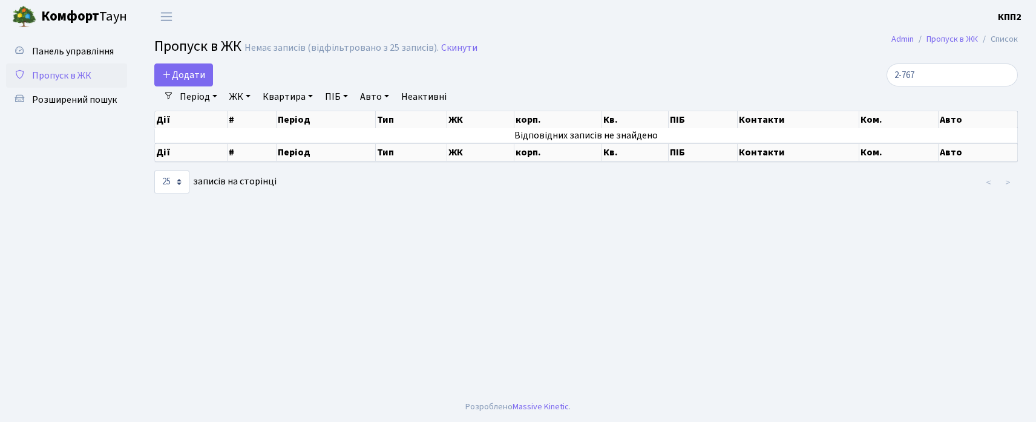
click at [60, 82] on link "Пропуск в ЖК" at bounding box center [66, 76] width 121 height 24
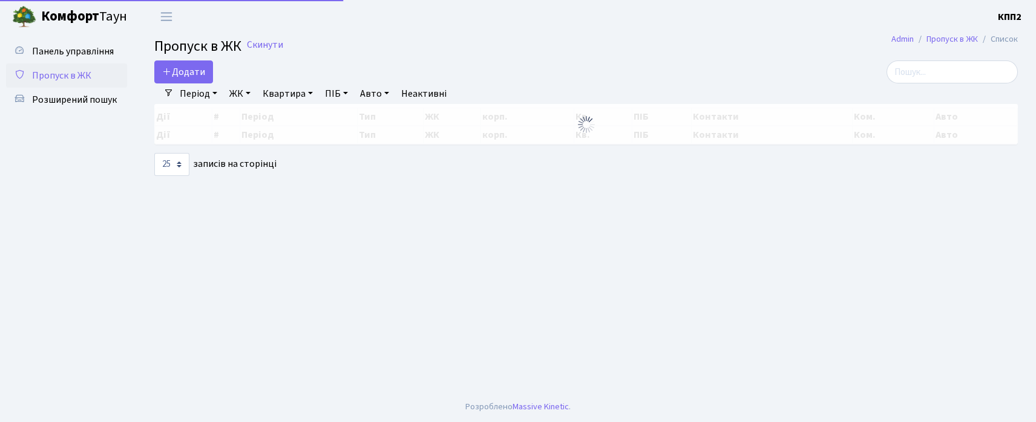
select select "25"
